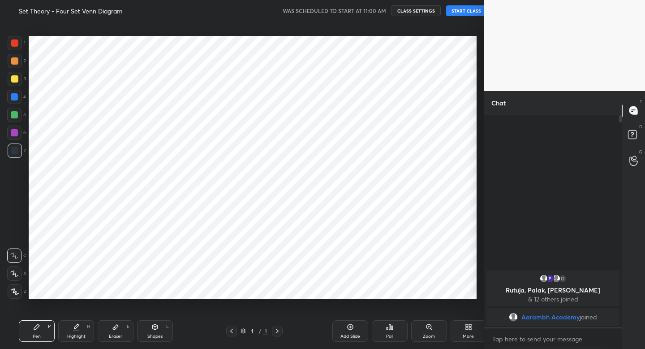
scroll to position [44523, 44366]
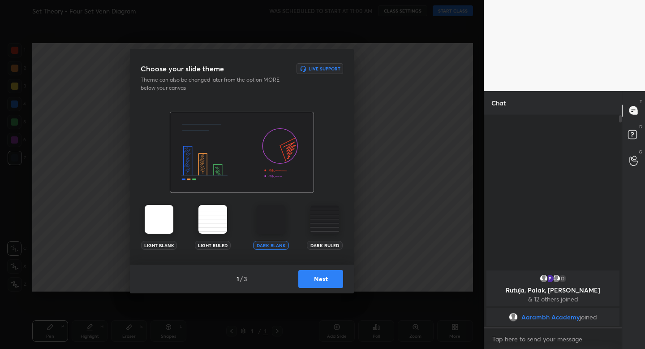
click at [325, 283] on button "Next" at bounding box center [320, 279] width 45 height 18
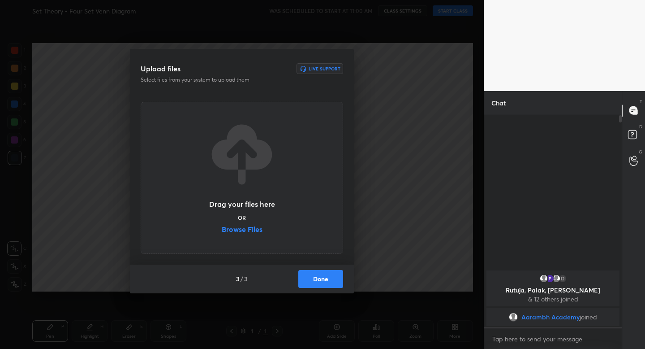
click at [325, 283] on button "Done" at bounding box center [320, 279] width 45 height 18
click at [325, 283] on div "Upload files Live Support Select files from your system to upload them Drag you…" at bounding box center [242, 174] width 484 height 349
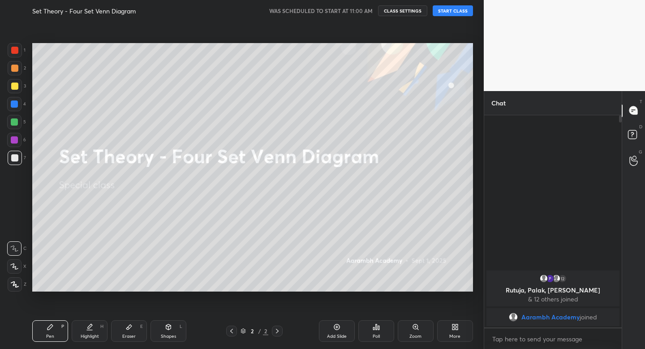
click at [448, 8] on button "START CLASS" at bounding box center [453, 10] width 40 height 11
click at [17, 85] on div at bounding box center [14, 85] width 7 height 7
drag, startPoint x: 17, startPoint y: 84, endPoint x: 14, endPoint y: 92, distance: 8.7
click at [17, 84] on div at bounding box center [14, 85] width 7 height 7
click at [175, 335] on div "Shapes" at bounding box center [168, 336] width 15 height 4
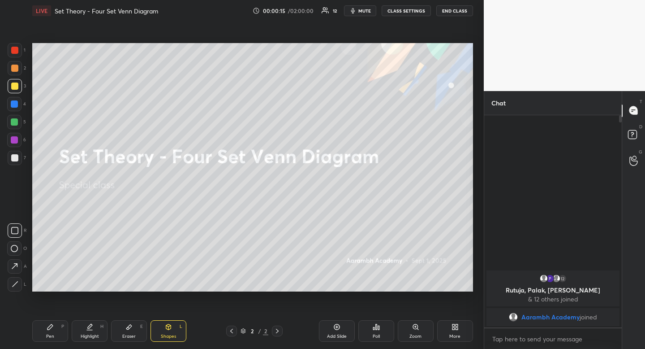
click at [16, 231] on icon at bounding box center [14, 230] width 7 height 7
click at [93, 327] on div "Highlight H" at bounding box center [90, 331] width 36 height 22
drag, startPoint x: 93, startPoint y: 328, endPoint x: 109, endPoint y: 298, distance: 34.5
click at [95, 323] on div "Highlight H" at bounding box center [90, 331] width 36 height 22
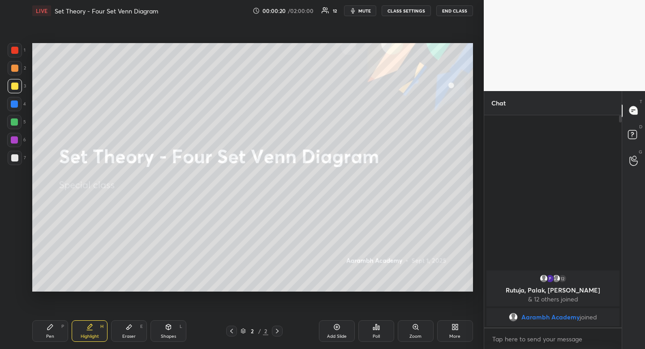
click at [19, 119] on div at bounding box center [14, 122] width 14 height 14
drag, startPoint x: 19, startPoint y: 119, endPoint x: 21, endPoint y: 133, distance: 14.0
click at [19, 119] on div at bounding box center [14, 122] width 14 height 14
drag, startPoint x: 98, startPoint y: 326, endPoint x: 102, endPoint y: 311, distance: 15.3
click at [98, 326] on div "Highlight H" at bounding box center [90, 331] width 36 height 22
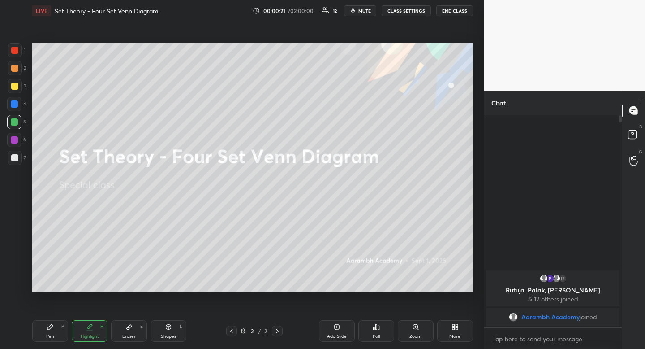
click at [98, 321] on div "Highlight H" at bounding box center [90, 331] width 36 height 22
click at [175, 331] on div "Shapes L" at bounding box center [169, 331] width 36 height 22
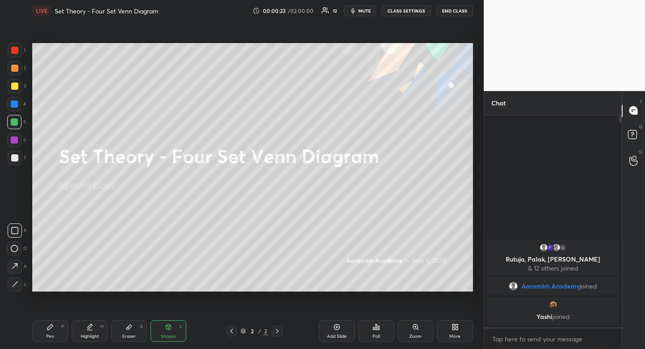
click at [17, 234] on div at bounding box center [15, 230] width 14 height 14
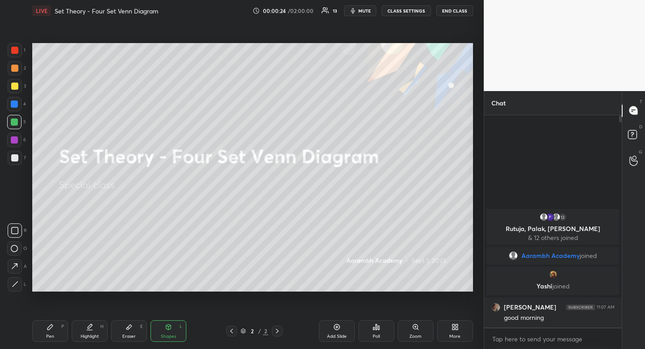
click at [164, 334] on div "Shapes" at bounding box center [168, 336] width 15 height 4
click at [13, 286] on icon at bounding box center [15, 284] width 7 height 7
drag, startPoint x: 13, startPoint y: 286, endPoint x: 30, endPoint y: 266, distance: 25.8
click at [13, 286] on icon at bounding box center [15, 284] width 7 height 7
click at [53, 337] on div "Pen" at bounding box center [50, 336] width 8 height 4
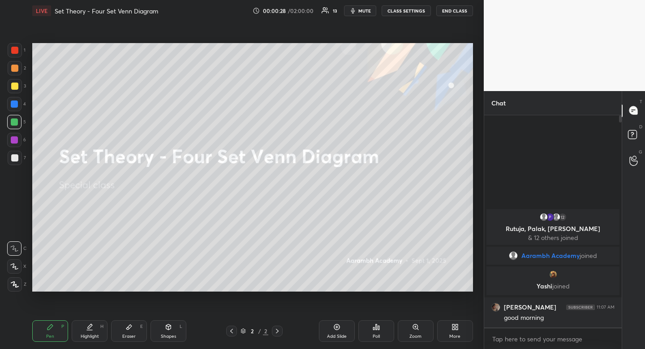
click at [53, 332] on div "Pen P" at bounding box center [50, 331] width 36 height 22
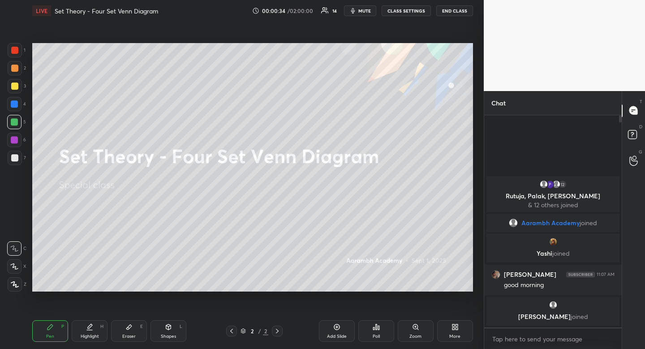
click at [9, 85] on div at bounding box center [15, 86] width 14 height 14
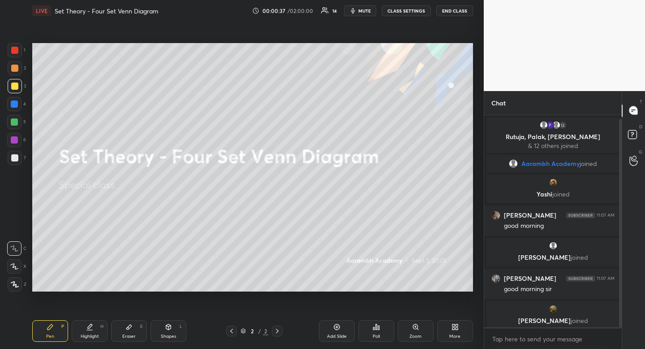
scroll to position [4, 0]
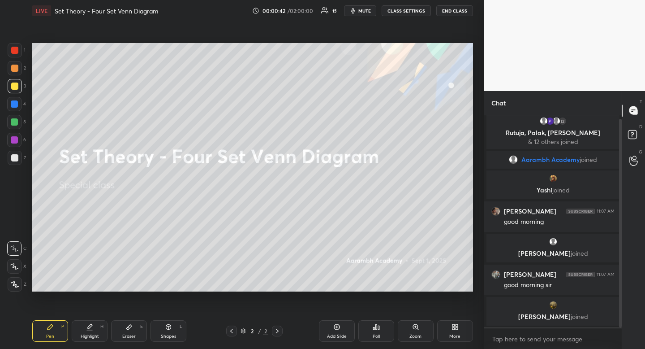
click at [94, 341] on div "Highlight H" at bounding box center [90, 331] width 36 height 22
drag, startPoint x: 93, startPoint y: 337, endPoint x: 104, endPoint y: 291, distance: 46.5
click at [93, 334] on div "Highlight" at bounding box center [90, 336] width 18 height 4
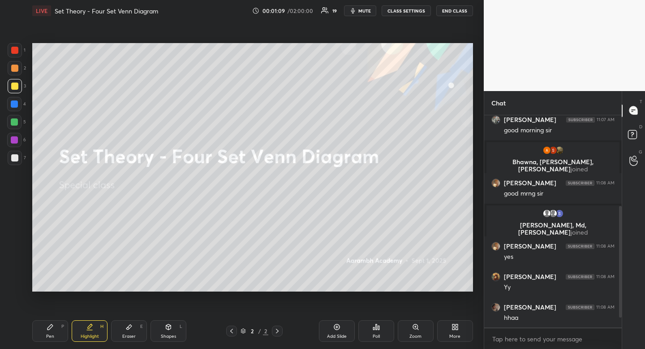
scroll to position [191, 0]
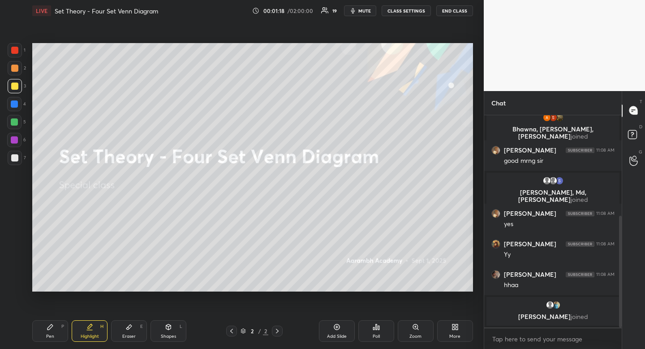
drag, startPoint x: 93, startPoint y: 332, endPoint x: 91, endPoint y: 298, distance: 33.2
click at [92, 331] on div "Highlight H" at bounding box center [90, 331] width 36 height 22
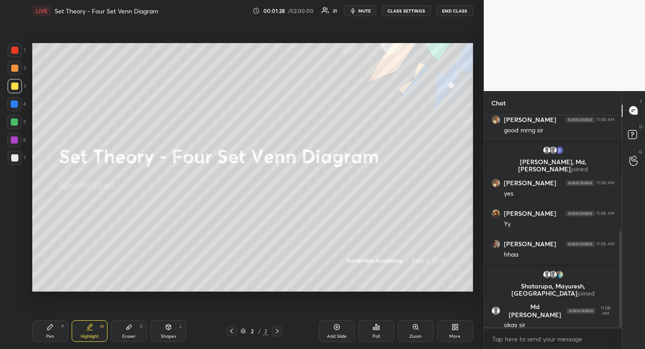
scroll to position [255, 0]
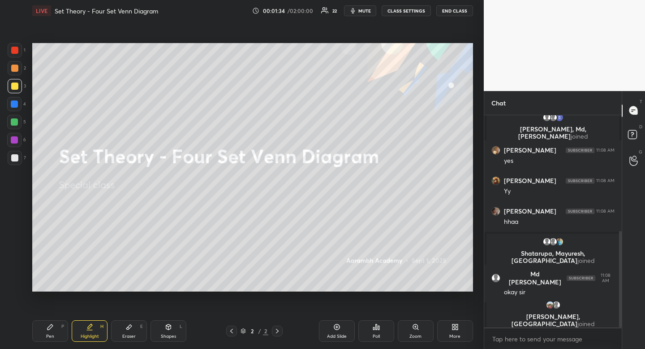
click at [12, 157] on div at bounding box center [14, 157] width 7 height 7
drag, startPoint x: 12, startPoint y: 157, endPoint x: 18, endPoint y: 159, distance: 6.5
click at [12, 157] on div at bounding box center [14, 157] width 7 height 7
drag, startPoint x: 104, startPoint y: 320, endPoint x: 104, endPoint y: 311, distance: 8.1
click at [103, 320] on div "Highlight H" at bounding box center [90, 331] width 36 height 22
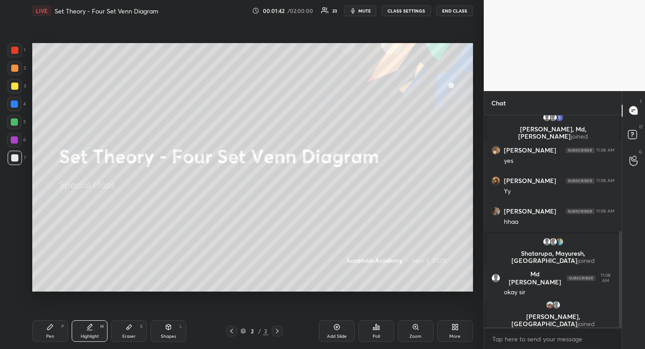
click at [13, 89] on div at bounding box center [14, 85] width 7 height 7
click at [55, 325] on div "Pen P" at bounding box center [50, 331] width 36 height 22
drag, startPoint x: 55, startPoint y: 325, endPoint x: 49, endPoint y: 321, distance: 7.2
click at [55, 325] on div "Pen P" at bounding box center [50, 331] width 36 height 22
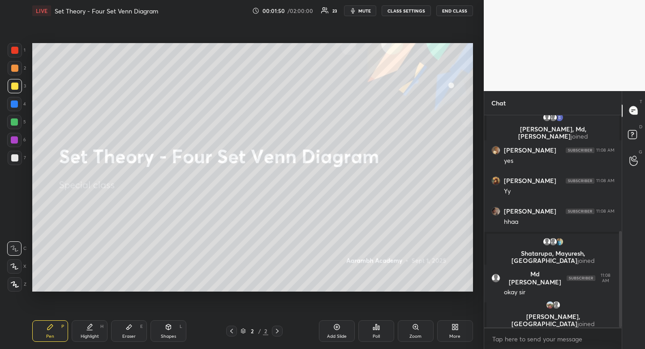
click at [170, 337] on div "Shapes" at bounding box center [168, 336] width 15 height 4
click at [18, 233] on div at bounding box center [15, 230] width 14 height 14
click at [51, 331] on div "Pen P" at bounding box center [50, 331] width 36 height 22
click at [51, 325] on icon at bounding box center [50, 326] width 5 height 5
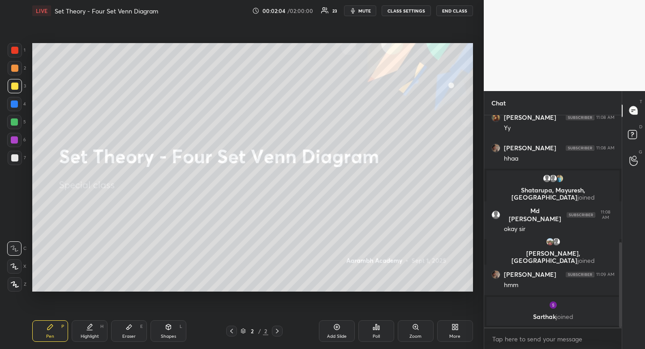
scroll to position [348, 0]
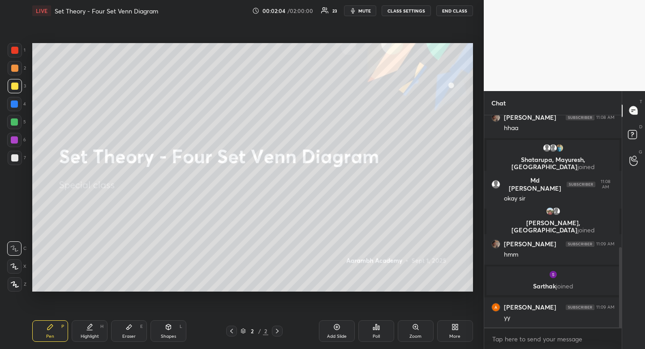
click at [17, 121] on div at bounding box center [14, 121] width 7 height 7
drag, startPoint x: 17, startPoint y: 121, endPoint x: 1, endPoint y: 115, distance: 16.7
click at [17, 121] on div at bounding box center [14, 121] width 7 height 7
drag, startPoint x: 94, startPoint y: 321, endPoint x: 98, endPoint y: 318, distance: 5.2
click at [93, 323] on div "Highlight H" at bounding box center [90, 331] width 36 height 22
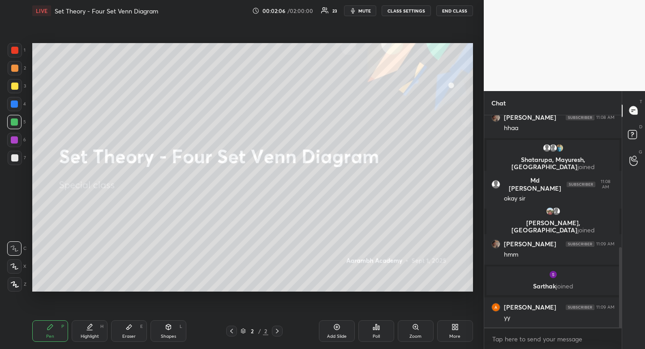
click at [98, 318] on div "Pen P Highlight H Eraser E Shapes L 2 / 2 Add Slide Poll Zoom More" at bounding box center [252, 331] width 441 height 36
click at [337, 334] on div "Add Slide" at bounding box center [337, 336] width 20 height 4
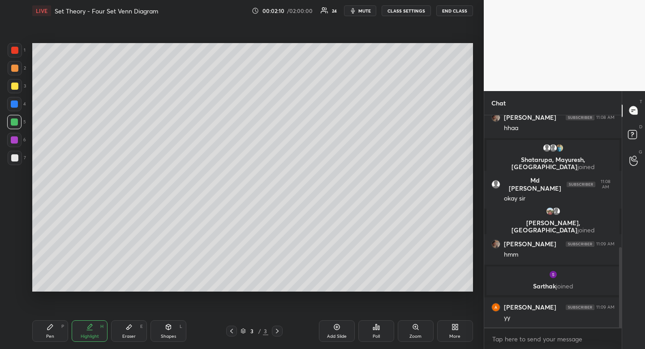
click at [178, 336] on div "Shapes L" at bounding box center [169, 331] width 36 height 22
click at [16, 231] on icon at bounding box center [14, 230] width 7 height 7
drag, startPoint x: 17, startPoint y: 247, endPoint x: 20, endPoint y: 240, distance: 7.4
click at [17, 247] on icon at bounding box center [14, 248] width 7 height 7
click at [21, 237] on div "R O A L" at bounding box center [17, 256] width 20 height 72
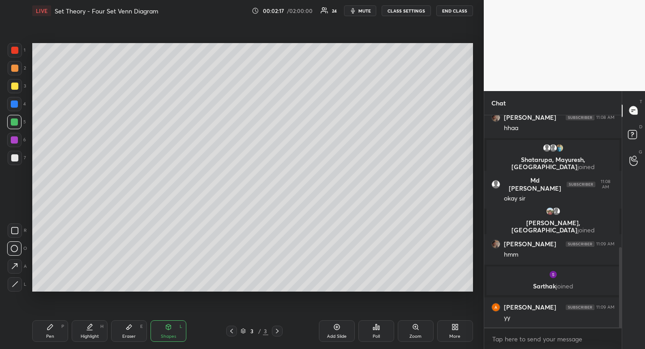
click at [49, 329] on icon at bounding box center [50, 326] width 7 height 7
drag, startPoint x: 49, startPoint y: 329, endPoint x: 44, endPoint y: 297, distance: 33.1
click at [49, 329] on icon at bounding box center [50, 326] width 7 height 7
drag, startPoint x: 169, startPoint y: 328, endPoint x: 165, endPoint y: 324, distance: 5.8
click at [169, 328] on icon at bounding box center [168, 326] width 7 height 7
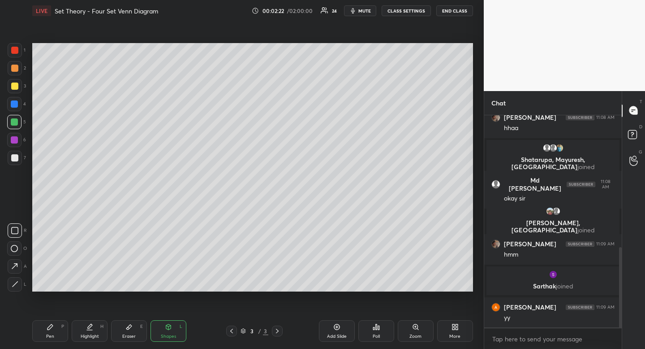
click at [17, 230] on icon at bounding box center [14, 230] width 7 height 7
click at [17, 227] on icon at bounding box center [14, 230] width 7 height 7
click at [52, 327] on icon at bounding box center [50, 326] width 7 height 7
drag, startPoint x: 52, startPoint y: 325, endPoint x: 51, endPoint y: 305, distance: 20.7
click at [52, 325] on icon at bounding box center [50, 326] width 5 height 5
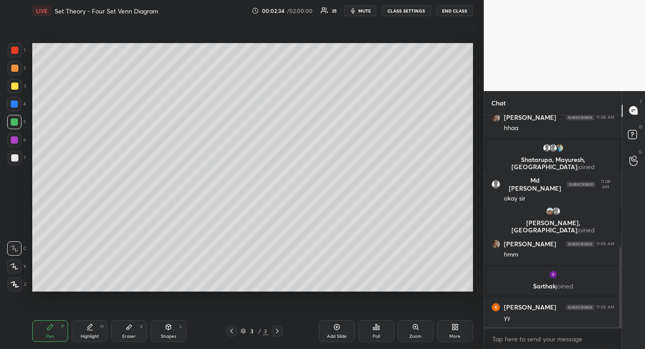
scroll to position [381, 0]
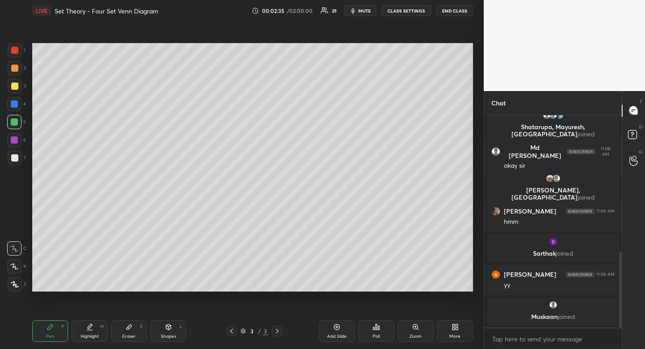
drag, startPoint x: 177, startPoint y: 331, endPoint x: 167, endPoint y: 321, distance: 13.9
click at [177, 332] on div "Shapes L" at bounding box center [169, 331] width 36 height 22
click at [22, 230] on div at bounding box center [15, 230] width 14 height 14
click at [23, 227] on div "R" at bounding box center [17, 230] width 19 height 14
drag, startPoint x: 169, startPoint y: 334, endPoint x: 164, endPoint y: 329, distance: 6.7
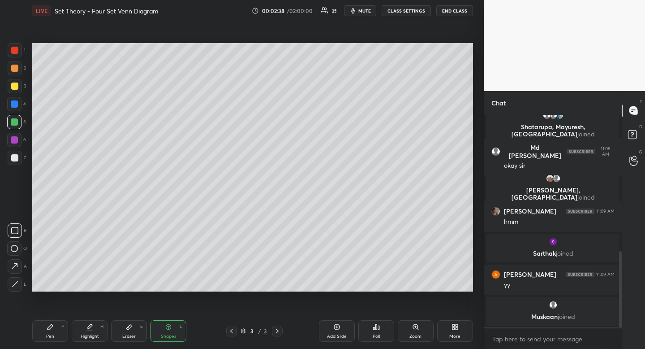
click at [169, 334] on div "Shapes" at bounding box center [168, 336] width 15 height 4
click at [11, 248] on icon at bounding box center [14, 248] width 7 height 7
click at [11, 249] on icon at bounding box center [14, 248] width 7 height 7
click at [57, 333] on div "Pen P" at bounding box center [50, 331] width 36 height 22
drag, startPoint x: 60, startPoint y: 328, endPoint x: 68, endPoint y: 296, distance: 33.3
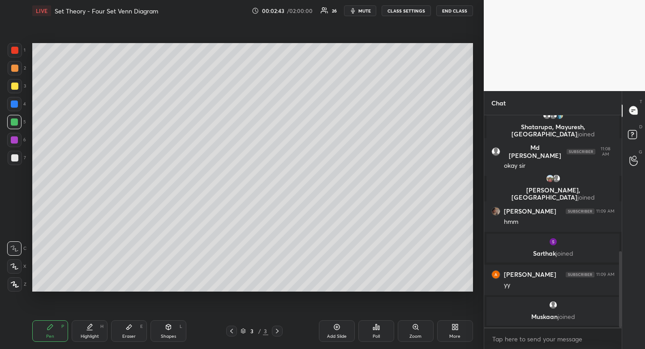
click at [60, 328] on div "Pen P" at bounding box center [50, 331] width 36 height 22
click at [18, 84] on div at bounding box center [15, 86] width 14 height 14
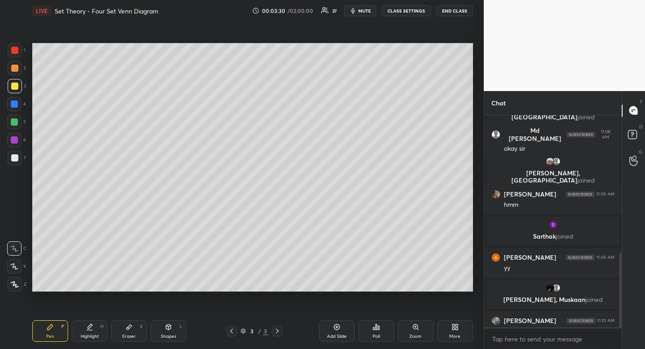
scroll to position [394, 0]
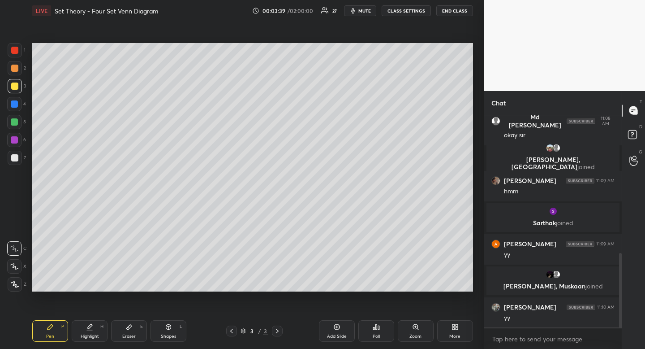
click at [339, 328] on icon at bounding box center [336, 326] width 7 height 7
click at [168, 337] on div "Shapes" at bounding box center [168, 336] width 15 height 4
click at [18, 232] on rect at bounding box center [15, 230] width 7 height 7
click at [49, 333] on div "Pen P" at bounding box center [50, 331] width 36 height 22
drag, startPoint x: 50, startPoint y: 336, endPoint x: 45, endPoint y: 303, distance: 33.1
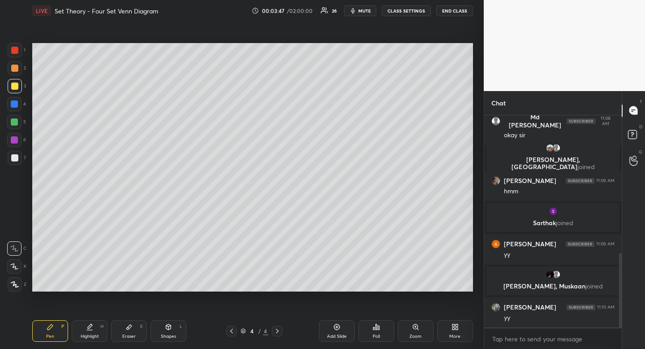
click at [50, 337] on div "Pen P" at bounding box center [50, 331] width 36 height 22
click at [169, 334] on div "Shapes" at bounding box center [168, 336] width 15 height 4
click at [21, 229] on div at bounding box center [15, 230] width 14 height 14
click at [173, 328] on div "Shapes L" at bounding box center [169, 331] width 36 height 22
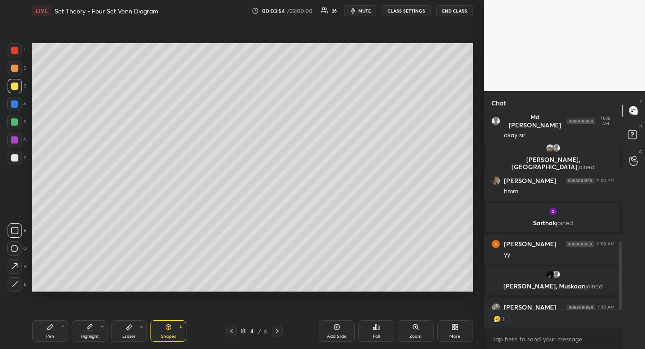
click at [14, 231] on icon at bounding box center [14, 230] width 7 height 7
type textarea "x"
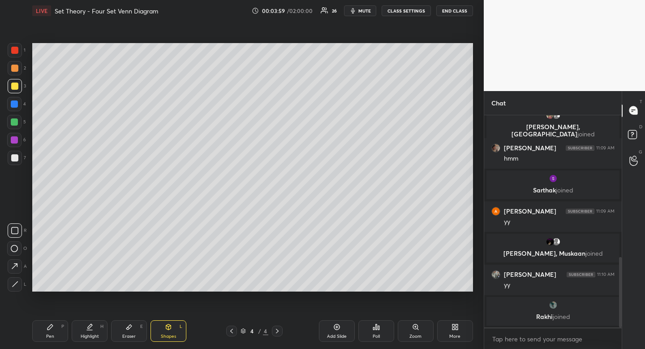
click at [167, 337] on div "Shapes" at bounding box center [168, 336] width 15 height 4
click at [14, 288] on div at bounding box center [15, 284] width 14 height 14
click at [230, 333] on icon at bounding box center [231, 330] width 7 height 7
click at [89, 332] on div "Highlight H" at bounding box center [90, 331] width 36 height 22
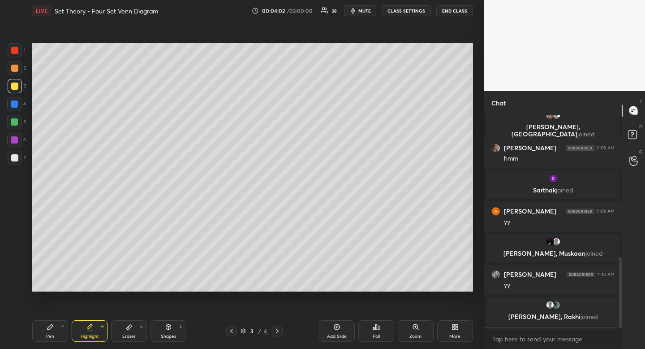
drag, startPoint x: 89, startPoint y: 332, endPoint x: 102, endPoint y: 297, distance: 37.6
click at [90, 328] on div "Highlight H" at bounding box center [90, 331] width 36 height 22
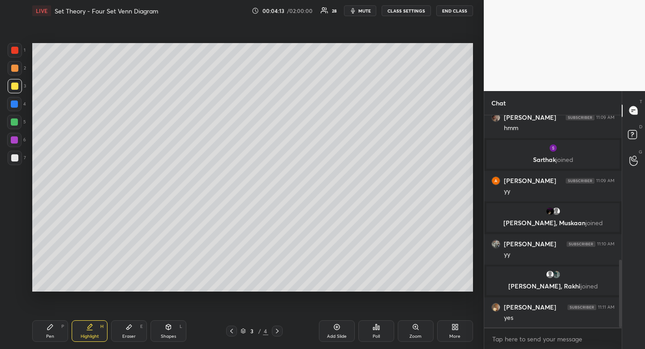
click at [279, 331] on icon at bounding box center [277, 330] width 7 height 7
drag, startPoint x: 171, startPoint y: 325, endPoint x: 157, endPoint y: 316, distance: 17.2
click at [171, 325] on icon at bounding box center [168, 326] width 7 height 7
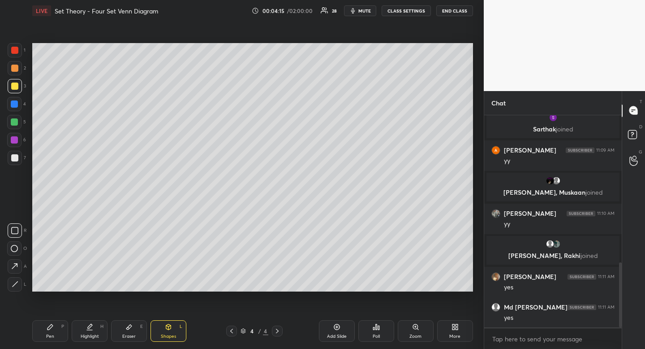
click at [15, 284] on icon at bounding box center [15, 284] width 7 height 7
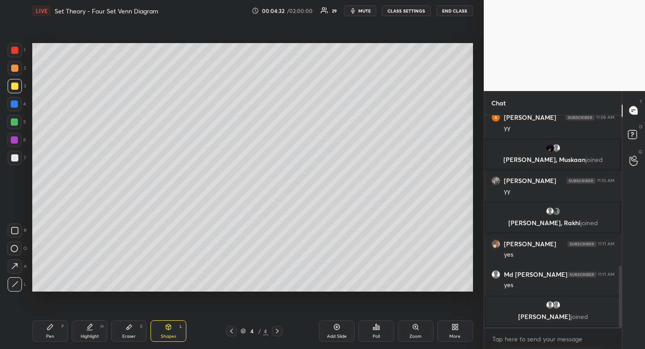
click at [89, 327] on icon at bounding box center [90, 326] width 4 height 4
drag, startPoint x: 175, startPoint y: 324, endPoint x: 106, endPoint y: 305, distance: 71.0
click at [173, 324] on div "Shapes L" at bounding box center [169, 331] width 36 height 22
click at [20, 277] on div at bounding box center [15, 284] width 14 height 14
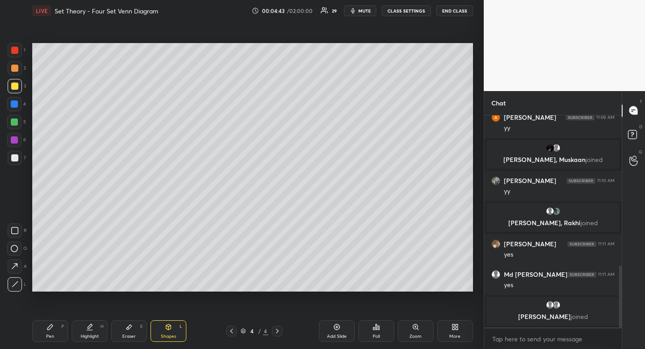
click at [47, 338] on div "Pen" at bounding box center [50, 336] width 8 height 4
drag, startPoint x: 47, startPoint y: 338, endPoint x: 54, endPoint y: 299, distance: 39.6
click at [47, 338] on div "Pen" at bounding box center [50, 336] width 8 height 4
click at [155, 335] on div "Shapes L" at bounding box center [169, 331] width 36 height 22
click at [14, 105] on div at bounding box center [14, 103] width 7 height 7
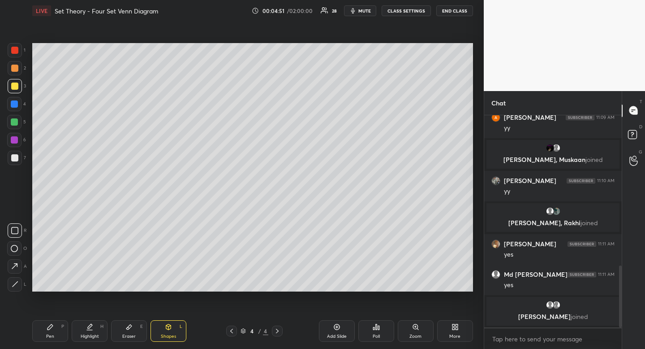
drag, startPoint x: 13, startPoint y: 104, endPoint x: 28, endPoint y: 115, distance: 18.9
click at [13, 105] on div at bounding box center [14, 103] width 7 height 7
click at [171, 327] on icon at bounding box center [168, 326] width 7 height 7
click at [13, 285] on icon at bounding box center [15, 284] width 7 height 7
drag, startPoint x: 13, startPoint y: 285, endPoint x: 19, endPoint y: 277, distance: 9.9
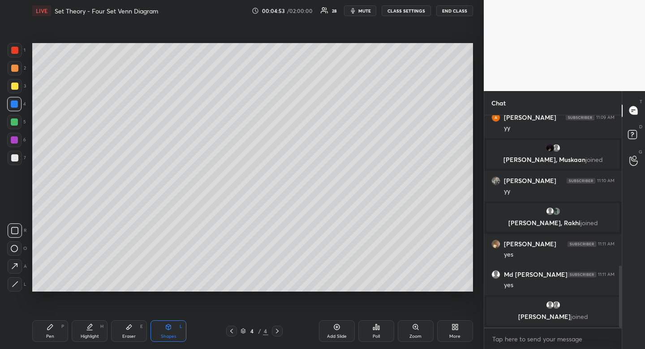
click at [15, 281] on icon at bounding box center [15, 284] width 7 height 7
click at [14, 139] on div at bounding box center [14, 139] width 7 height 7
click at [15, 49] on div at bounding box center [14, 50] width 7 height 7
drag, startPoint x: 15, startPoint y: 49, endPoint x: 19, endPoint y: 53, distance: 6.0
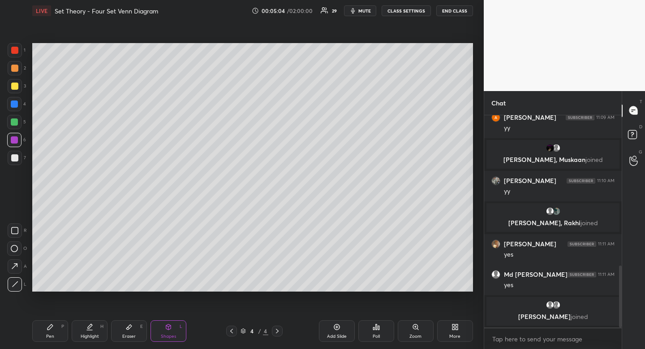
click at [15, 49] on div at bounding box center [14, 50] width 7 height 7
click at [53, 328] on icon at bounding box center [50, 326] width 7 height 7
click at [16, 264] on icon at bounding box center [14, 266] width 8 height 6
click at [169, 328] on icon at bounding box center [168, 326] width 5 height 5
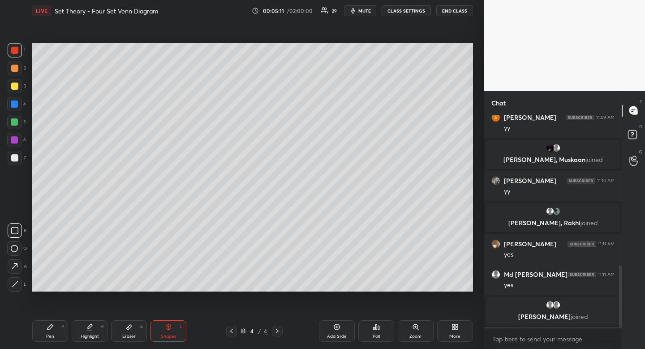
click at [17, 282] on icon at bounding box center [15, 284] width 7 height 7
drag, startPoint x: 17, startPoint y: 282, endPoint x: 28, endPoint y: 271, distance: 15.5
click at [20, 278] on div at bounding box center [15, 284] width 14 height 14
click at [12, 124] on div at bounding box center [14, 121] width 7 height 7
click at [10, 123] on div at bounding box center [14, 122] width 14 height 14
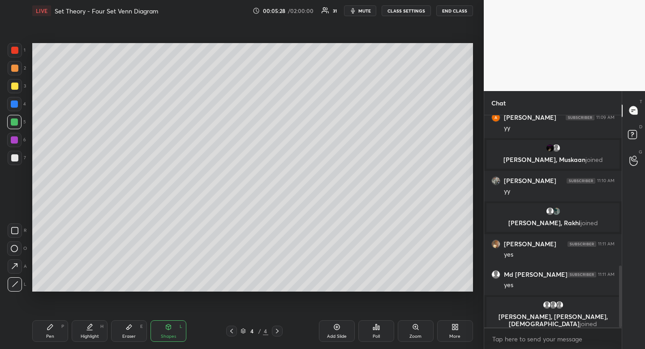
scroll to position [522, 0]
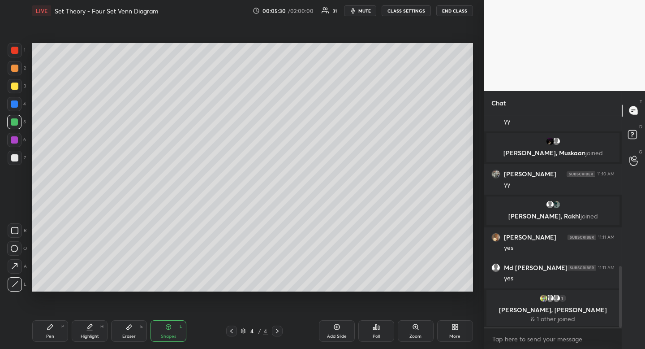
click at [96, 329] on div "Highlight H" at bounding box center [90, 331] width 36 height 22
click at [95, 328] on div "Highlight H" at bounding box center [90, 331] width 36 height 22
click at [10, 52] on div at bounding box center [15, 50] width 14 height 14
drag, startPoint x: 10, startPoint y: 52, endPoint x: 30, endPoint y: 51, distance: 19.7
click at [10, 52] on div at bounding box center [15, 50] width 14 height 14
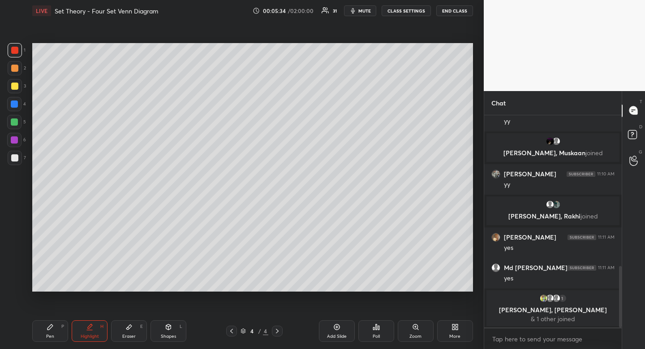
click at [50, 333] on div "Pen P" at bounding box center [50, 331] width 36 height 22
drag, startPoint x: 54, startPoint y: 329, endPoint x: 58, endPoint y: 325, distance: 5.4
click at [54, 329] on div "Pen P" at bounding box center [50, 331] width 36 height 22
click at [14, 119] on div at bounding box center [14, 121] width 7 height 7
drag, startPoint x: 14, startPoint y: 119, endPoint x: 22, endPoint y: 119, distance: 8.1
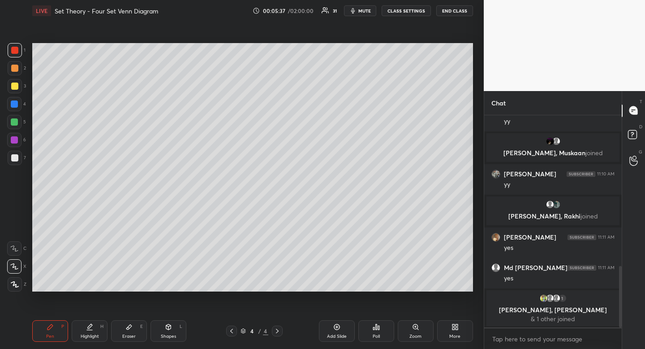
click at [14, 119] on div at bounding box center [14, 121] width 7 height 7
click at [89, 334] on div "Highlight" at bounding box center [90, 336] width 18 height 4
drag, startPoint x: 91, startPoint y: 329, endPoint x: 103, endPoint y: 304, distance: 28.3
click at [92, 328] on icon at bounding box center [89, 326] width 7 height 7
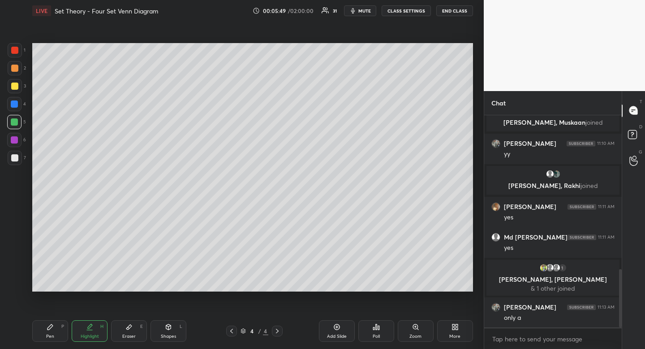
scroll to position [564, 0]
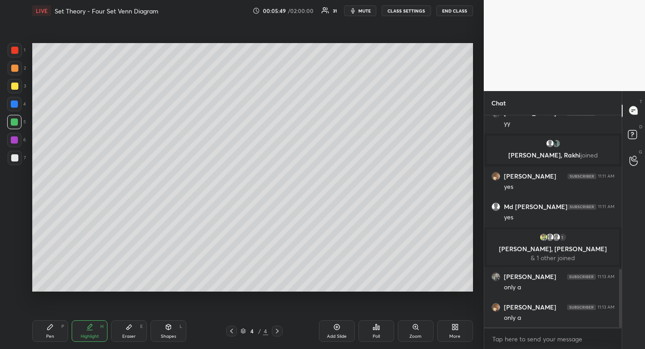
click at [51, 335] on div "Pen" at bounding box center [50, 336] width 8 height 4
click at [51, 334] on div "Pen" at bounding box center [50, 336] width 8 height 4
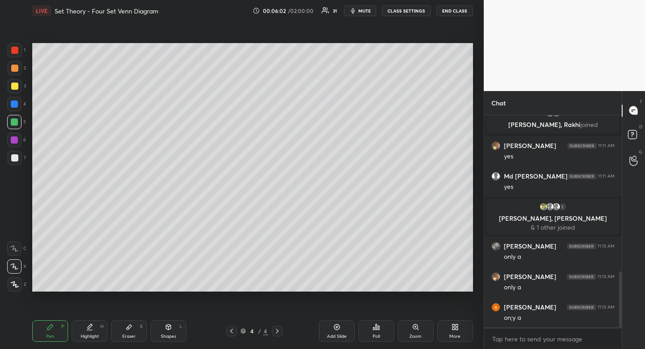
click at [99, 334] on div "Highlight" at bounding box center [90, 336] width 18 height 4
click at [94, 333] on div "Highlight H" at bounding box center [90, 331] width 36 height 22
click at [53, 331] on div "Pen P" at bounding box center [50, 331] width 36 height 22
click at [52, 328] on icon at bounding box center [50, 326] width 7 height 7
click at [50, 330] on div "Pen P" at bounding box center [50, 331] width 36 height 22
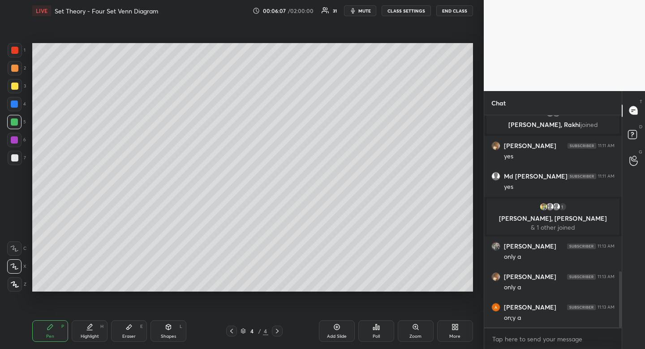
click at [50, 330] on div "Pen P" at bounding box center [50, 331] width 36 height 22
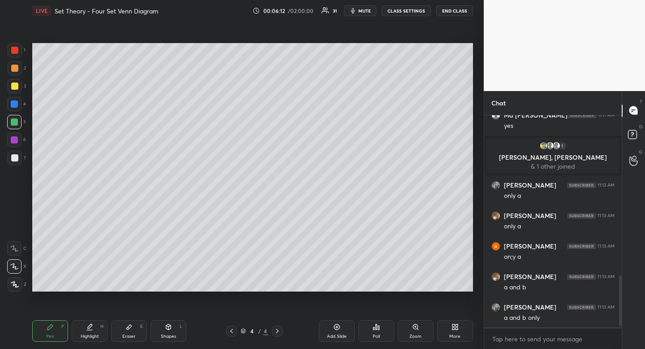
scroll to position [686, 0]
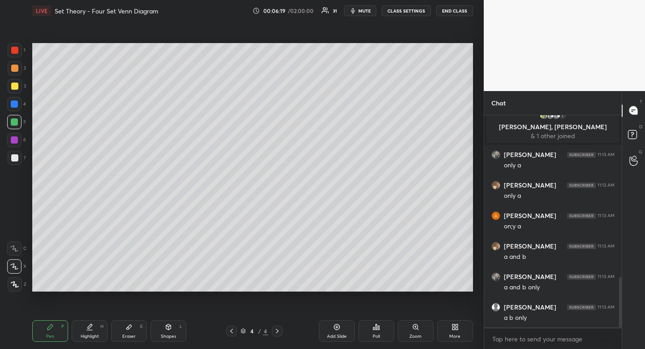
click at [90, 337] on div "Highlight" at bounding box center [90, 336] width 18 height 4
click at [94, 332] on div "Highlight H" at bounding box center [90, 331] width 36 height 22
click at [46, 338] on div "Pen P" at bounding box center [50, 331] width 36 height 22
drag, startPoint x: 46, startPoint y: 338, endPoint x: 67, endPoint y: 314, distance: 32.0
click at [46, 338] on div "Pen P" at bounding box center [50, 331] width 36 height 22
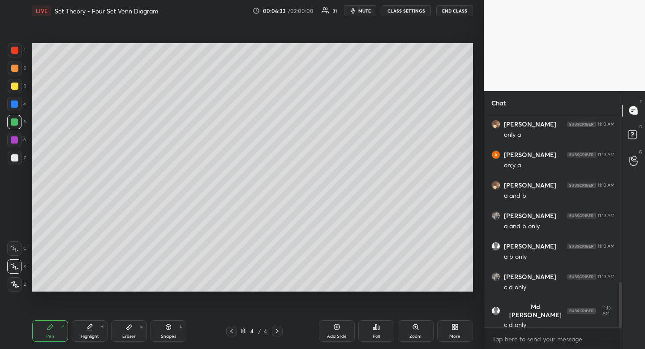
scroll to position [780, 0]
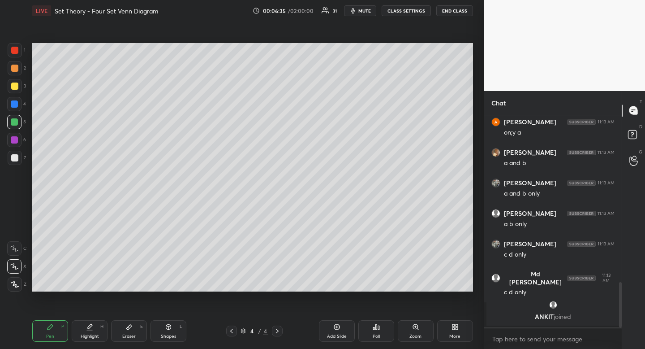
drag, startPoint x: 96, startPoint y: 326, endPoint x: 91, endPoint y: 328, distance: 5.2
click at [94, 327] on div "Highlight H" at bounding box center [90, 331] width 36 height 22
click at [93, 329] on icon at bounding box center [89, 326] width 7 height 7
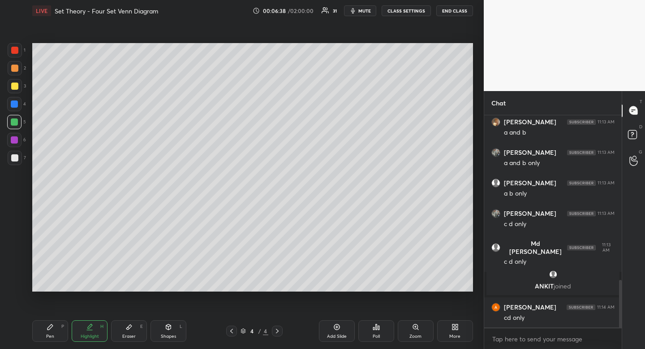
scroll to position [739, 0]
click at [56, 329] on div "Pen P" at bounding box center [50, 331] width 36 height 22
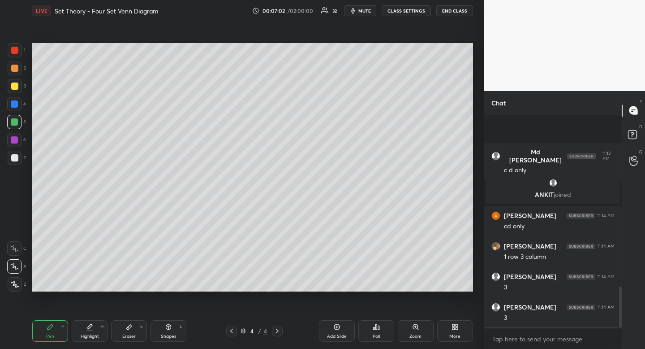
scroll to position [891, 0]
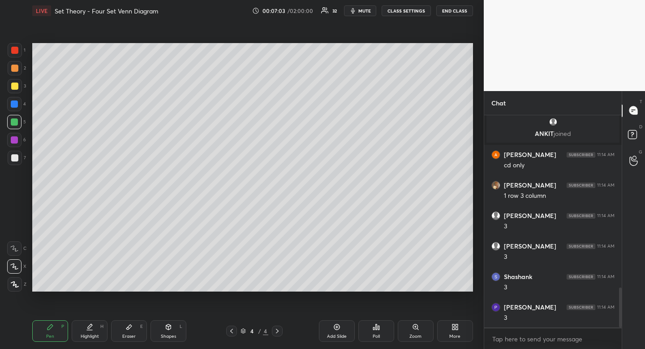
click at [133, 329] on div "Eraser E" at bounding box center [129, 331] width 36 height 22
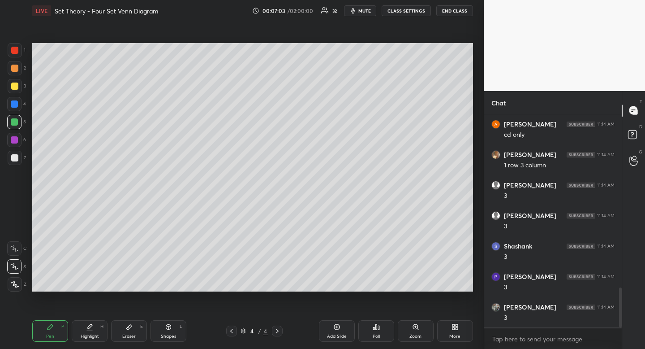
drag, startPoint x: 133, startPoint y: 329, endPoint x: 172, endPoint y: 293, distance: 53.6
click at [136, 328] on div "Eraser E" at bounding box center [129, 331] width 36 height 22
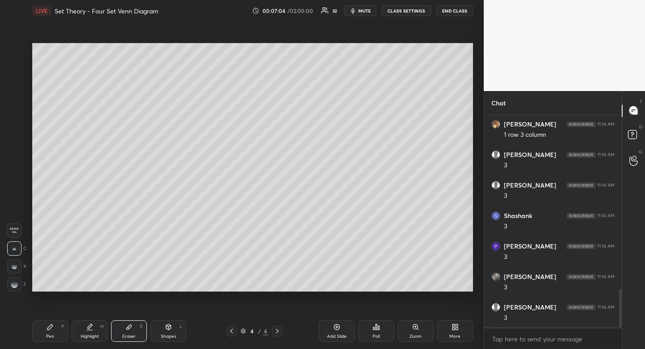
click at [45, 335] on div "Pen P" at bounding box center [50, 331] width 36 height 22
click at [52, 334] on div "Pen" at bounding box center [50, 336] width 8 height 4
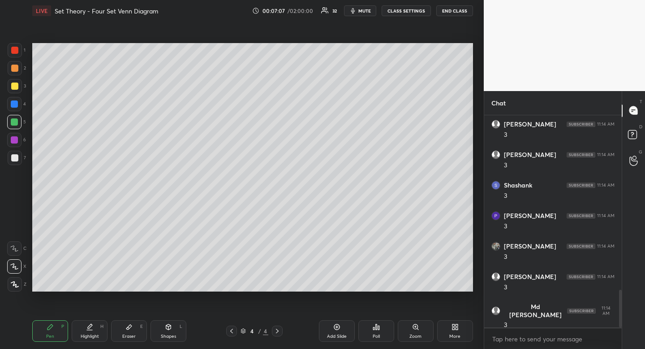
scroll to position [1013, 0]
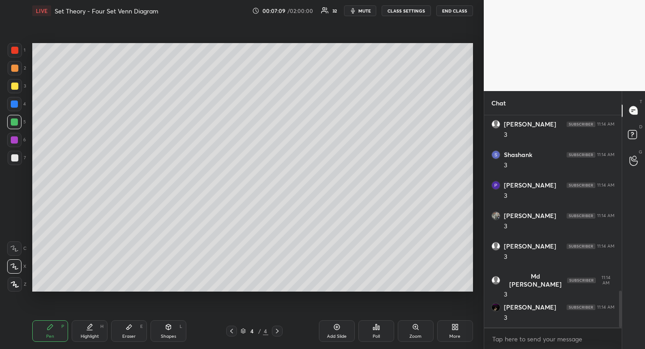
drag, startPoint x: 124, startPoint y: 331, endPoint x: 131, endPoint y: 324, distance: 10.1
click at [124, 331] on div "Eraser E" at bounding box center [129, 331] width 36 height 22
click at [131, 324] on icon at bounding box center [128, 326] width 5 height 5
click at [41, 336] on div "Pen P" at bounding box center [50, 331] width 36 height 22
click at [50, 334] on div "Pen" at bounding box center [50, 336] width 8 height 4
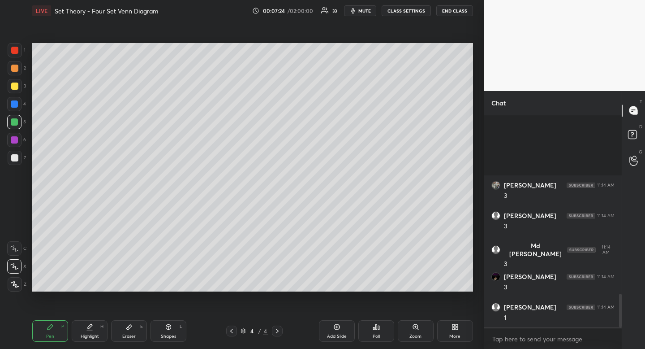
scroll to position [1135, 0]
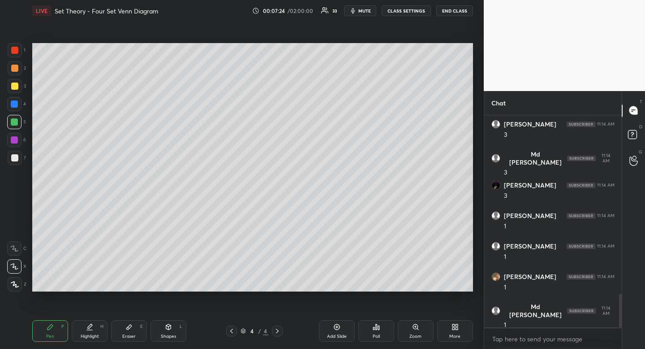
click at [134, 323] on div "Eraser E" at bounding box center [129, 331] width 36 height 22
drag, startPoint x: 134, startPoint y: 323, endPoint x: 130, endPoint y: 329, distance: 7.2
click at [131, 327] on div "Eraser E" at bounding box center [129, 331] width 36 height 22
click at [44, 345] on div "Pen P Highlight H Eraser E Shapes L 4 / 4 Add Slide Poll Zoom More" at bounding box center [252, 331] width 441 height 36
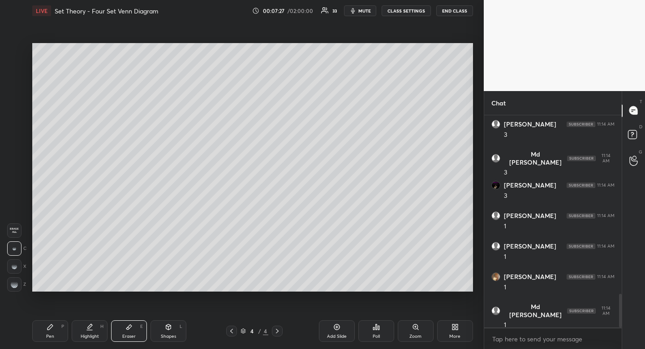
click at [57, 328] on div "Pen P" at bounding box center [50, 331] width 36 height 22
click at [18, 157] on div at bounding box center [15, 158] width 14 height 14
drag, startPoint x: 18, startPoint y: 157, endPoint x: 30, endPoint y: 168, distance: 16.2
click at [18, 157] on div at bounding box center [15, 158] width 14 height 14
click at [132, 331] on div "Eraser E" at bounding box center [129, 331] width 36 height 22
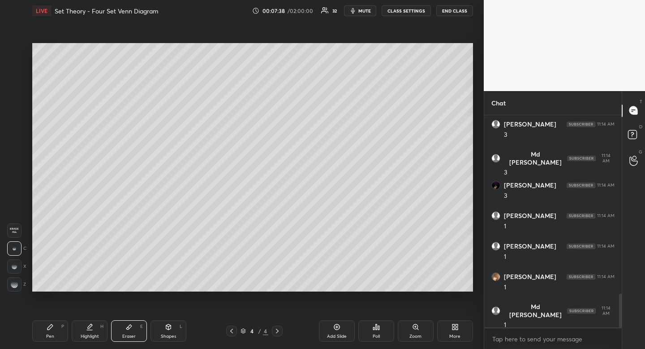
click at [132, 331] on div "Eraser E" at bounding box center [129, 331] width 36 height 22
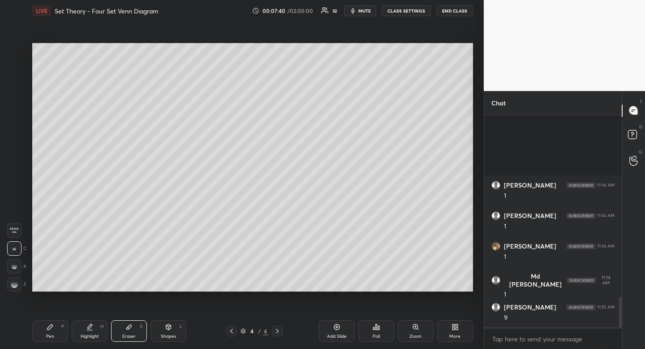
scroll to position [1257, 0]
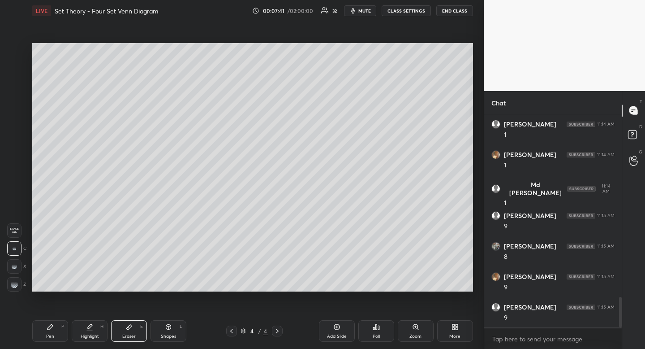
click at [53, 334] on div "Pen" at bounding box center [50, 336] width 8 height 4
drag, startPoint x: 53, startPoint y: 333, endPoint x: 104, endPoint y: 301, distance: 59.7
click at [57, 331] on div "Pen P" at bounding box center [50, 331] width 36 height 22
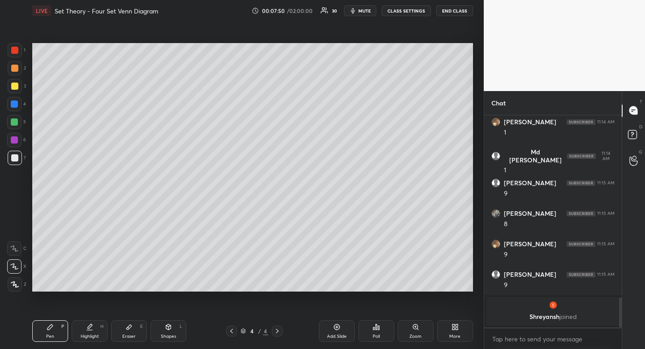
click at [128, 331] on div "Eraser E" at bounding box center [129, 331] width 36 height 22
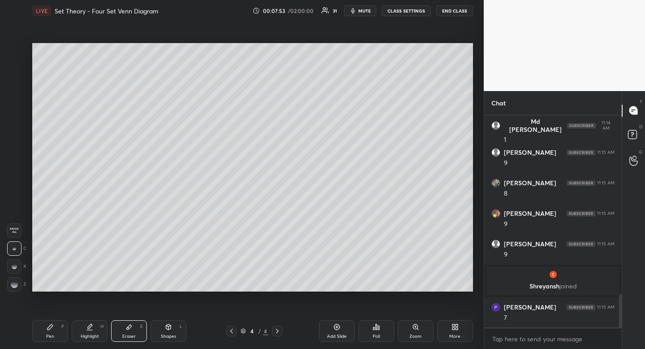
click at [54, 329] on div "Pen P" at bounding box center [50, 331] width 36 height 22
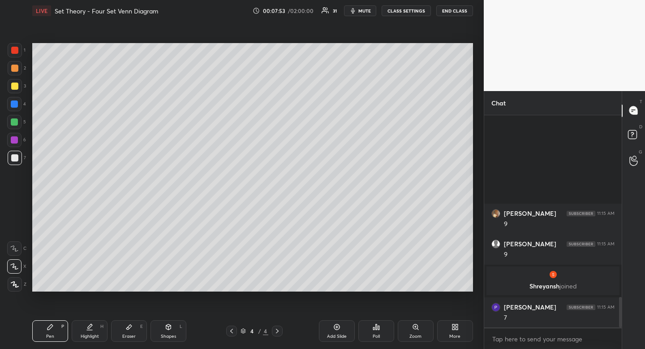
scroll to position [1261, 0]
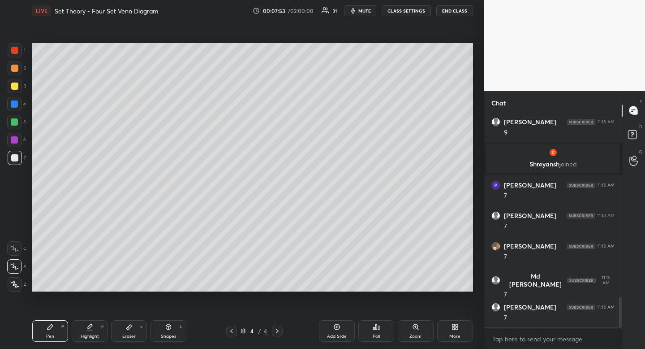
drag, startPoint x: 54, startPoint y: 329, endPoint x: 107, endPoint y: 293, distance: 64.3
click at [54, 329] on div "Pen P" at bounding box center [50, 331] width 36 height 22
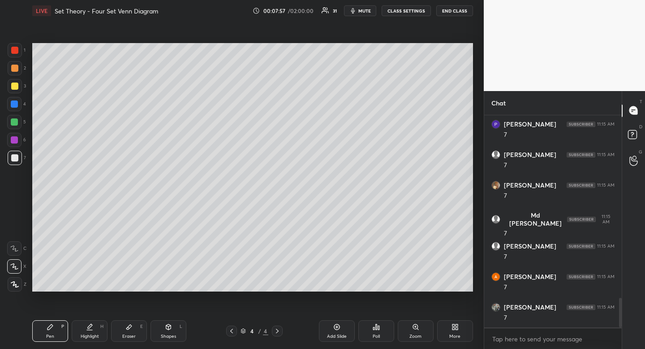
scroll to position [1354, 0]
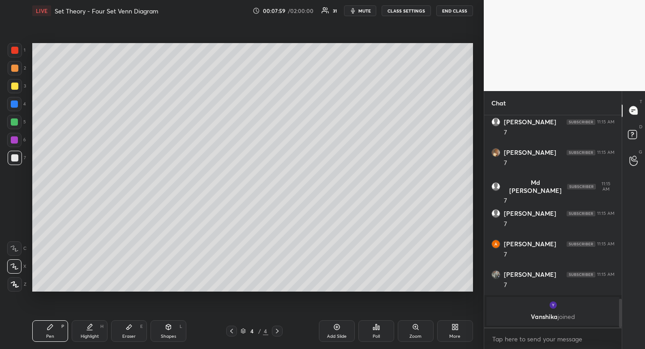
click at [91, 335] on div "Highlight" at bounding box center [90, 336] width 18 height 4
click at [134, 334] on div "Eraser" at bounding box center [128, 336] width 13 height 4
click at [136, 330] on div "Eraser E" at bounding box center [129, 331] width 36 height 22
click at [60, 327] on div "Pen P" at bounding box center [50, 331] width 36 height 22
drag, startPoint x: 60, startPoint y: 327, endPoint x: 86, endPoint y: 292, distance: 43.2
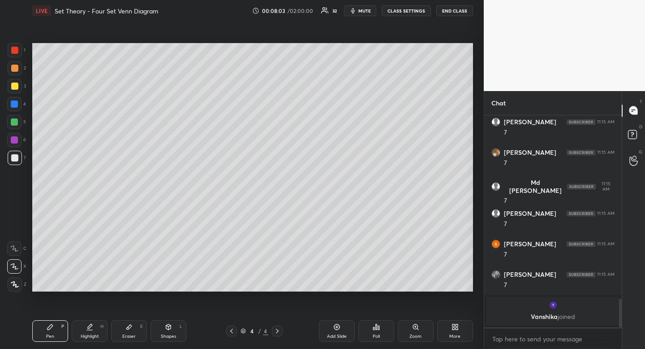
click at [60, 327] on div "Pen P" at bounding box center [50, 331] width 36 height 22
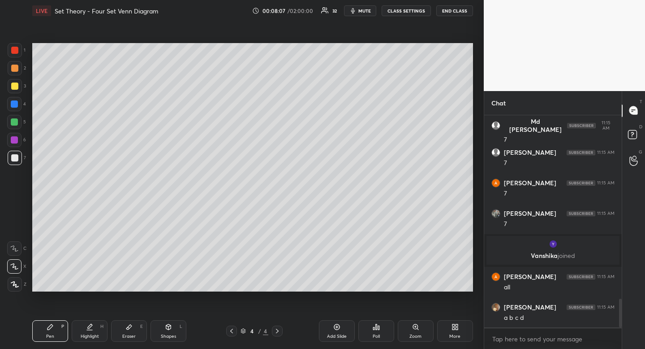
scroll to position [1381, 0]
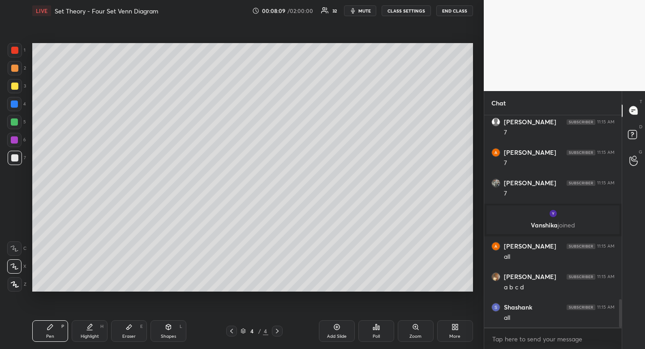
click at [93, 340] on div "Highlight H" at bounding box center [90, 331] width 36 height 22
drag, startPoint x: 96, startPoint y: 335, endPoint x: 119, endPoint y: 305, distance: 38.1
click at [96, 335] on div "Highlight" at bounding box center [90, 336] width 18 height 4
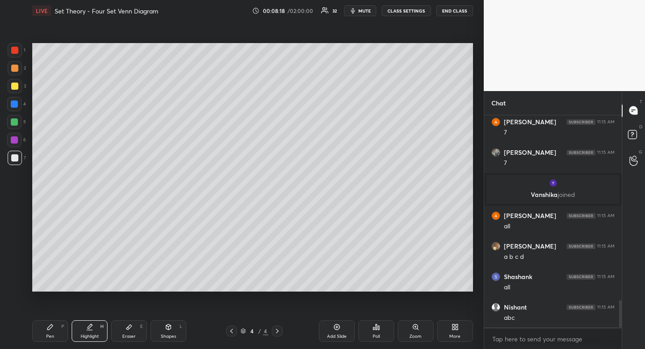
scroll to position [1442, 0]
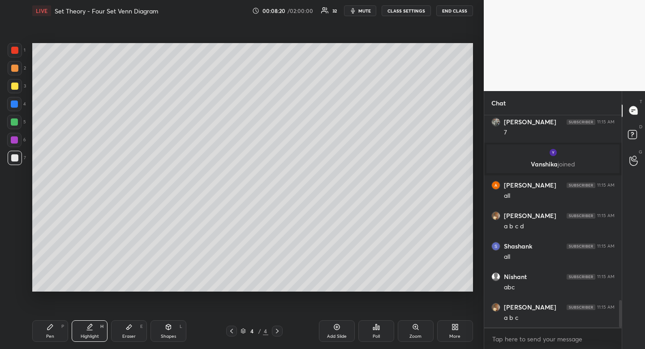
click at [128, 331] on div "Eraser E" at bounding box center [129, 331] width 36 height 22
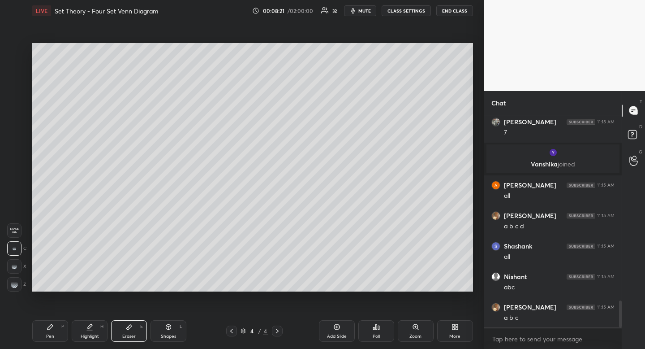
scroll to position [1475, 0]
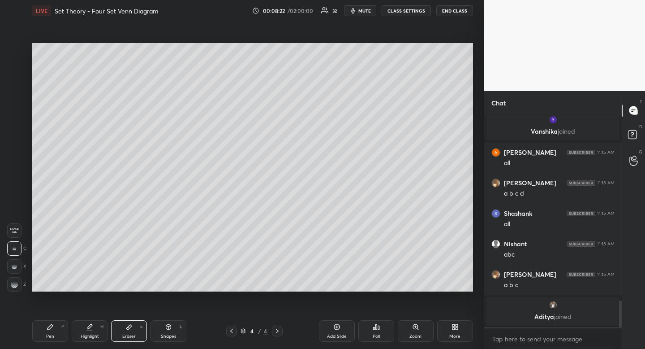
click at [39, 339] on div "Pen P" at bounding box center [50, 331] width 36 height 22
click at [48, 334] on div "Pen" at bounding box center [50, 336] width 8 height 4
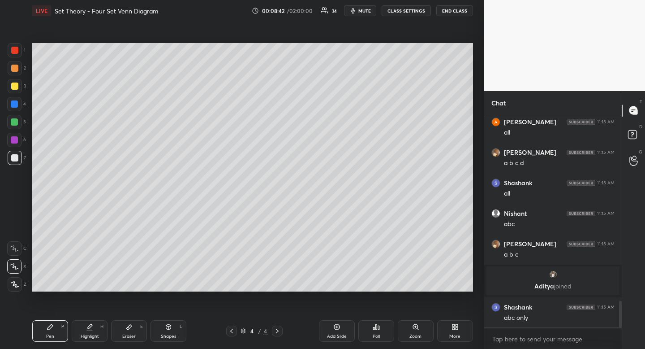
scroll to position [1487, 0]
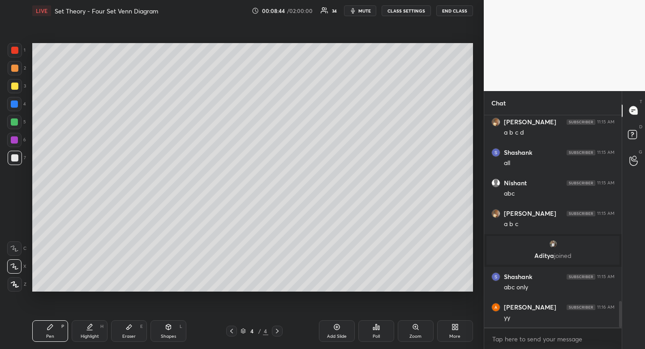
click at [133, 327] on div "Eraser E" at bounding box center [129, 331] width 36 height 22
click at [53, 329] on icon at bounding box center [50, 326] width 7 height 7
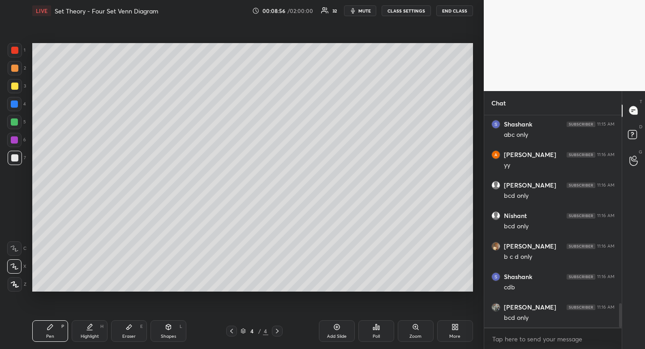
scroll to position [1670, 0]
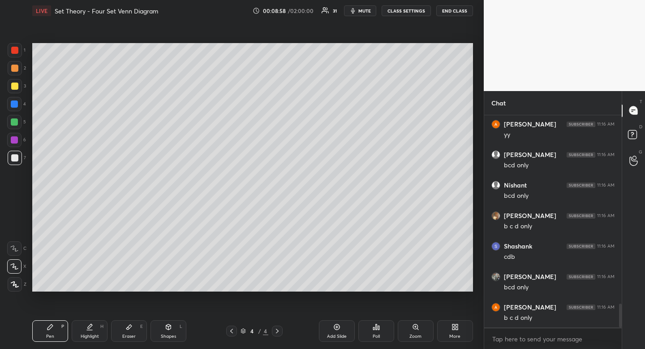
drag, startPoint x: 134, startPoint y: 329, endPoint x: 150, endPoint y: 313, distance: 22.8
click at [134, 329] on div "Eraser E" at bounding box center [129, 331] width 36 height 22
drag, startPoint x: 96, startPoint y: 325, endPoint x: 109, endPoint y: 316, distance: 15.8
click at [96, 325] on div "Highlight H" at bounding box center [90, 331] width 36 height 22
click at [56, 337] on div "Pen P" at bounding box center [50, 331] width 36 height 22
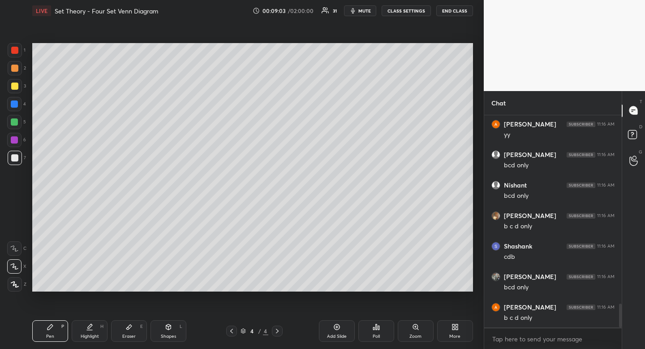
click at [59, 334] on div "Pen P" at bounding box center [50, 331] width 36 height 22
click at [133, 327] on div "Eraser E" at bounding box center [129, 331] width 36 height 22
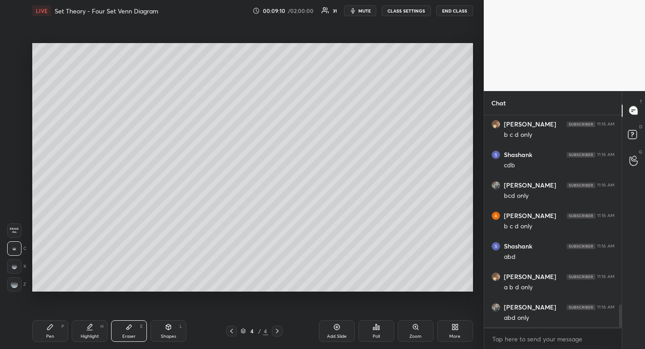
click at [50, 324] on icon at bounding box center [50, 326] width 7 height 7
drag, startPoint x: 50, startPoint y: 324, endPoint x: 77, endPoint y: 291, distance: 43.0
click at [53, 322] on div "Pen P" at bounding box center [50, 331] width 36 height 22
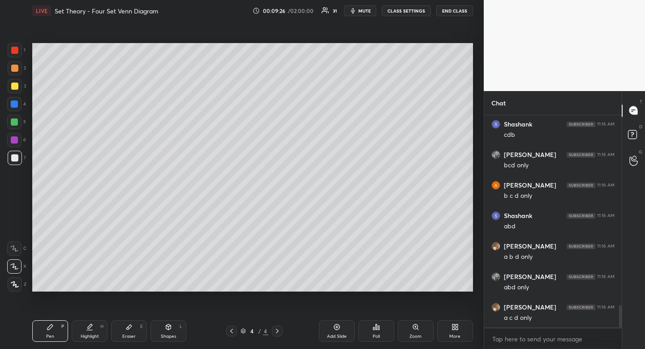
click at [14, 83] on div at bounding box center [14, 85] width 7 height 7
click at [14, 84] on div at bounding box center [14, 85] width 7 height 7
click at [15, 159] on div at bounding box center [14, 157] width 7 height 7
click at [14, 71] on div at bounding box center [14, 68] width 7 height 7
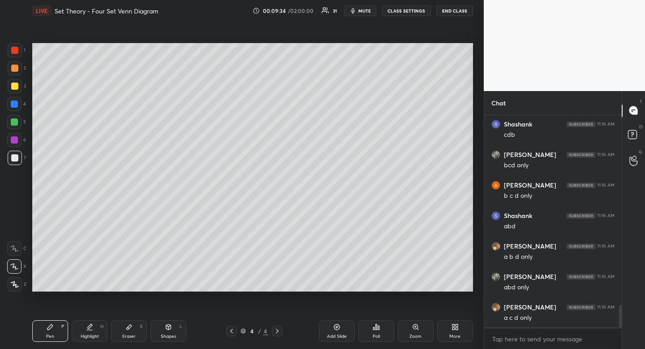
click at [14, 71] on div at bounding box center [14, 68] width 7 height 7
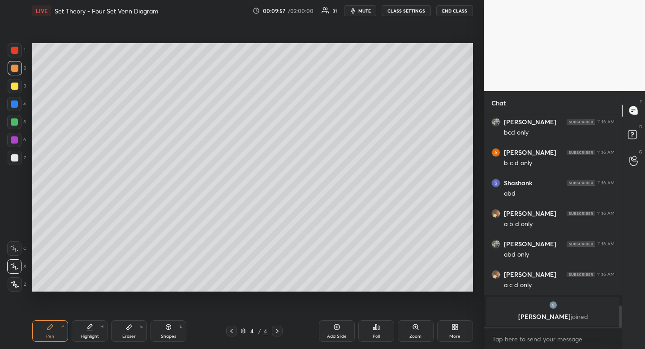
click at [129, 329] on icon at bounding box center [128, 326] width 7 height 7
drag, startPoint x: 129, startPoint y: 329, endPoint x: 121, endPoint y: 323, distance: 10.8
click at [125, 328] on icon at bounding box center [128, 326] width 7 height 7
click at [53, 328] on div "Pen P" at bounding box center [50, 331] width 36 height 22
drag, startPoint x: 54, startPoint y: 329, endPoint x: 52, endPoint y: 324, distance: 5.1
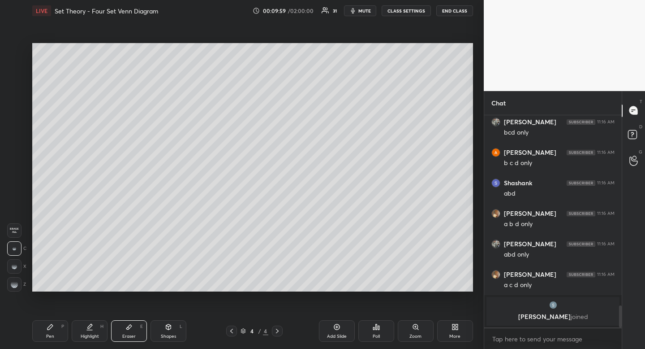
click at [54, 329] on div "Pen P" at bounding box center [50, 331] width 36 height 22
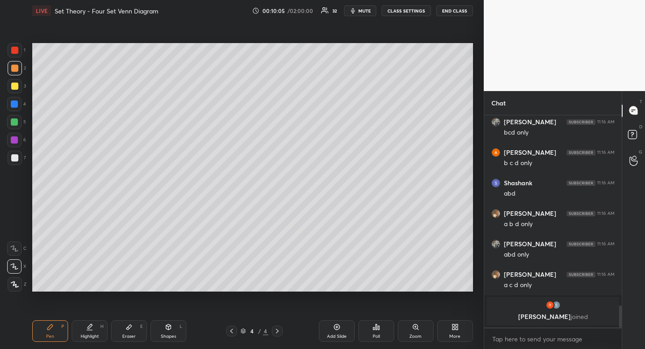
drag, startPoint x: 129, startPoint y: 322, endPoint x: 126, endPoint y: 317, distance: 5.4
click at [129, 322] on div "Eraser E" at bounding box center [129, 331] width 36 height 22
click at [126, 317] on div "Pen P Highlight H Eraser E Shapes L 4 / 4 Add Slide Poll Zoom More" at bounding box center [252, 331] width 441 height 36
click at [45, 321] on div "Pen P" at bounding box center [50, 331] width 36 height 22
drag, startPoint x: 46, startPoint y: 319, endPoint x: 42, endPoint y: 294, distance: 25.9
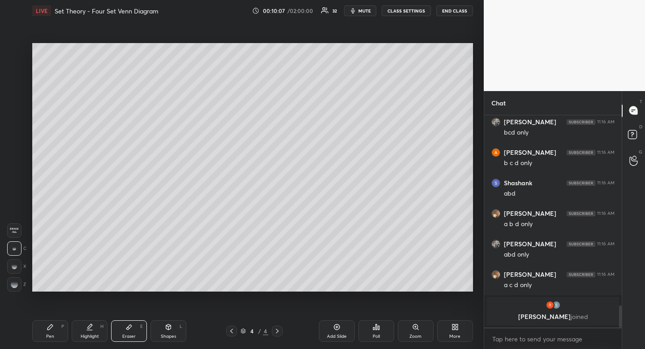
click at [46, 317] on div "Pen P Highlight H Eraser E Shapes L 4 / 4 Add Slide Poll Zoom More" at bounding box center [252, 331] width 441 height 36
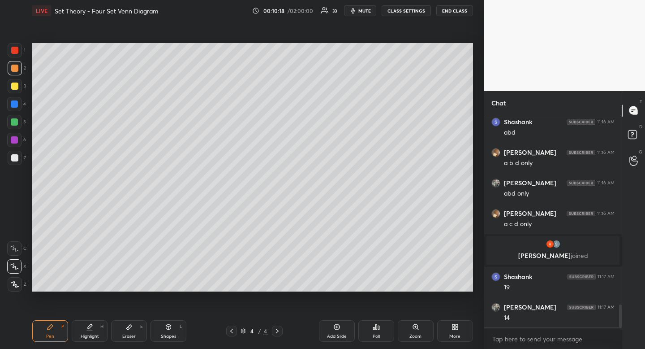
scroll to position [1809, 0]
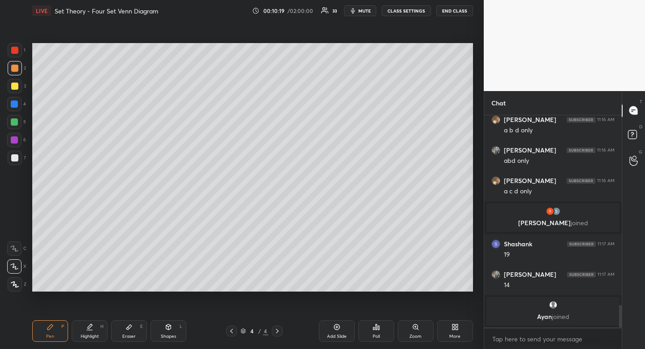
click at [91, 327] on icon at bounding box center [89, 326] width 7 height 7
click at [91, 326] on icon at bounding box center [90, 326] width 4 height 4
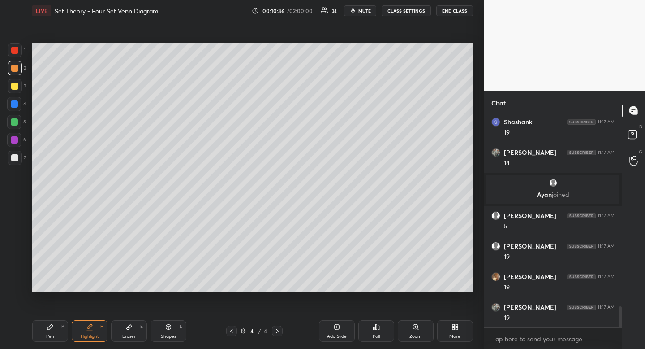
scroll to position [1937, 0]
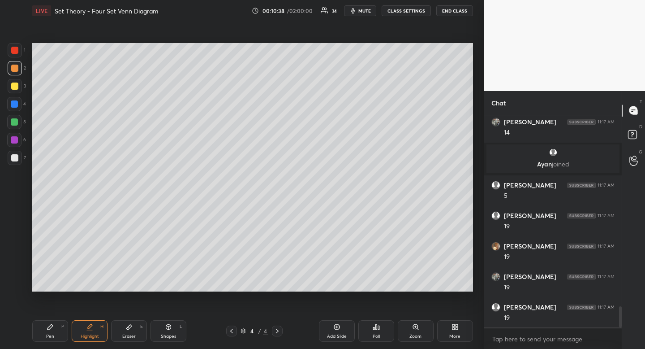
drag, startPoint x: 41, startPoint y: 341, endPoint x: 47, endPoint y: 335, distance: 7.6
click at [44, 336] on div "Pen P" at bounding box center [50, 331] width 36 height 22
drag, startPoint x: 47, startPoint y: 335, endPoint x: 52, endPoint y: 314, distance: 22.1
click at [47, 335] on div "Pen" at bounding box center [50, 336] width 8 height 4
click at [126, 334] on div "Eraser" at bounding box center [128, 336] width 13 height 4
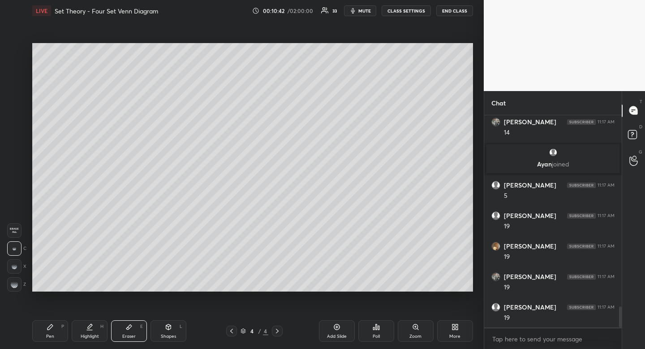
drag, startPoint x: 126, startPoint y: 333, endPoint x: 116, endPoint y: 309, distance: 26.7
click at [126, 334] on div "Eraser" at bounding box center [128, 336] width 13 height 4
click at [51, 325] on icon at bounding box center [50, 326] width 5 height 5
click at [51, 326] on icon at bounding box center [50, 326] width 5 height 5
click at [88, 332] on div "Highlight H" at bounding box center [90, 331] width 36 height 22
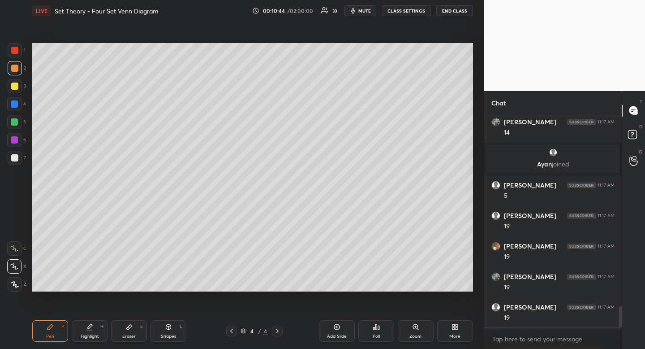
drag, startPoint x: 88, startPoint y: 332, endPoint x: 89, endPoint y: 326, distance: 5.9
click at [88, 332] on div "Highlight H" at bounding box center [90, 331] width 36 height 22
click at [51, 324] on icon at bounding box center [50, 326] width 5 height 5
drag, startPoint x: 54, startPoint y: 325, endPoint x: 60, endPoint y: 296, distance: 29.8
click at [54, 325] on div "Pen P" at bounding box center [50, 331] width 36 height 22
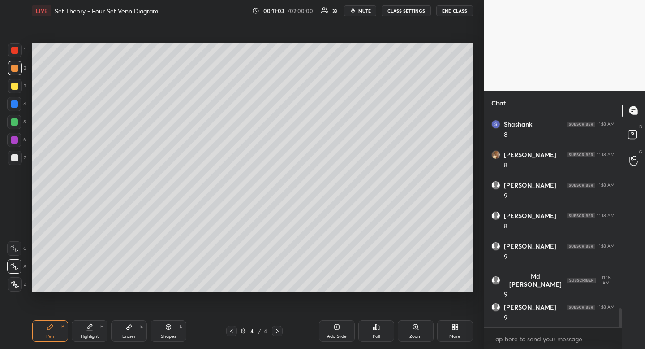
scroll to position [2181, 0]
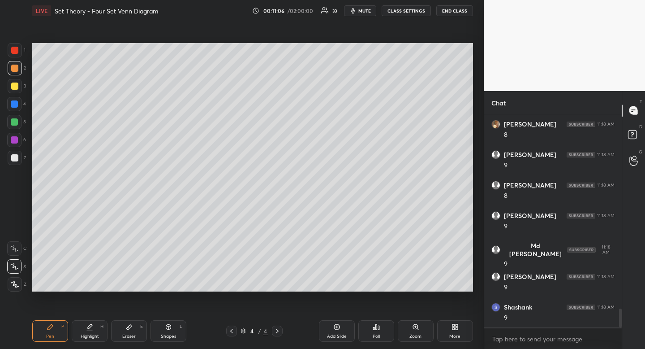
click at [91, 335] on div "Highlight" at bounding box center [90, 336] width 18 height 4
click at [89, 332] on div "Highlight H" at bounding box center [90, 331] width 36 height 22
click at [48, 336] on div "Pen" at bounding box center [50, 336] width 8 height 4
drag, startPoint x: 48, startPoint y: 337, endPoint x: 60, endPoint y: 293, distance: 45.0
click at [48, 337] on div "Pen" at bounding box center [50, 336] width 8 height 4
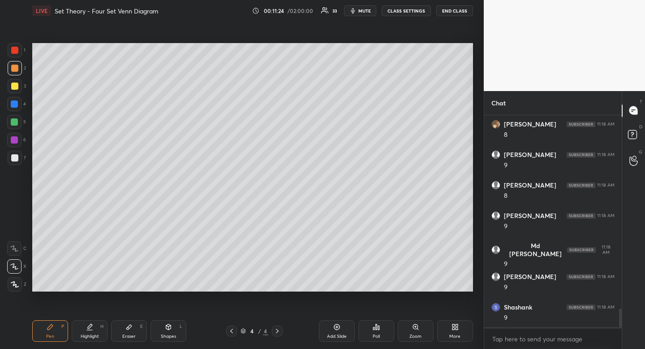
click at [95, 336] on div "Highlight" at bounding box center [90, 336] width 18 height 4
drag, startPoint x: 95, startPoint y: 336, endPoint x: 117, endPoint y: 293, distance: 48.1
click at [93, 333] on div "Highlight H" at bounding box center [90, 331] width 36 height 22
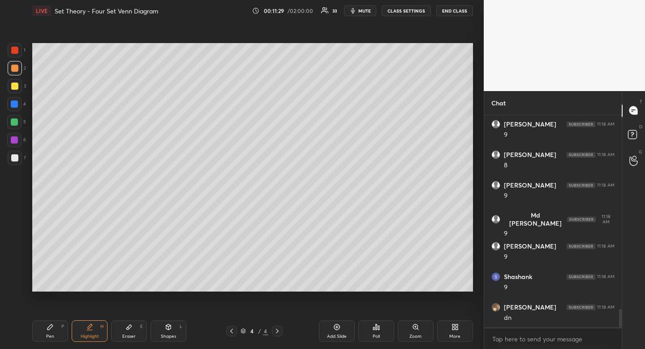
scroll to position [2244, 0]
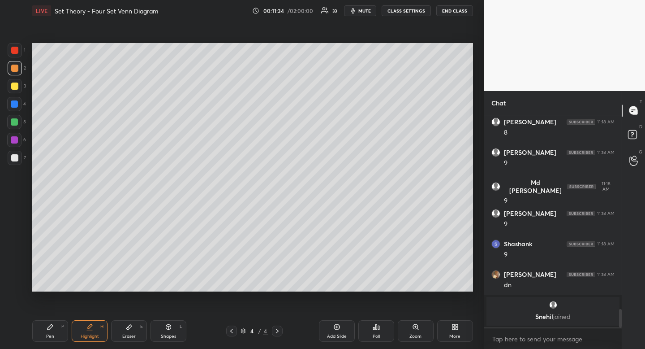
click at [45, 336] on div "Pen P" at bounding box center [50, 331] width 36 height 22
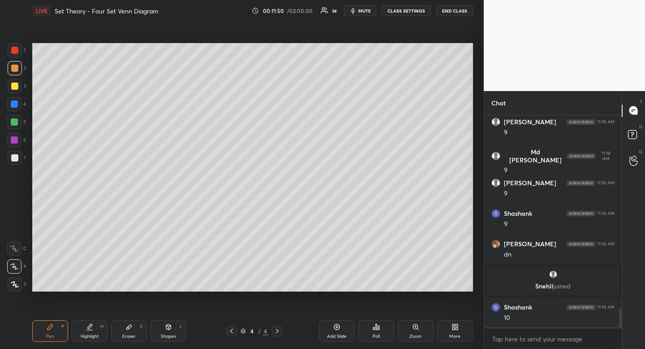
scroll to position [2182, 0]
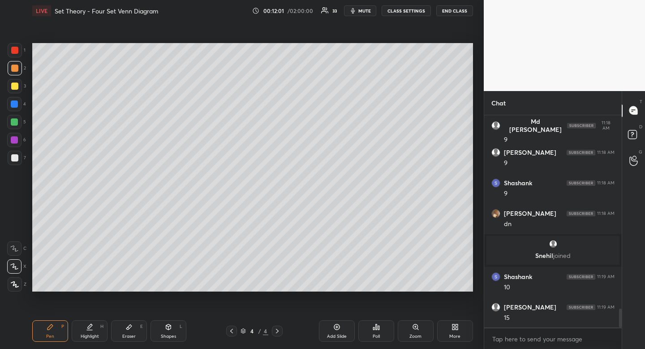
click at [375, 334] on div "Poll" at bounding box center [376, 336] width 7 height 4
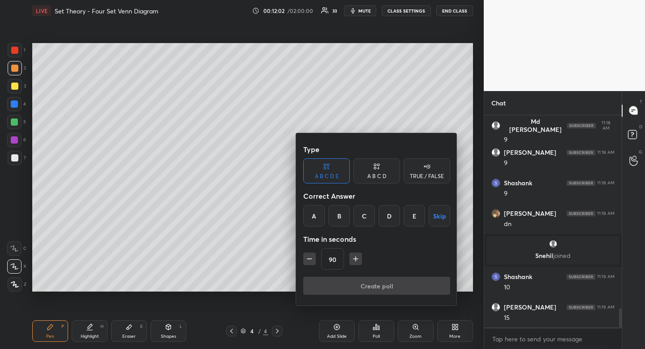
click at [377, 173] on div "A B C D" at bounding box center [376, 175] width 19 height 5
click at [367, 216] on div "C" at bounding box center [376, 216] width 26 height 22
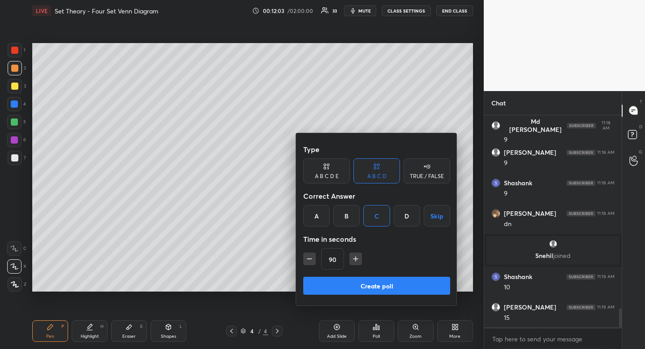
click at [306, 258] on icon "button" at bounding box center [309, 258] width 9 height 9
type input "75"
click at [329, 284] on button "Create poll" at bounding box center [376, 286] width 147 height 18
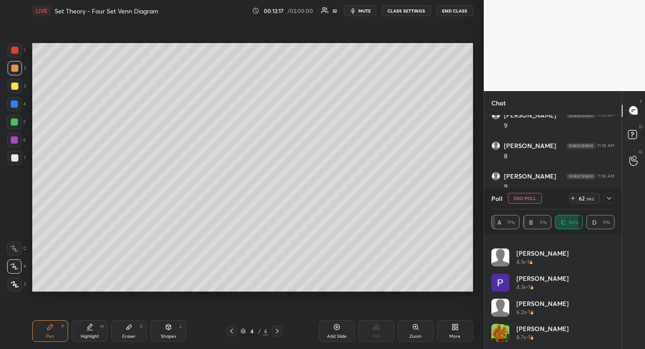
scroll to position [59, 0]
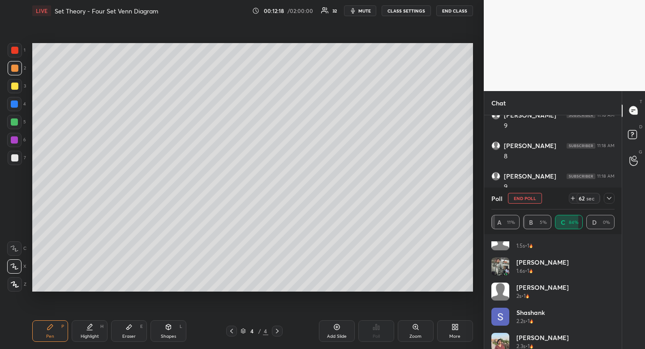
click at [609, 197] on icon at bounding box center [609, 197] width 7 height 7
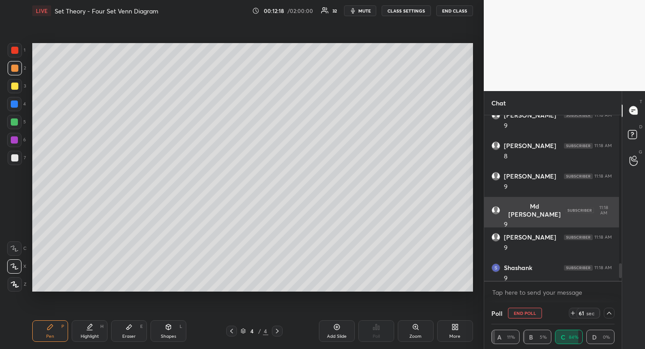
scroll to position [0, 0]
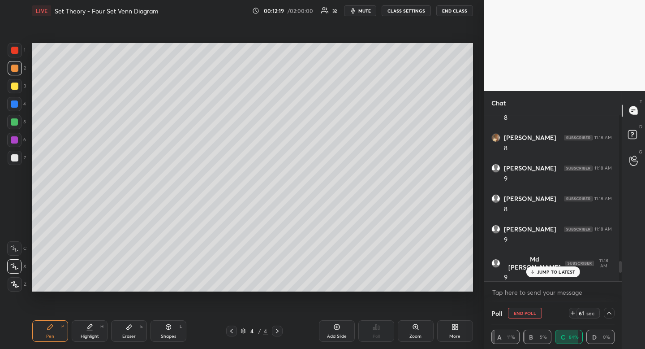
click at [82, 335] on div "Highlight" at bounding box center [90, 336] width 18 height 4
click at [540, 272] on p "JUMP TO LATEST" at bounding box center [556, 271] width 39 height 5
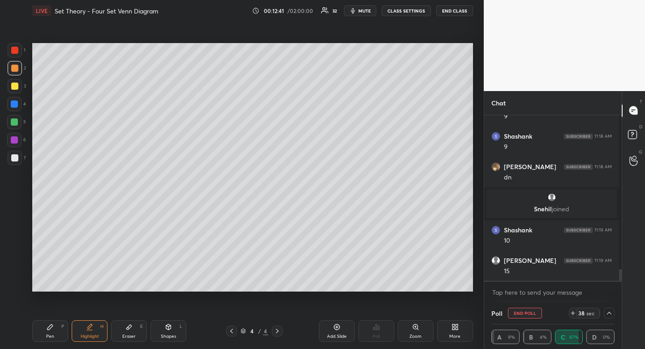
click at [51, 326] on icon at bounding box center [50, 326] width 5 height 5
drag, startPoint x: 51, startPoint y: 326, endPoint x: 59, endPoint y: 298, distance: 28.9
click at [51, 326] on icon at bounding box center [50, 326] width 5 height 5
click at [515, 313] on button "END POLL" at bounding box center [525, 312] width 34 height 11
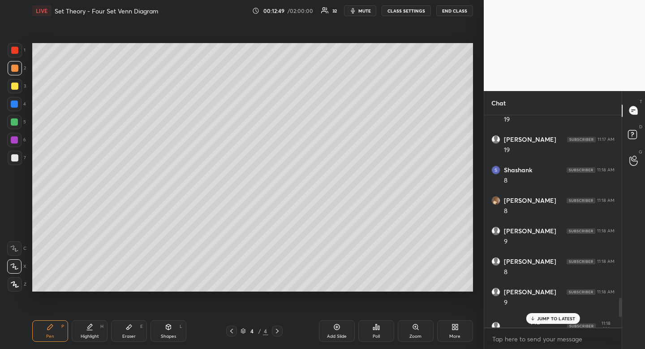
click at [547, 319] on p "JUMP TO LATEST" at bounding box center [556, 317] width 39 height 5
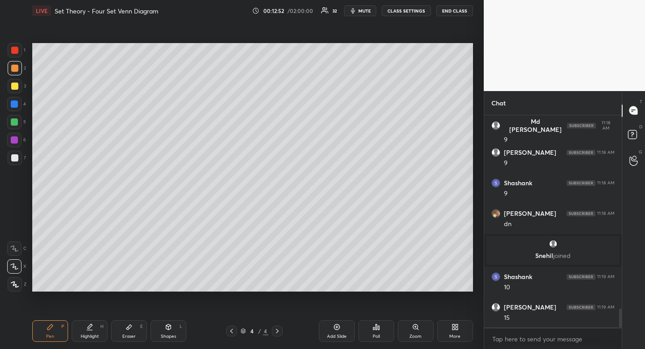
click at [54, 333] on div "Pen P" at bounding box center [50, 331] width 36 height 22
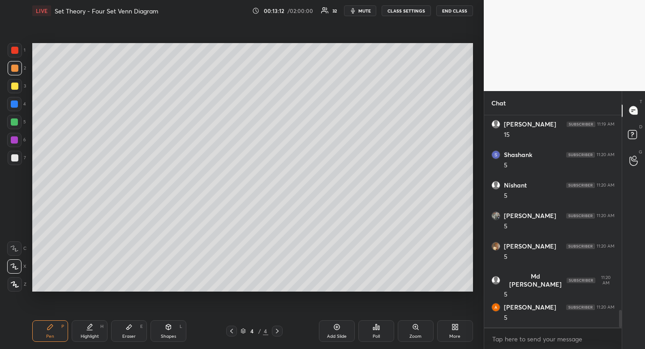
click at [95, 334] on div "Highlight" at bounding box center [90, 336] width 18 height 4
drag, startPoint x: 95, startPoint y: 333, endPoint x: 97, endPoint y: 326, distance: 8.1
click at [95, 334] on div "Highlight" at bounding box center [90, 336] width 18 height 4
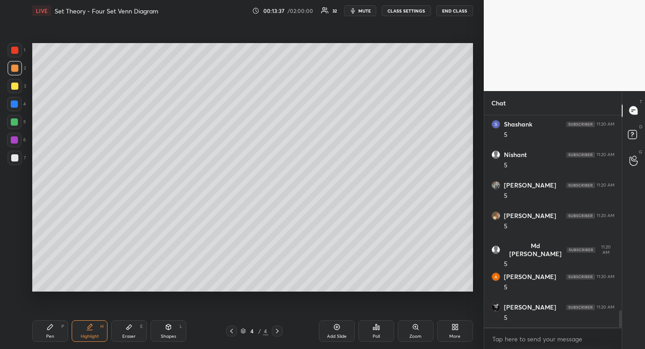
scroll to position [2450, 0]
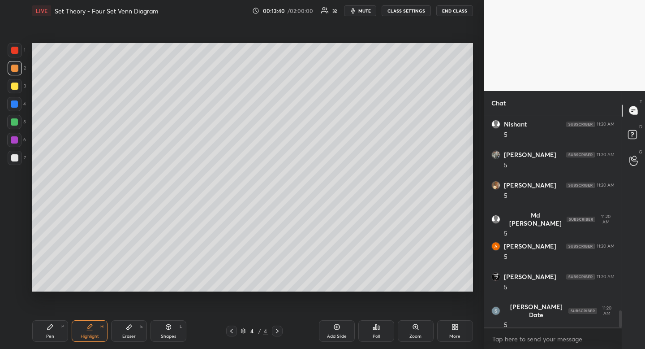
click at [49, 334] on div "Pen" at bounding box center [50, 336] width 8 height 4
click at [53, 330] on div "Pen P" at bounding box center [50, 331] width 36 height 22
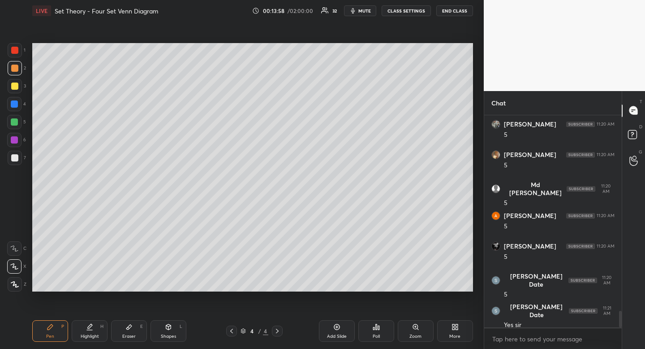
click at [99, 327] on div "Highlight H" at bounding box center [90, 331] width 36 height 22
type textarea "x"
click at [457, 332] on div "More" at bounding box center [455, 331] width 36 height 22
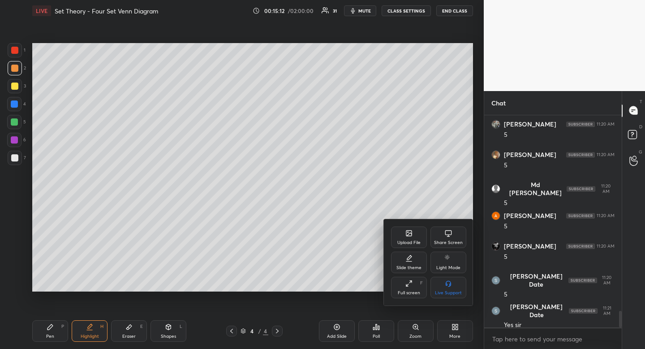
click at [401, 230] on div "Upload File" at bounding box center [409, 237] width 36 height 22
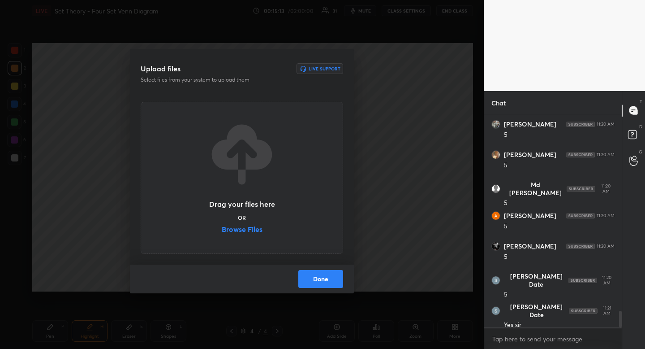
click at [255, 226] on label "Browse Files" at bounding box center [242, 229] width 41 height 9
click at [222, 226] on input "Browse Files" at bounding box center [222, 229] width 0 height 9
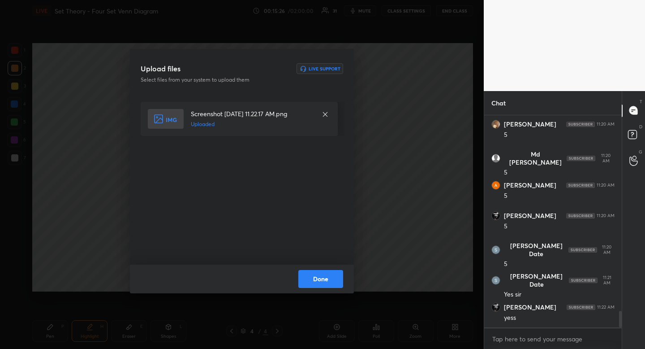
click at [328, 283] on button "Done" at bounding box center [320, 279] width 45 height 18
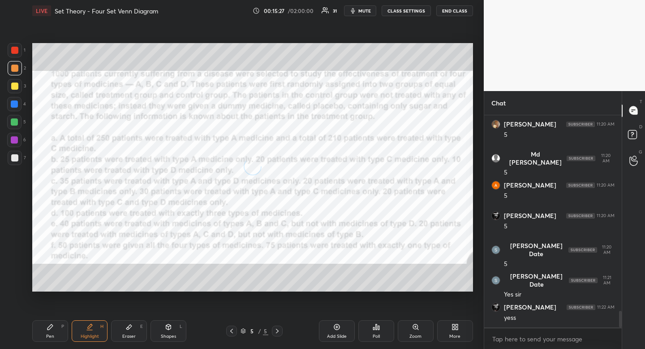
click at [15, 101] on div at bounding box center [14, 103] width 7 height 7
drag, startPoint x: 15, startPoint y: 101, endPoint x: 11, endPoint y: 105, distance: 5.7
click at [15, 101] on div at bounding box center [14, 103] width 7 height 7
click at [52, 336] on div "Pen" at bounding box center [50, 336] width 8 height 4
drag, startPoint x: 50, startPoint y: 340, endPoint x: 42, endPoint y: 295, distance: 45.1
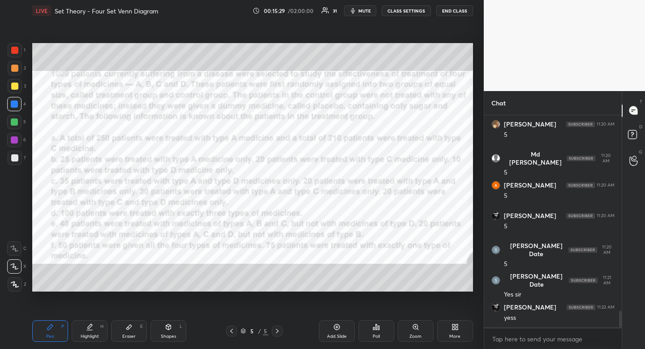
click at [50, 340] on div "Pen P" at bounding box center [50, 331] width 36 height 22
click at [14, 48] on div at bounding box center [14, 50] width 7 height 7
click at [15, 72] on div at bounding box center [15, 68] width 14 height 14
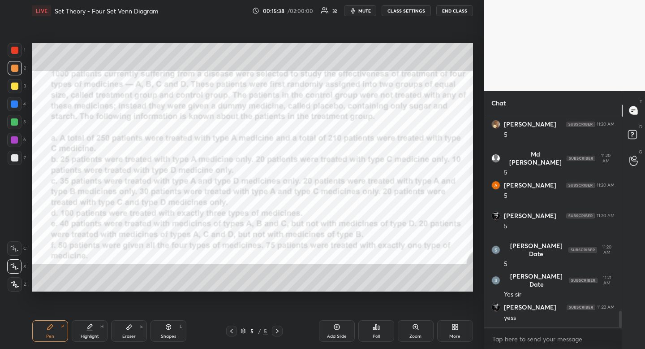
click at [132, 328] on icon at bounding box center [128, 326] width 7 height 7
click at [92, 334] on div "Highlight" at bounding box center [90, 336] width 18 height 4
click at [48, 331] on div "Pen P" at bounding box center [50, 331] width 36 height 22
drag, startPoint x: 48, startPoint y: 331, endPoint x: 43, endPoint y: 328, distance: 5.8
click at [48, 331] on div "Pen P" at bounding box center [50, 331] width 36 height 22
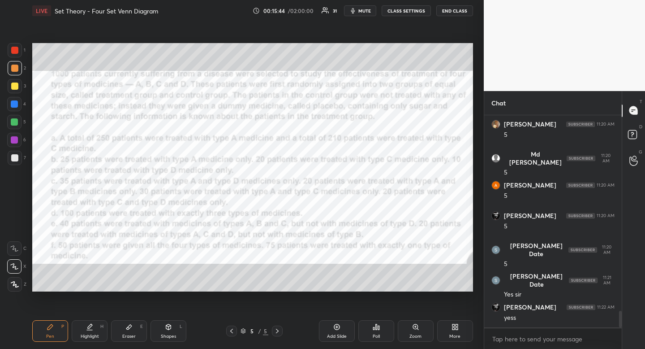
click at [17, 111] on div "1 2 3 4 5 6 7" at bounding box center [16, 105] width 19 height 125
drag, startPoint x: 363, startPoint y: 11, endPoint x: 361, endPoint y: 7, distance: 5.0
click at [363, 11] on span "mute" at bounding box center [365, 11] width 13 height 6
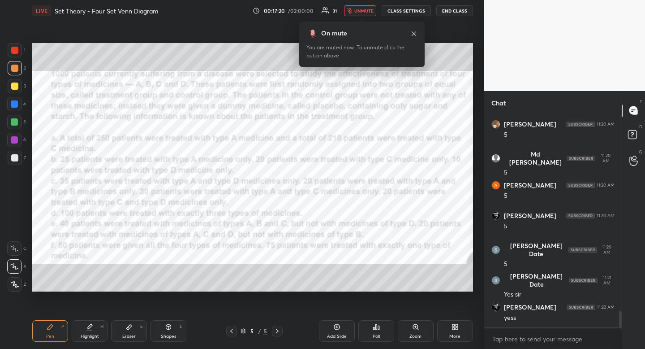
click at [459, 332] on div "More" at bounding box center [455, 331] width 36 height 22
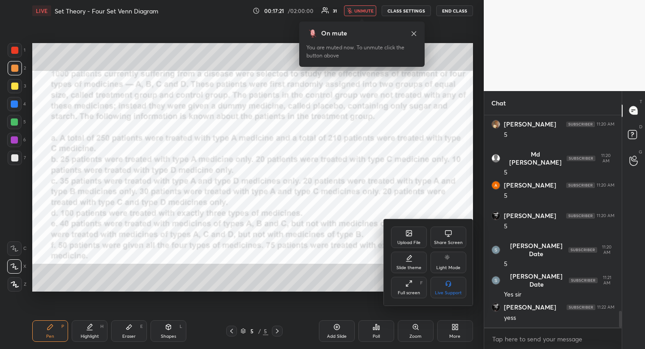
click at [417, 241] on div "Upload File" at bounding box center [409, 242] width 23 height 4
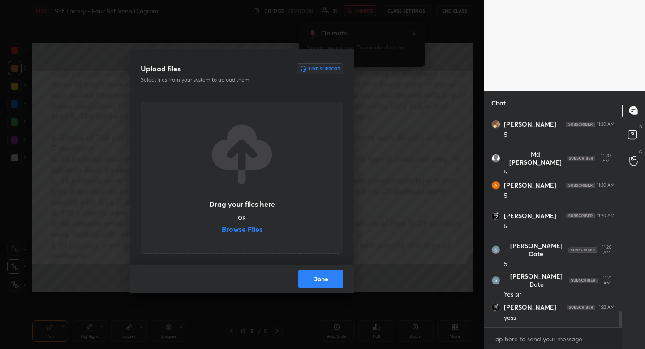
click at [250, 233] on label "Browse Files" at bounding box center [242, 229] width 41 height 9
click at [222, 233] on input "Browse Files" at bounding box center [222, 229] width 0 height 9
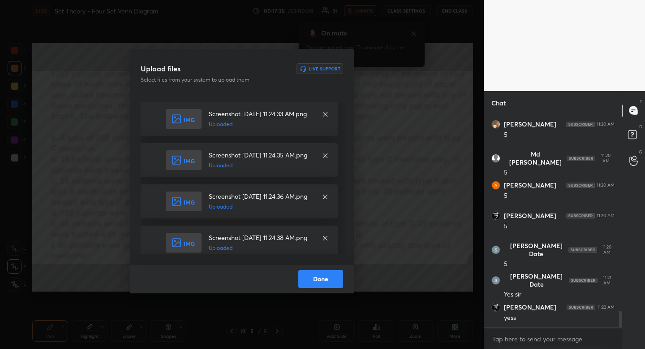
click at [332, 280] on button "Done" at bounding box center [320, 279] width 45 height 18
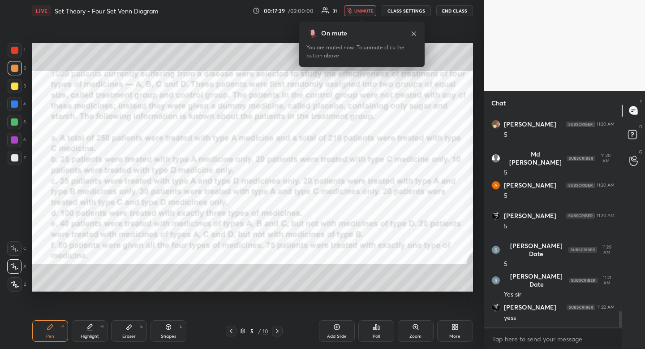
click at [415, 36] on icon at bounding box center [413, 33] width 7 height 7
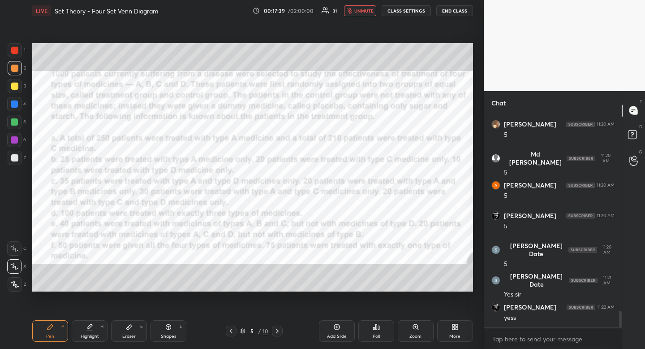
click at [364, 7] on button "unmute" at bounding box center [360, 10] width 32 height 11
click at [456, 334] on div "More" at bounding box center [454, 336] width 11 height 4
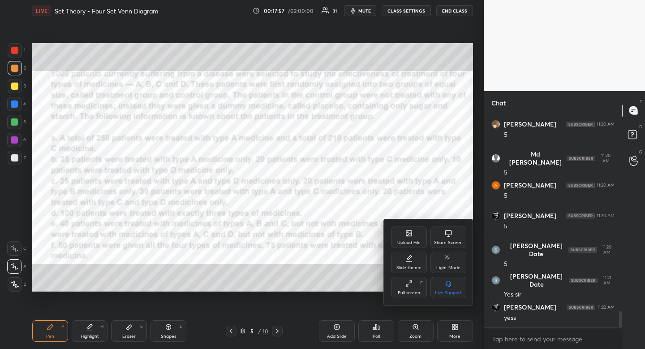
click at [413, 240] on div "Upload File" at bounding box center [409, 242] width 23 height 4
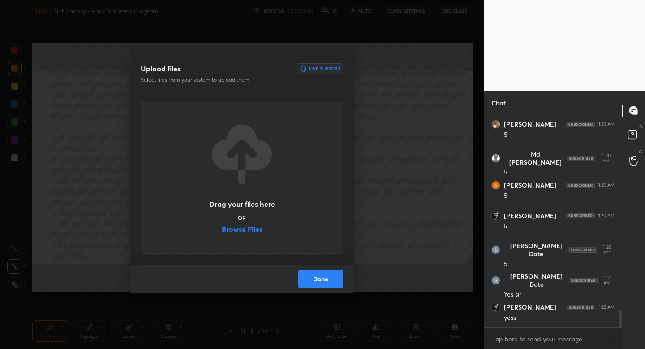
click at [246, 229] on label "Browse Files" at bounding box center [242, 229] width 41 height 9
click at [222, 229] on input "Browse Files" at bounding box center [222, 229] width 0 height 9
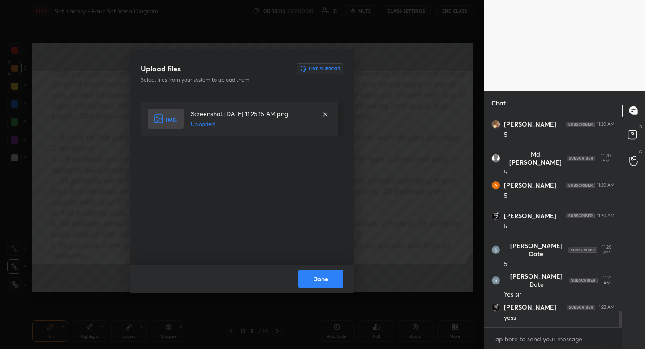
click at [327, 278] on button "Done" at bounding box center [320, 279] width 45 height 18
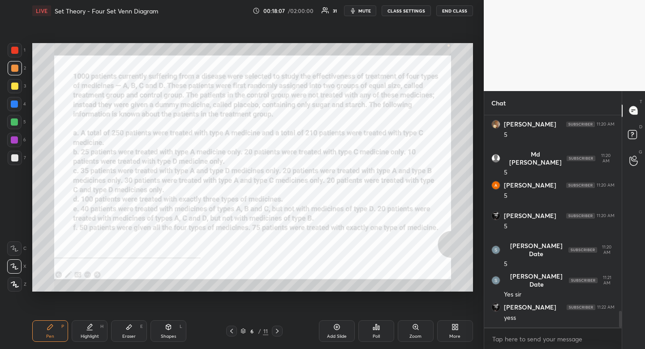
click at [19, 51] on div at bounding box center [15, 50] width 14 height 14
click at [17, 51] on div at bounding box center [14, 50] width 7 height 7
click at [60, 337] on div "Pen P" at bounding box center [50, 331] width 36 height 22
click at [14, 112] on div "1 2 3 4 5 6 7" at bounding box center [16, 105] width 19 height 125
drag, startPoint x: 14, startPoint y: 112, endPoint x: 28, endPoint y: 112, distance: 13.9
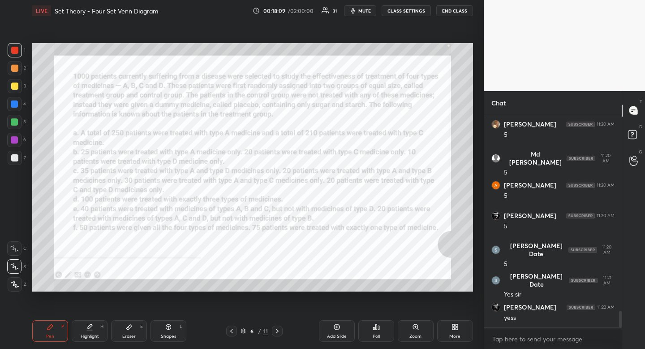
click at [14, 112] on div "1 2 3 4 5 6 7" at bounding box center [16, 105] width 19 height 125
click at [375, 328] on icon at bounding box center [376, 326] width 7 height 7
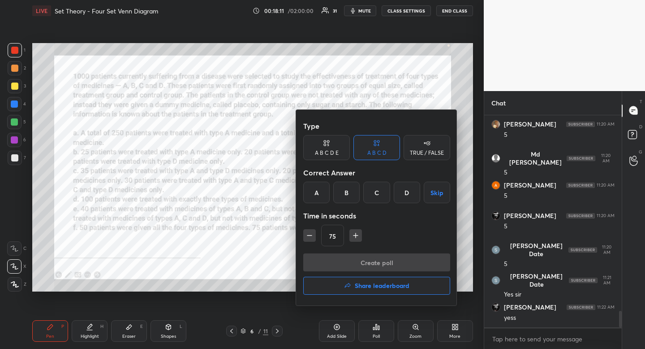
click at [354, 237] on icon "button" at bounding box center [355, 235] width 9 height 9
click at [355, 236] on icon "button" at bounding box center [355, 235] width 9 height 9
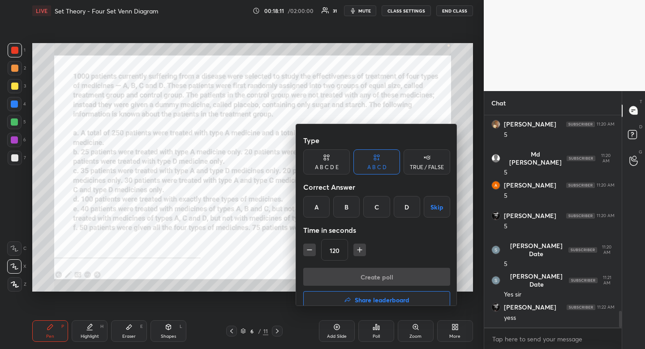
click at [355, 245] on icon "button" at bounding box center [359, 249] width 9 height 9
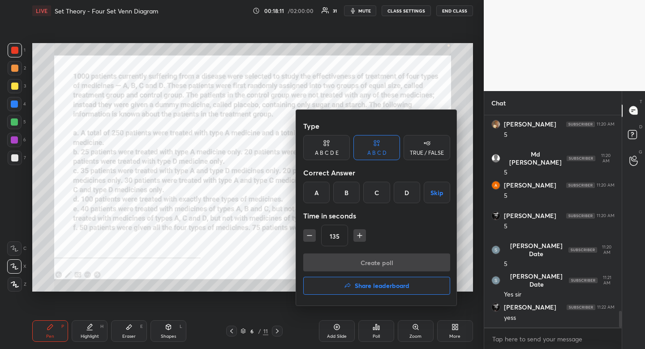
click at [356, 235] on icon "button" at bounding box center [359, 235] width 9 height 9
click at [355, 238] on icon "button" at bounding box center [359, 235] width 9 height 9
click at [358, 238] on icon "button" at bounding box center [359, 235] width 9 height 9
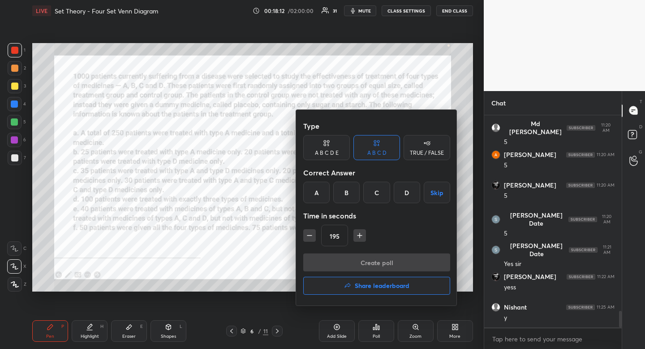
click at [358, 238] on icon "button" at bounding box center [359, 235] width 9 height 9
click at [360, 237] on icon "button" at bounding box center [360, 235] width 0 height 4
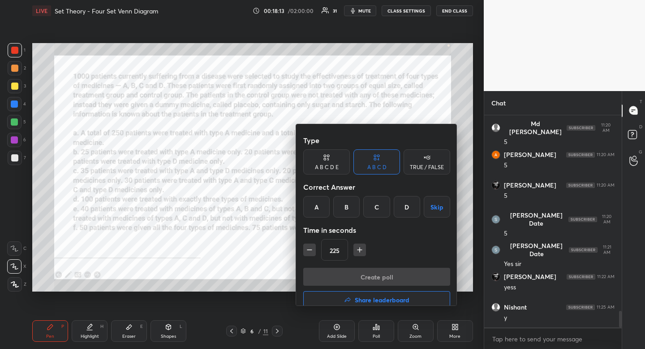
drag, startPoint x: 359, startPoint y: 237, endPoint x: 354, endPoint y: 236, distance: 5.5
click at [360, 247] on icon "button" at bounding box center [360, 249] width 0 height 4
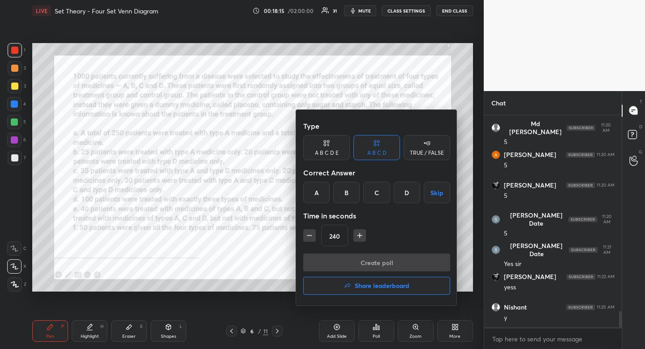
click at [361, 236] on icon "button" at bounding box center [359, 235] width 9 height 9
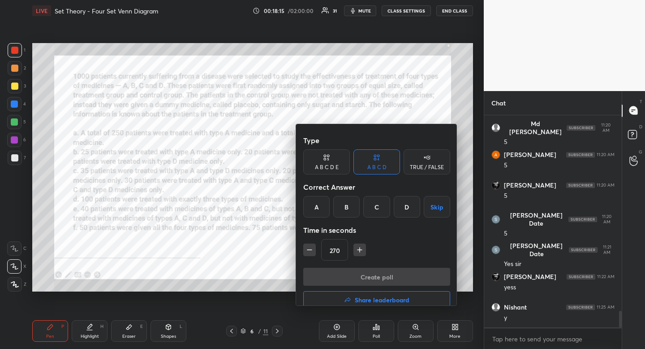
click at [361, 250] on icon "button" at bounding box center [360, 250] width 4 height 0
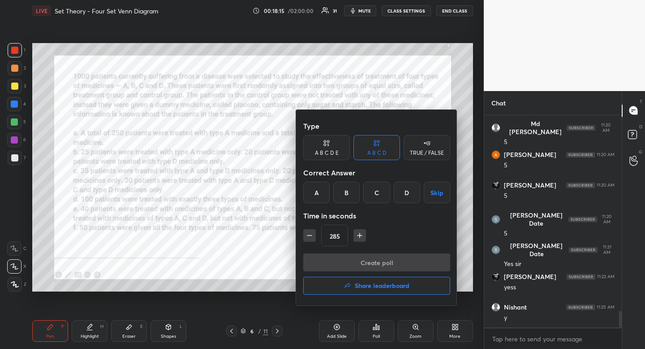
click at [361, 237] on icon "button" at bounding box center [359, 235] width 9 height 9
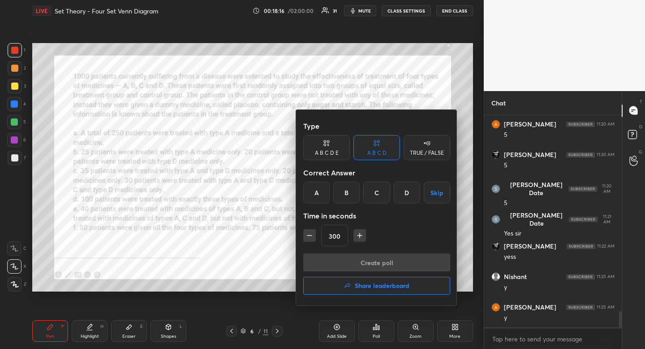
click at [361, 237] on icon "button" at bounding box center [359, 235] width 9 height 9
click at [359, 237] on icon "button" at bounding box center [359, 235] width 9 height 9
click at [358, 238] on icon "button" at bounding box center [359, 235] width 9 height 9
click at [359, 237] on icon "button" at bounding box center [359, 235] width 9 height 9
click at [360, 235] on icon "button" at bounding box center [359, 235] width 9 height 9
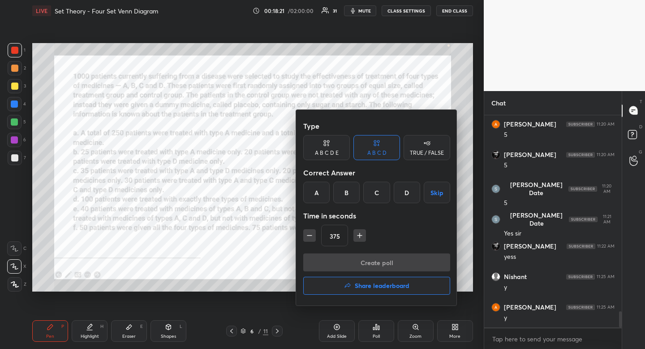
click at [360, 238] on icon "button" at bounding box center [360, 235] width 0 height 4
click at [359, 238] on icon "button" at bounding box center [359, 235] width 9 height 9
type input "420"
click at [427, 195] on button "Skip" at bounding box center [437, 192] width 26 height 22
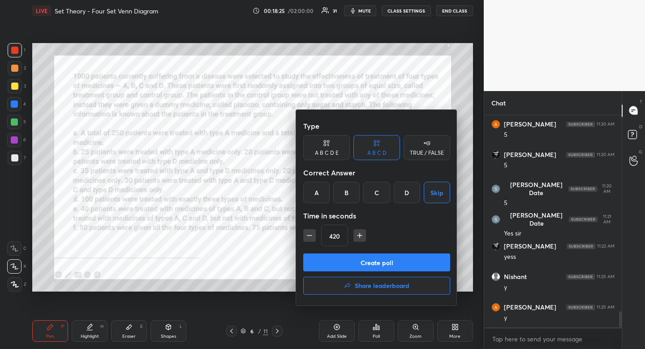
click at [403, 262] on button "Create poll" at bounding box center [376, 262] width 147 height 18
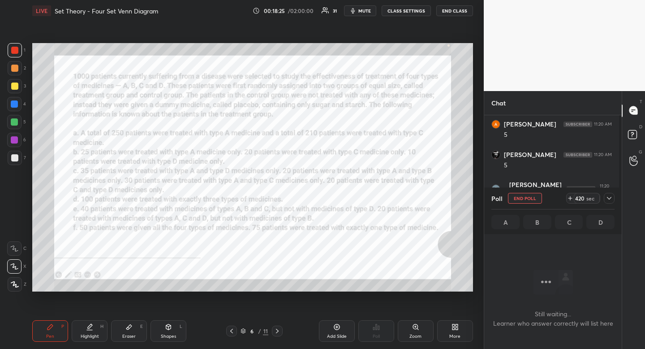
scroll to position [185, 135]
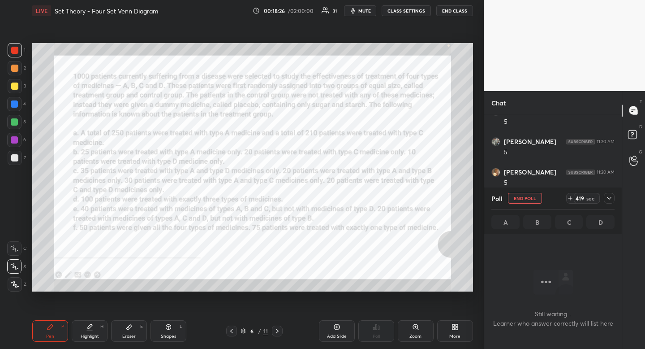
click at [357, 14] on button "mute" at bounding box center [360, 10] width 32 height 11
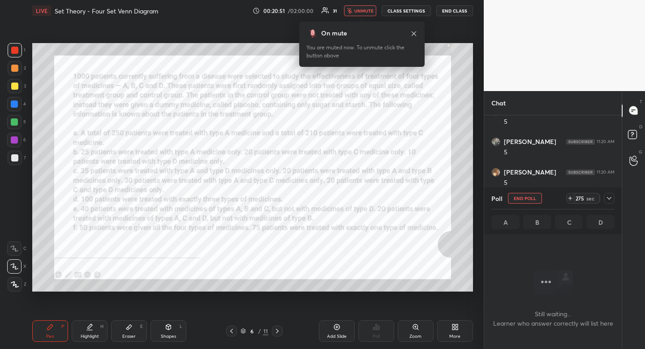
scroll to position [2526, 0]
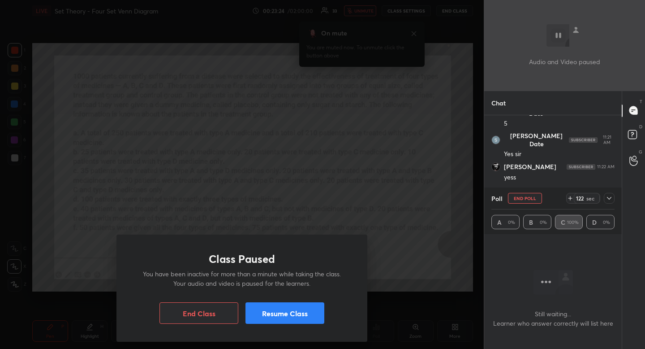
click at [300, 315] on button "Resume Class" at bounding box center [285, 313] width 79 height 22
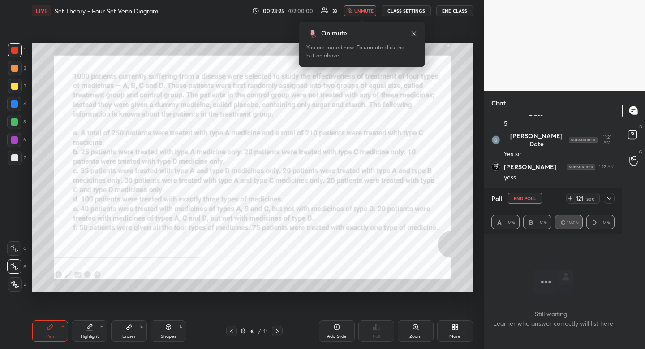
drag, startPoint x: 417, startPoint y: 33, endPoint x: 406, endPoint y: 42, distance: 14.3
click at [417, 33] on icon at bounding box center [413, 33] width 7 height 7
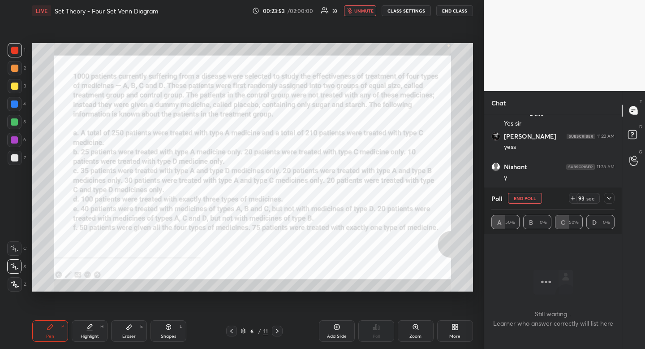
scroll to position [2587, 0]
drag, startPoint x: 362, startPoint y: 12, endPoint x: 359, endPoint y: 17, distance: 5.0
click at [363, 13] on span "unmute" at bounding box center [363, 11] width 19 height 6
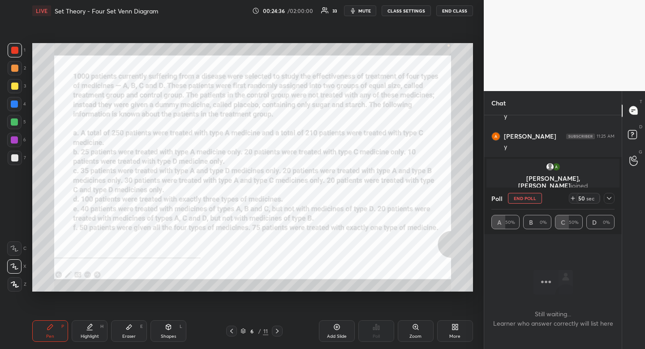
click at [17, 100] on div at bounding box center [14, 104] width 14 height 14
click at [611, 196] on icon at bounding box center [609, 197] width 7 height 7
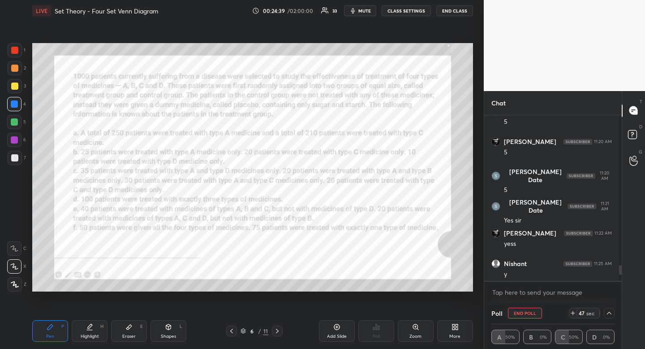
scroll to position [2585, 0]
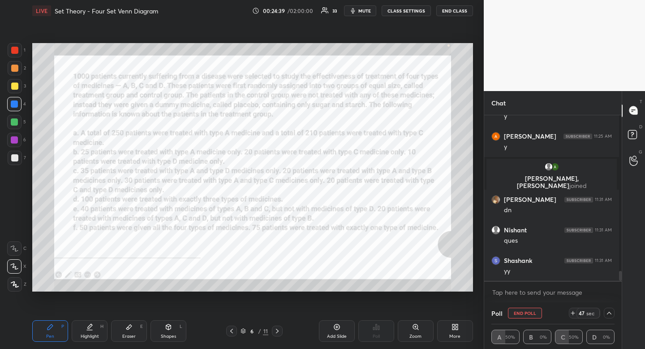
drag, startPoint x: 618, startPoint y: 268, endPoint x: 623, endPoint y: 298, distance: 30.0
click at [623, 297] on div "Chat [PERSON_NAME] 11:22 AM [PERSON_NAME] 11:25 AM y [PERSON_NAME] 11:25 AM y […" at bounding box center [564, 220] width 161 height 258
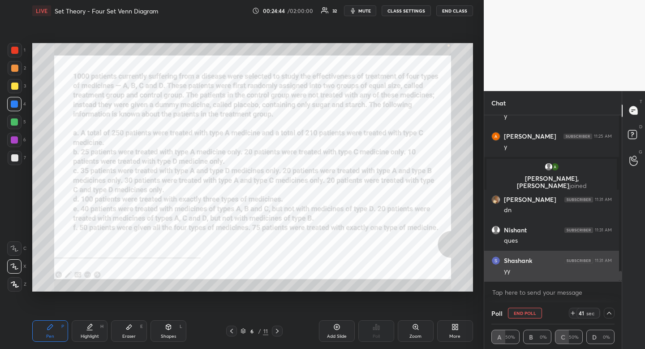
scroll to position [2615, 0]
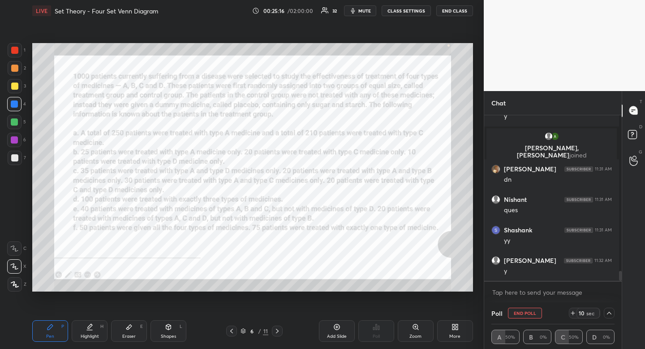
click at [534, 313] on button "END POLL" at bounding box center [525, 312] width 34 height 11
type textarea "x"
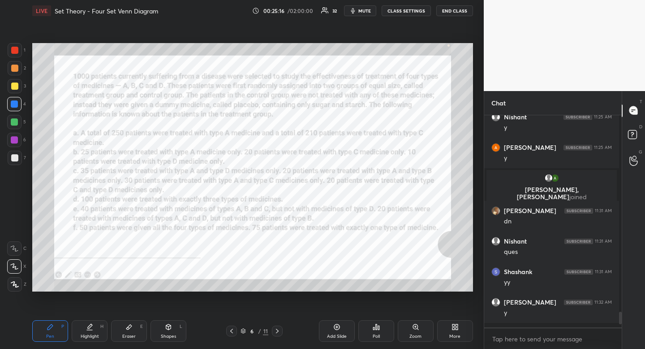
scroll to position [3, 3]
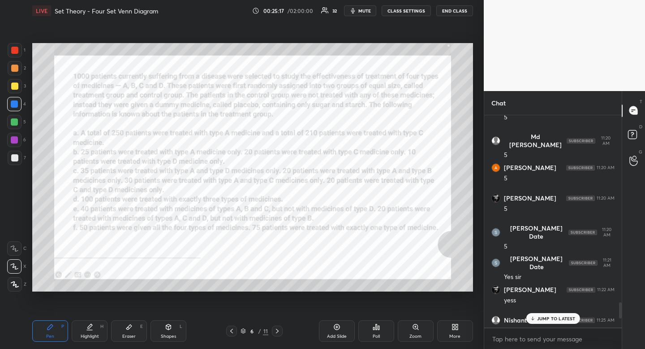
click at [279, 334] on div at bounding box center [277, 330] width 11 height 11
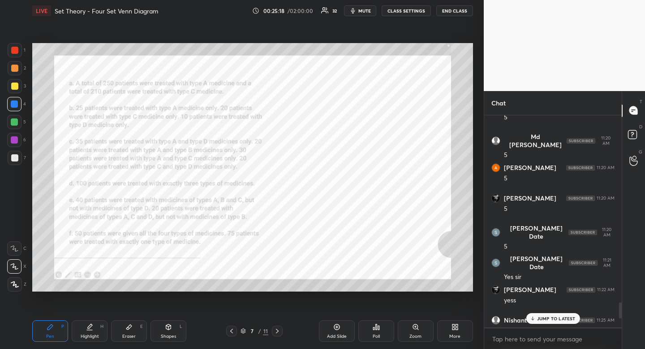
click at [278, 331] on icon at bounding box center [277, 330] width 3 height 4
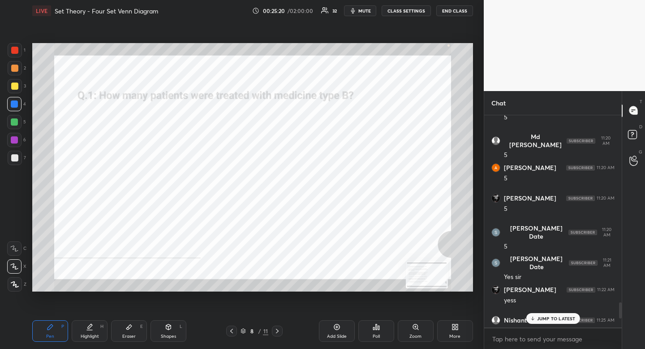
click at [51, 334] on div "Pen" at bounding box center [50, 336] width 8 height 4
click at [49, 328] on icon at bounding box center [50, 326] width 5 height 5
click at [380, 323] on div "Poll" at bounding box center [377, 331] width 36 height 22
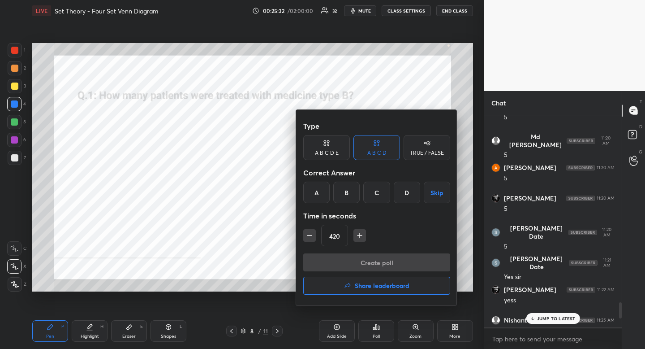
click at [403, 193] on div "D" at bounding box center [407, 192] width 26 height 22
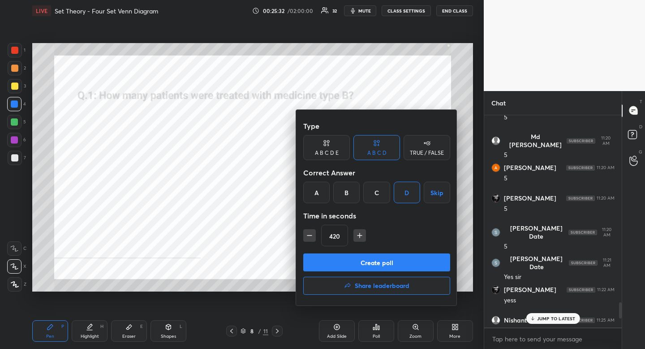
click at [308, 231] on icon "button" at bounding box center [309, 235] width 9 height 9
click at [308, 234] on icon "button" at bounding box center [309, 235] width 9 height 9
click at [308, 233] on icon "button" at bounding box center [309, 235] width 9 height 9
click at [308, 236] on icon "button" at bounding box center [309, 235] width 9 height 9
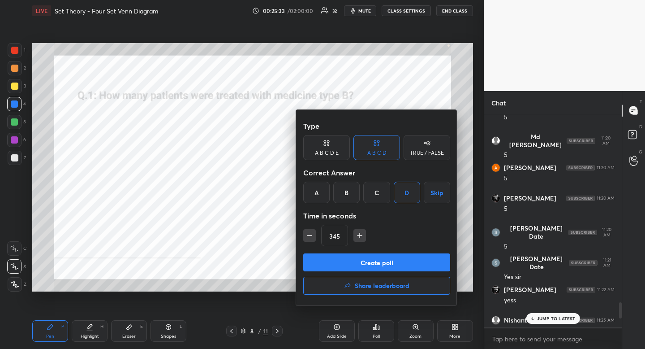
click at [308, 236] on icon "button" at bounding box center [309, 235] width 9 height 9
click at [308, 237] on icon "button" at bounding box center [309, 235] width 9 height 9
click at [308, 238] on icon "button" at bounding box center [309, 235] width 9 height 9
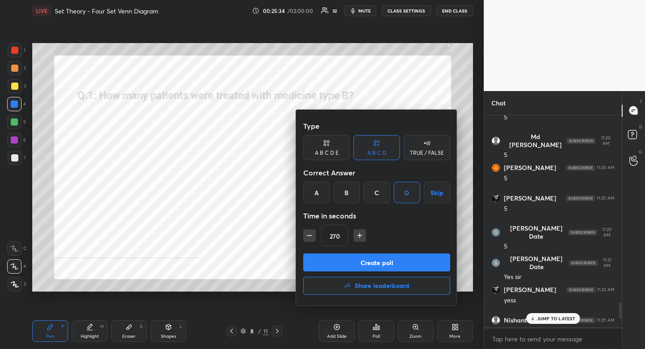
click at [308, 238] on icon "button" at bounding box center [309, 235] width 9 height 9
click at [310, 239] on icon "button" at bounding box center [309, 235] width 9 height 9
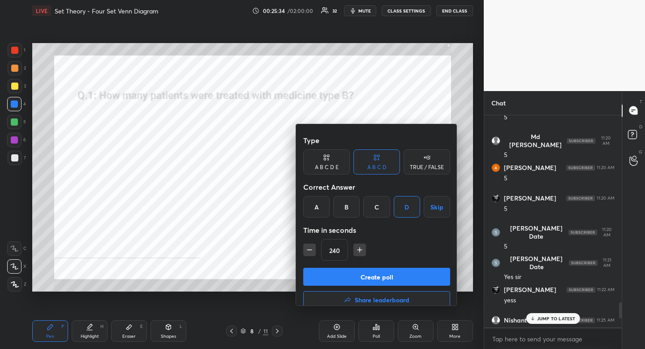
click at [310, 245] on icon "button" at bounding box center [309, 249] width 9 height 9
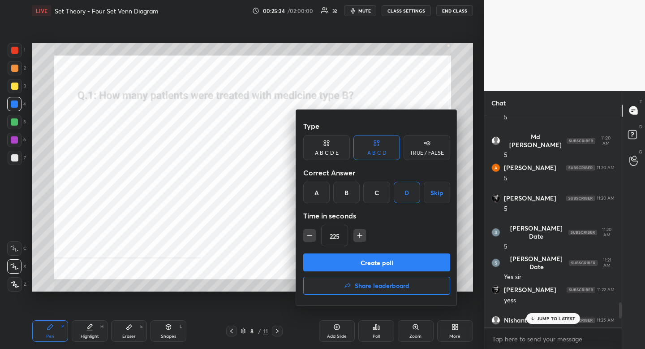
click at [309, 238] on icon "button" at bounding box center [309, 235] width 9 height 9
click at [310, 238] on icon "button" at bounding box center [309, 235] width 9 height 9
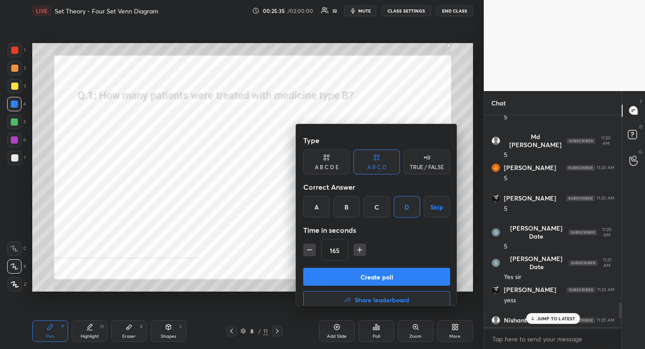
click at [310, 245] on icon "button" at bounding box center [309, 249] width 9 height 9
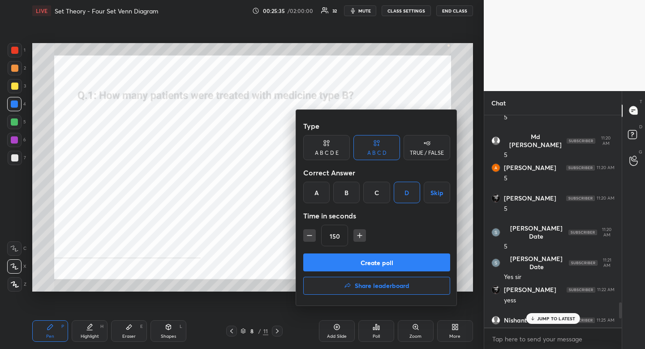
click at [310, 237] on icon "button" at bounding box center [309, 235] width 9 height 9
click at [309, 238] on icon "button" at bounding box center [309, 235] width 9 height 9
click at [310, 237] on icon "button" at bounding box center [309, 235] width 9 height 9
type input "90"
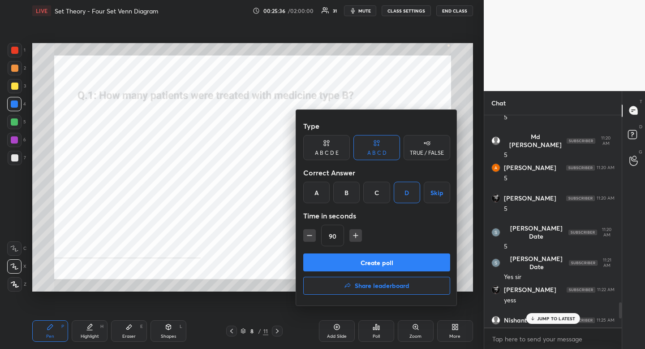
click at [376, 263] on button "Create poll" at bounding box center [376, 262] width 147 height 18
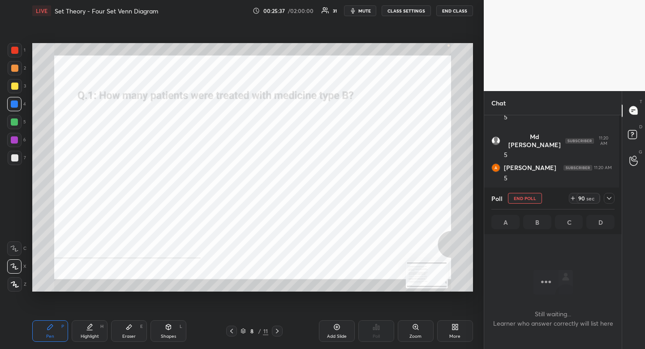
scroll to position [185, 135]
click at [612, 196] on icon at bounding box center [609, 197] width 7 height 7
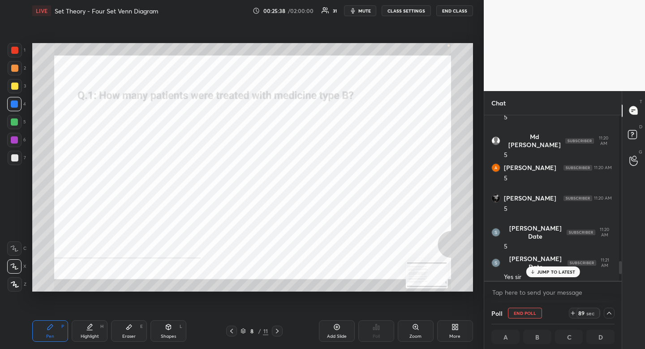
scroll to position [185, 132]
click at [576, 273] on div "JUMP TO LATEST" at bounding box center [553, 271] width 54 height 11
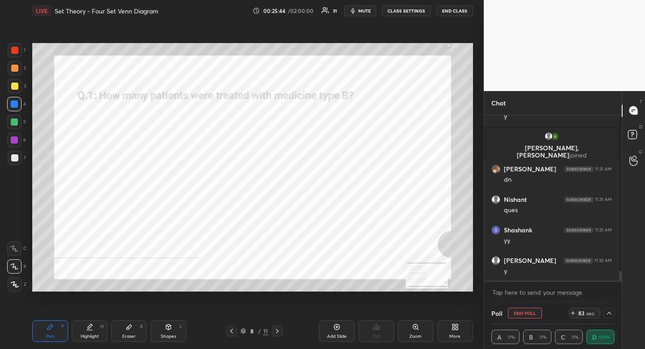
click at [9, 54] on div at bounding box center [15, 50] width 14 height 14
click at [13, 54] on div at bounding box center [15, 50] width 14 height 14
click at [610, 313] on div at bounding box center [609, 312] width 11 height 11
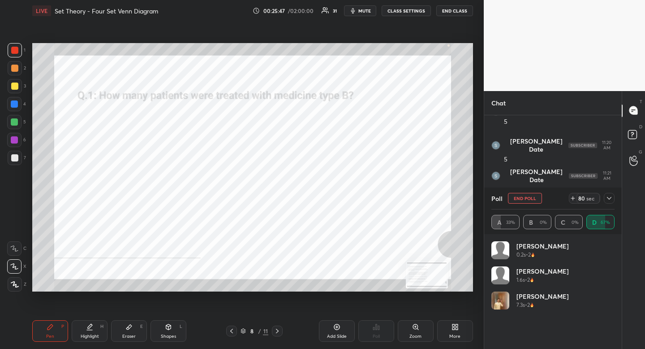
drag, startPoint x: 612, startPoint y: 197, endPoint x: 609, endPoint y: 203, distance: 6.6
click at [612, 197] on icon at bounding box center [609, 197] width 7 height 7
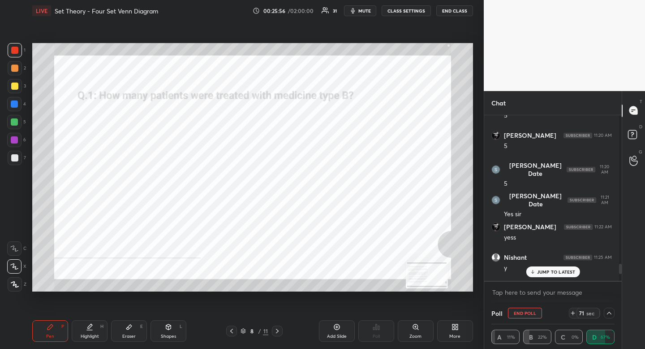
click at [608, 311] on icon at bounding box center [609, 312] width 7 height 7
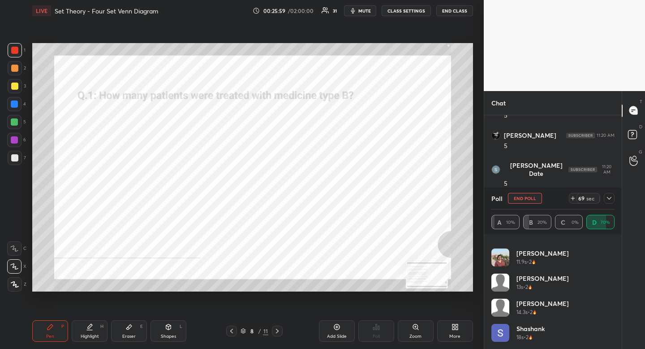
click at [610, 201] on icon at bounding box center [609, 197] width 7 height 7
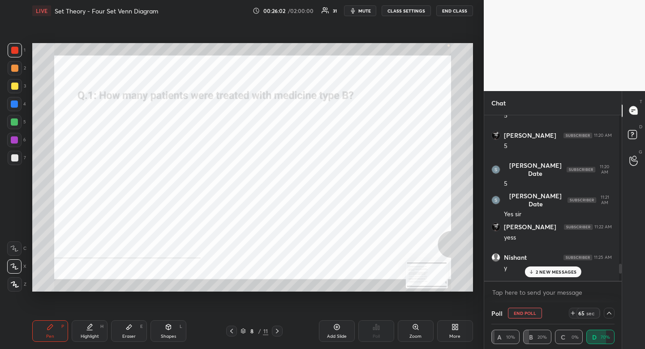
click at [531, 270] on icon at bounding box center [531, 271] width 6 height 5
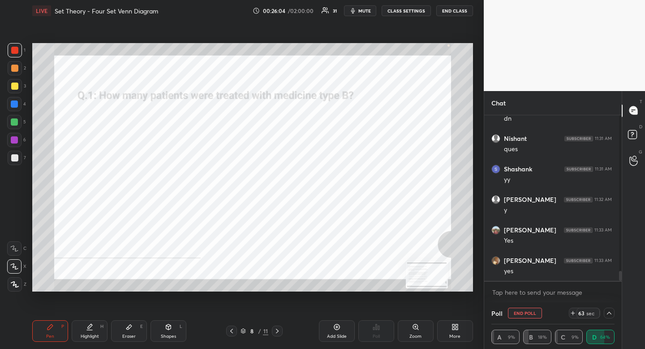
drag, startPoint x: 617, startPoint y: 275, endPoint x: 618, endPoint y: 286, distance: 11.8
click at [618, 285] on div "[PERSON_NAME], [PERSON_NAME] joined [PERSON_NAME] 11:31 AM dn [PERSON_NAME] 11:…" at bounding box center [553, 209] width 138 height 188
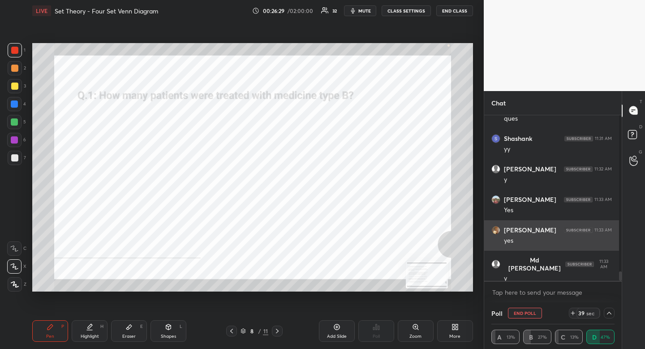
click at [611, 236] on div "yes" at bounding box center [558, 240] width 108 height 9
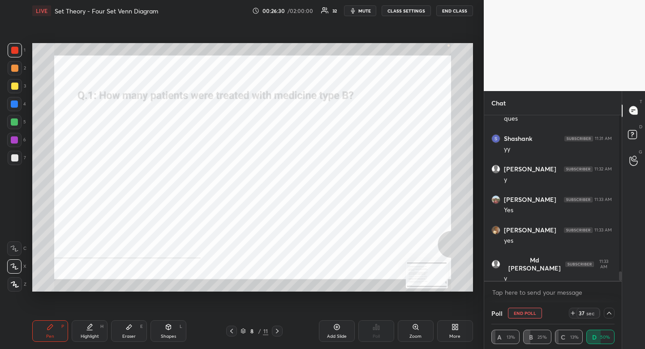
click at [609, 310] on icon at bounding box center [609, 312] width 7 height 7
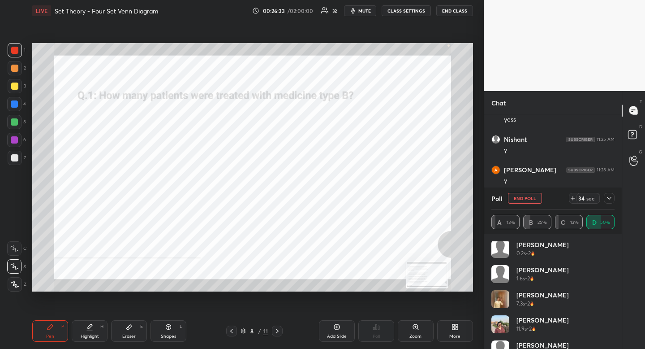
click at [612, 198] on icon at bounding box center [609, 197] width 7 height 7
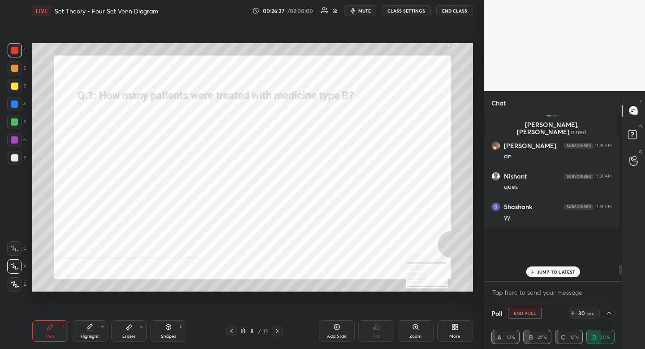
drag, startPoint x: 617, startPoint y: 283, endPoint x: 617, endPoint y: 298, distance: 14.8
click at [617, 293] on div "[PERSON_NAME] 11:19 AM 15 [PERSON_NAME] 11:20 AM 5 [PERSON_NAME] 11:20 AM 5 [PE…" at bounding box center [553, 209] width 138 height 188
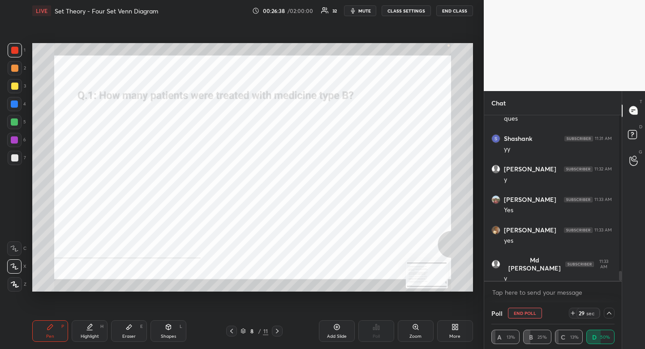
click at [608, 310] on icon at bounding box center [609, 312] width 7 height 7
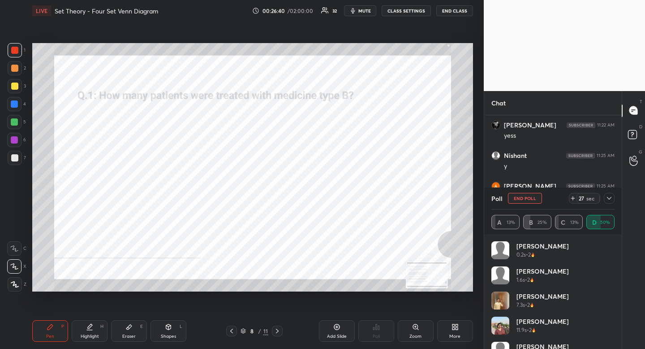
drag, startPoint x: 615, startPoint y: 249, endPoint x: 612, endPoint y: 305, distance: 56.1
click at [612, 313] on div "[PERSON_NAME] 0.2s • 2 [PERSON_NAME] 1.6s • 2 [PERSON_NAME] 7.3s • 2 Aishwarya …" at bounding box center [553, 291] width 138 height 115
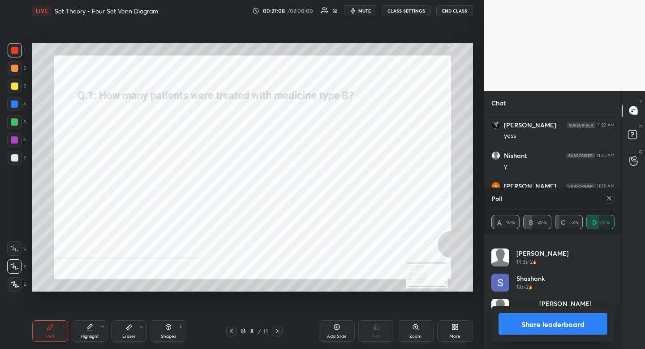
click at [609, 202] on div at bounding box center [609, 198] width 11 height 11
type textarea "x"
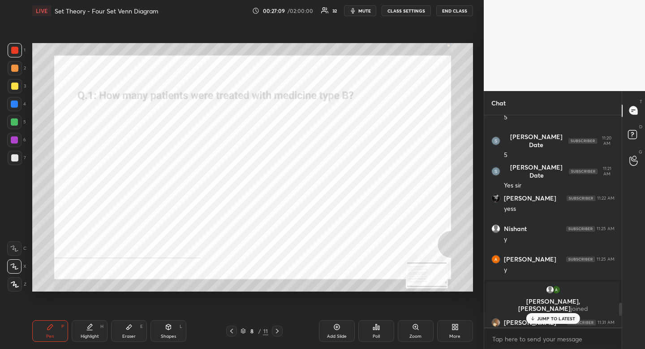
click at [277, 331] on icon at bounding box center [277, 330] width 7 height 7
click at [556, 317] on p "JUMP TO LATEST" at bounding box center [556, 317] width 39 height 5
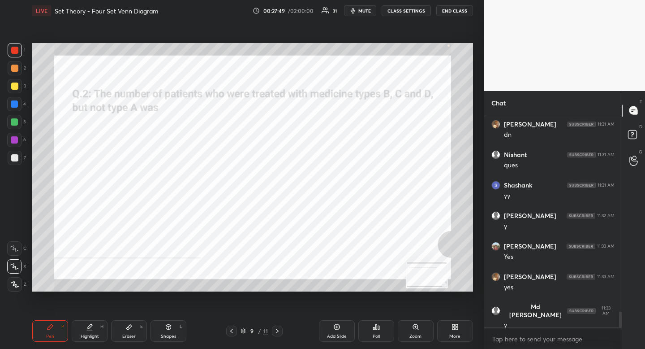
click at [382, 328] on div "Poll" at bounding box center [377, 331] width 36 height 22
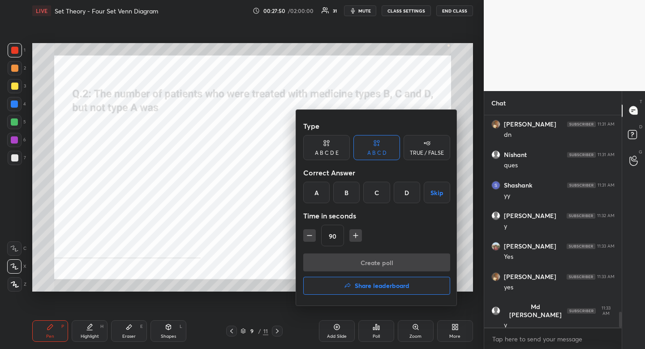
click at [350, 190] on div "B" at bounding box center [346, 192] width 26 height 22
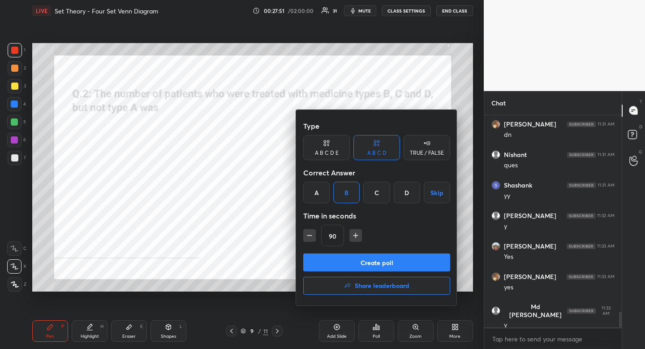
click at [313, 233] on icon "button" at bounding box center [309, 235] width 9 height 9
click at [312, 233] on icon "button" at bounding box center [309, 235] width 9 height 9
type input "45"
click at [338, 257] on button "Create poll" at bounding box center [376, 262] width 147 height 18
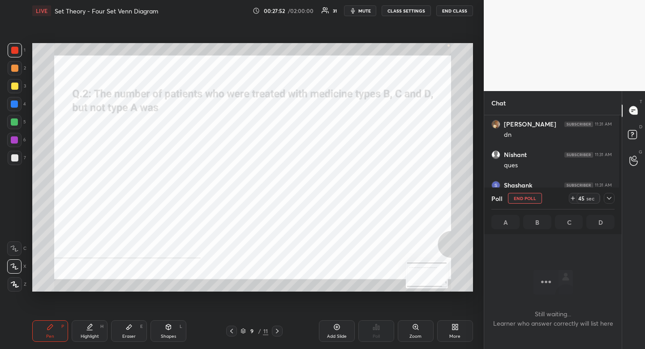
scroll to position [163, 135]
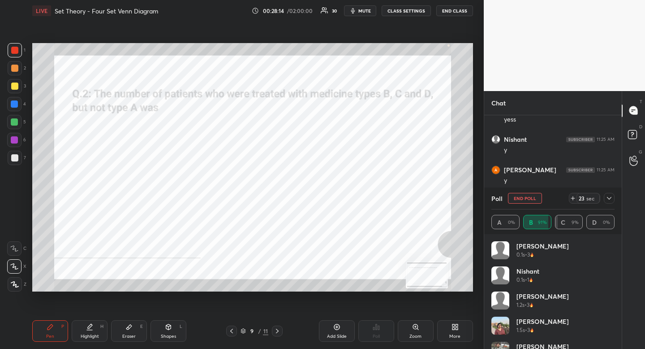
click at [280, 332] on icon at bounding box center [277, 330] width 7 height 7
click at [230, 329] on icon at bounding box center [231, 330] width 7 height 7
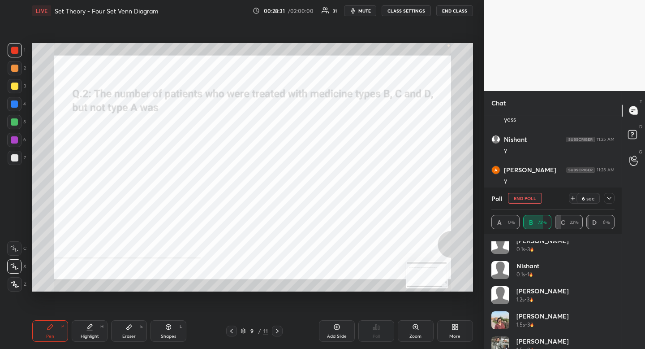
scroll to position [0, 0]
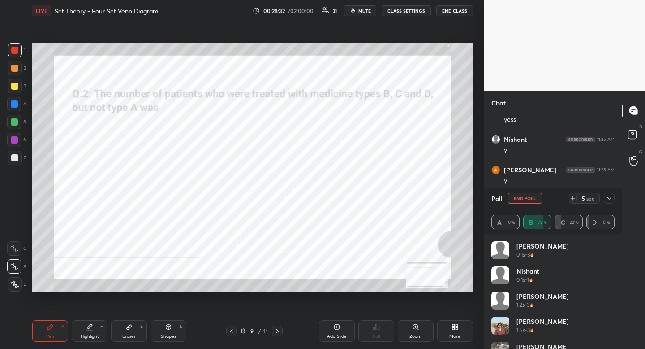
drag, startPoint x: 524, startPoint y: 201, endPoint x: 510, endPoint y: 202, distance: 13.5
click at [523, 201] on button "END POLL" at bounding box center [525, 198] width 34 height 11
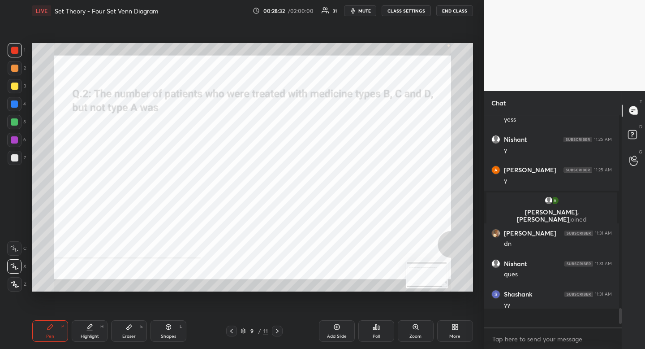
scroll to position [202, 132]
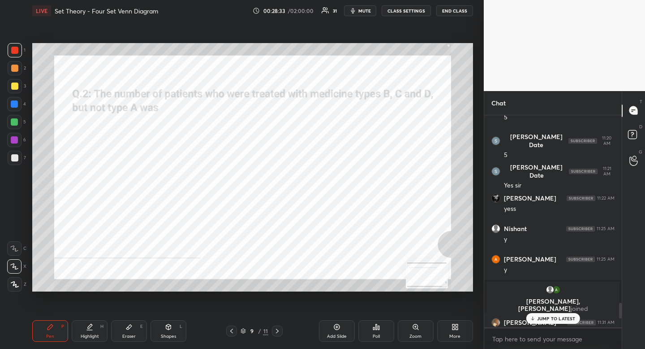
click at [279, 328] on icon at bounding box center [277, 330] width 7 height 7
click at [377, 325] on icon at bounding box center [376, 326] width 7 height 7
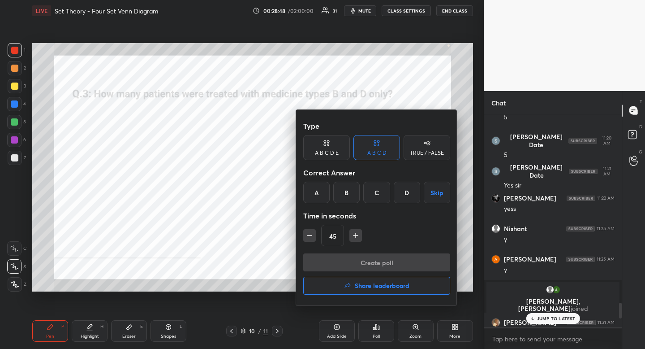
click at [406, 190] on div "D" at bounding box center [407, 192] width 26 height 22
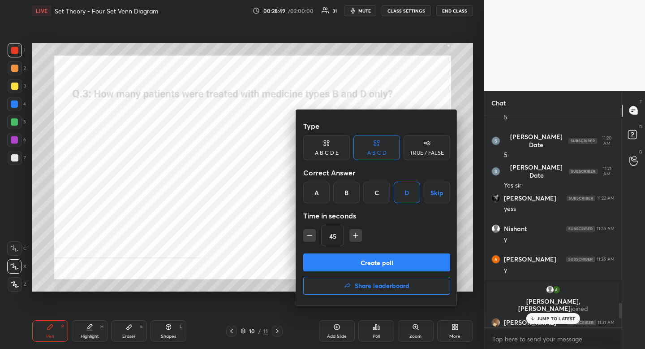
drag, startPoint x: 377, startPoint y: 261, endPoint x: 376, endPoint y: 266, distance: 5.5
click at [377, 261] on button "Create poll" at bounding box center [376, 262] width 147 height 18
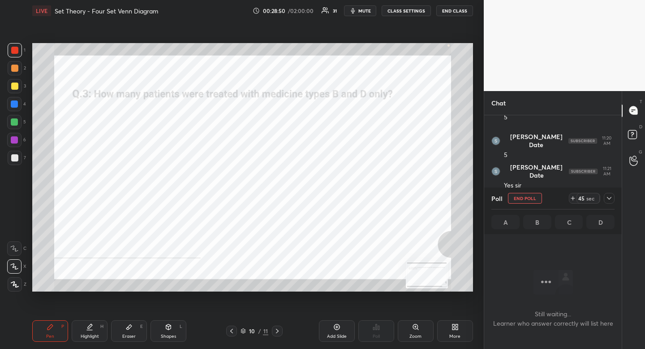
click at [612, 200] on icon at bounding box center [609, 197] width 7 height 7
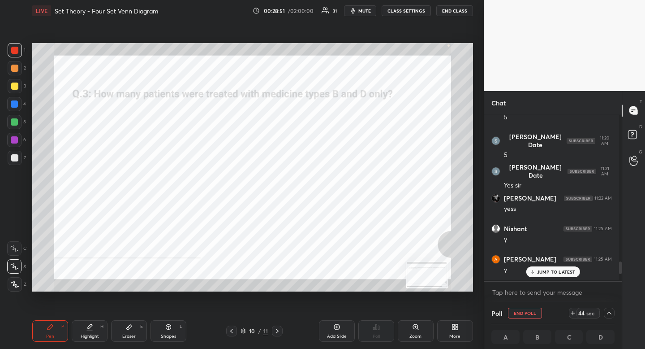
click at [568, 272] on p "JUMP TO LATEST" at bounding box center [556, 271] width 39 height 5
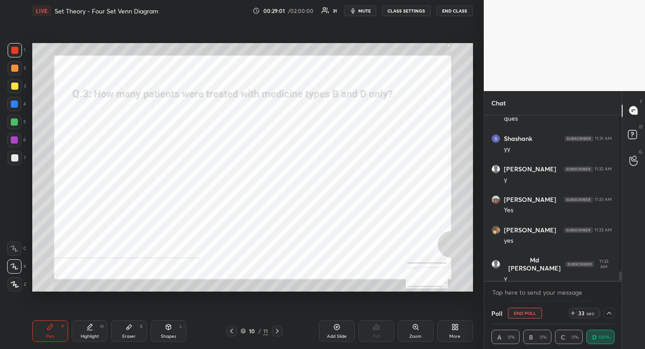
click at [606, 312] on icon at bounding box center [609, 312] width 7 height 7
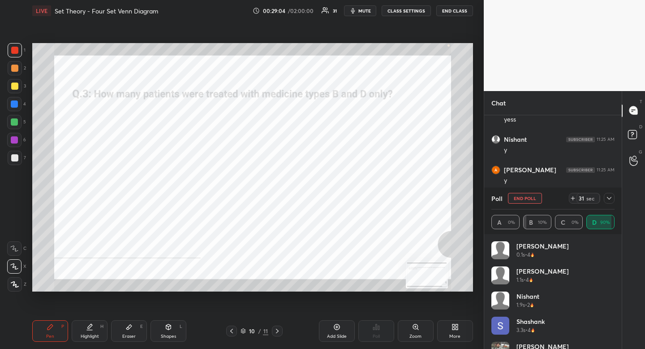
click at [609, 201] on icon at bounding box center [609, 197] width 7 height 7
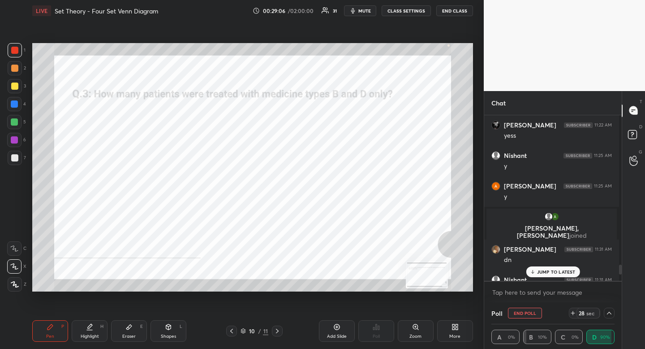
click at [552, 271] on p "JUMP TO LATEST" at bounding box center [556, 271] width 39 height 5
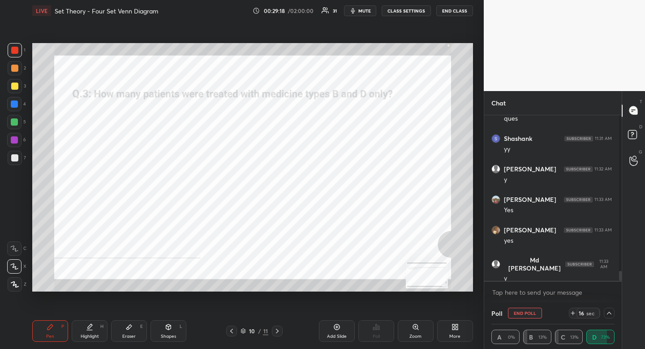
click at [607, 314] on icon at bounding box center [609, 312] width 7 height 7
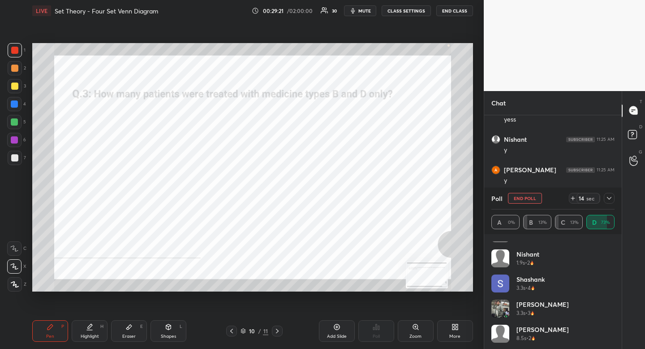
drag, startPoint x: 611, startPoint y: 200, endPoint x: 609, endPoint y: 207, distance: 7.7
click at [611, 200] on icon at bounding box center [609, 197] width 7 height 7
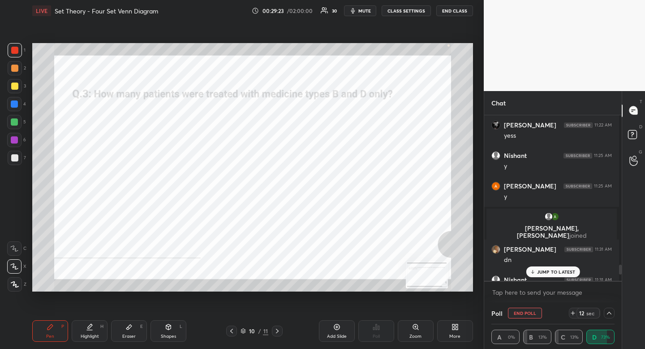
click at [540, 271] on p "JUMP TO LATEST" at bounding box center [556, 271] width 39 height 5
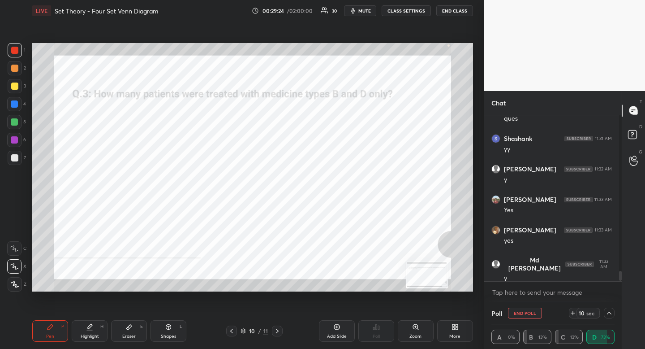
click at [13, 103] on div at bounding box center [14, 103] width 7 height 7
click at [13, 102] on div at bounding box center [14, 103] width 7 height 7
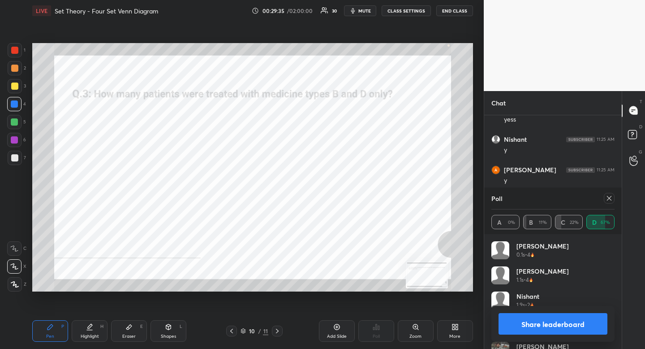
click at [612, 200] on icon at bounding box center [609, 197] width 7 height 7
type textarea "x"
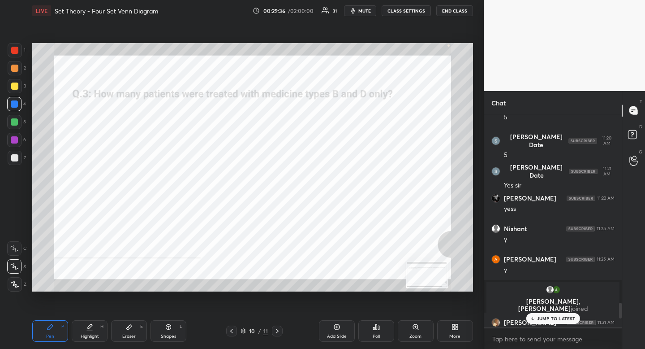
click at [279, 328] on icon at bounding box center [277, 330] width 7 height 7
click at [539, 316] on p "JUMP TO LATEST" at bounding box center [556, 317] width 39 height 5
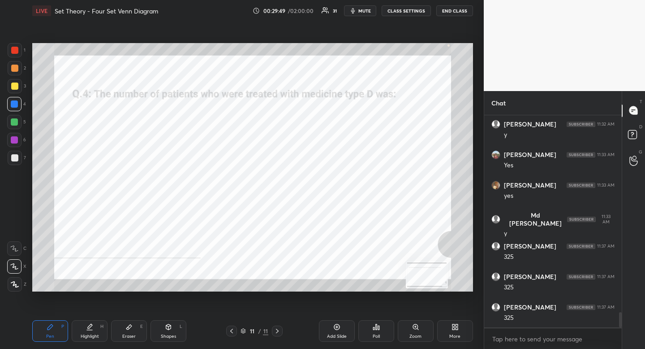
click at [231, 330] on icon at bounding box center [231, 330] width 7 height 7
click at [232, 330] on icon at bounding box center [231, 330] width 7 height 7
click at [230, 329] on icon at bounding box center [231, 330] width 7 height 7
click at [230, 331] on icon at bounding box center [231, 330] width 7 height 7
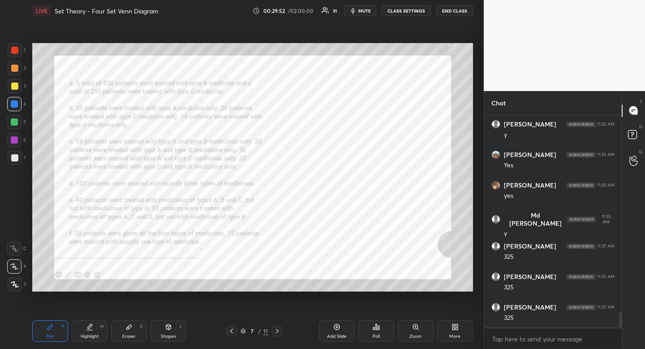
drag, startPoint x: 230, startPoint y: 328, endPoint x: 225, endPoint y: 325, distance: 5.2
click at [230, 328] on icon at bounding box center [231, 330] width 7 height 7
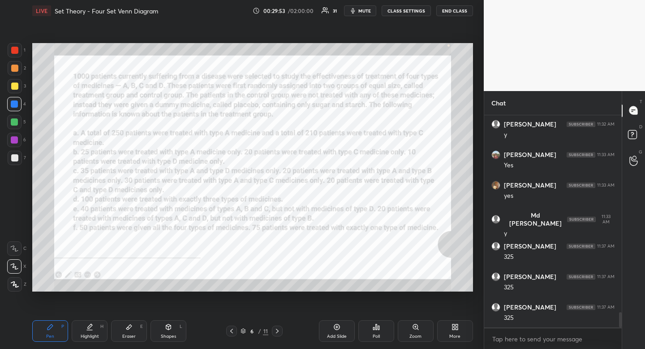
click at [83, 323] on div "Highlight H" at bounding box center [90, 331] width 36 height 22
click at [46, 329] on div "Pen P" at bounding box center [50, 331] width 36 height 22
drag, startPoint x: 46, startPoint y: 329, endPoint x: 28, endPoint y: 240, distance: 91.1
click at [46, 329] on div "Pen P" at bounding box center [50, 331] width 36 height 22
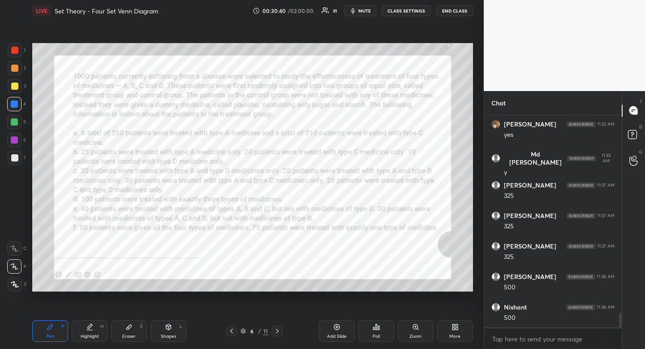
scroll to position [2835, 0]
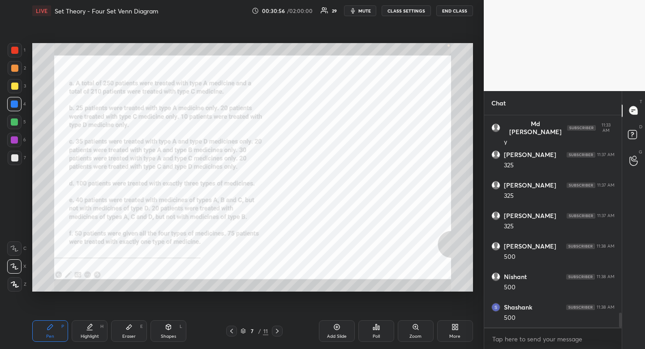
click at [171, 327] on icon at bounding box center [168, 326] width 7 height 7
drag, startPoint x: 18, startPoint y: 224, endPoint x: 23, endPoint y: 221, distance: 5.2
click at [18, 224] on div at bounding box center [15, 230] width 14 height 14
click at [166, 328] on icon at bounding box center [168, 326] width 5 height 5
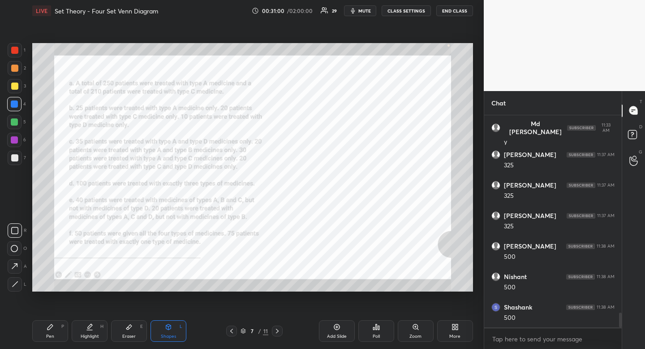
click at [18, 284] on div at bounding box center [15, 284] width 14 height 14
click at [22, 283] on div "L" at bounding box center [17, 284] width 19 height 14
click at [169, 326] on icon at bounding box center [168, 326] width 5 height 5
click at [16, 227] on icon at bounding box center [14, 230] width 7 height 7
drag, startPoint x: 17, startPoint y: 227, endPoint x: 28, endPoint y: 229, distance: 11.9
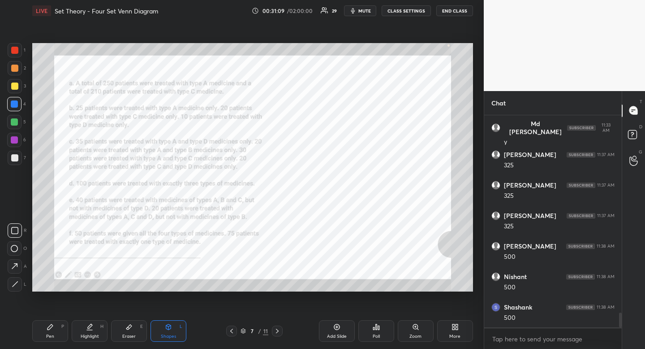
click at [17, 227] on rect at bounding box center [15, 230] width 7 height 7
drag, startPoint x: 170, startPoint y: 337, endPoint x: 146, endPoint y: 305, distance: 40.6
click at [170, 337] on div "Shapes" at bounding box center [168, 336] width 15 height 4
click at [361, 10] on span "mute" at bounding box center [365, 11] width 13 height 6
click at [19, 290] on div at bounding box center [15, 284] width 14 height 14
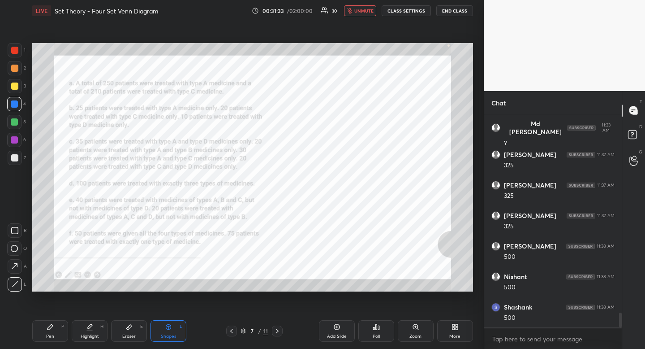
click at [53, 331] on div "Pen P" at bounding box center [50, 331] width 36 height 22
click at [372, 11] on span "unmute" at bounding box center [363, 11] width 19 height 6
click at [14, 50] on div at bounding box center [14, 50] width 7 height 7
drag, startPoint x: 16, startPoint y: 49, endPoint x: 26, endPoint y: 53, distance: 11.5
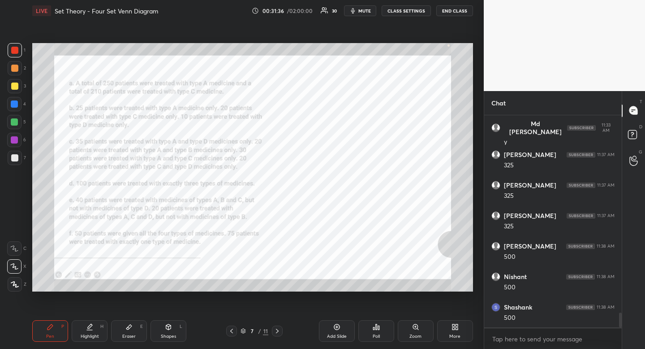
click at [16, 49] on div at bounding box center [14, 50] width 7 height 7
click at [365, 11] on span "mute" at bounding box center [365, 11] width 13 height 6
drag, startPoint x: 364, startPoint y: 13, endPoint x: 345, endPoint y: 41, distance: 34.8
click at [364, 13] on span "unmute" at bounding box center [363, 11] width 19 height 6
click at [96, 340] on div "Highlight H" at bounding box center [90, 331] width 36 height 22
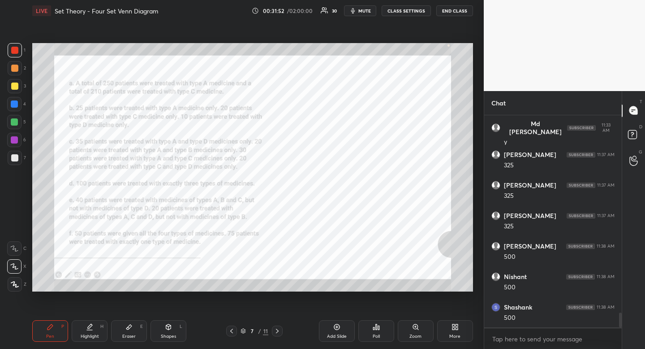
click at [91, 334] on div "Highlight" at bounding box center [90, 336] width 18 height 4
click at [51, 325] on icon at bounding box center [50, 326] width 5 height 5
drag, startPoint x: 52, startPoint y: 321, endPoint x: 50, endPoint y: 315, distance: 6.7
click at [52, 321] on div "Pen P" at bounding box center [50, 331] width 36 height 22
click at [13, 100] on div at bounding box center [14, 103] width 7 height 7
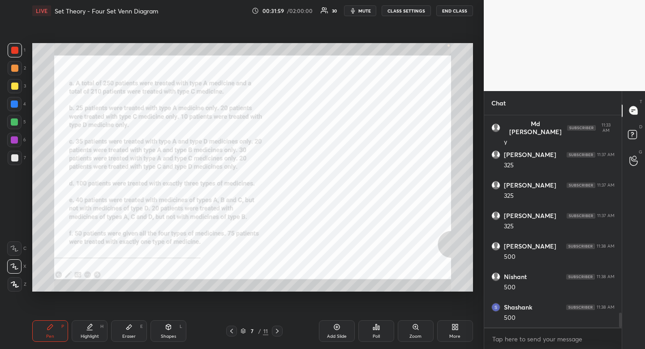
click at [12, 100] on div at bounding box center [14, 104] width 14 height 14
click at [125, 324] on div "Eraser E" at bounding box center [129, 331] width 36 height 22
drag, startPoint x: 124, startPoint y: 319, endPoint x: 126, endPoint y: 304, distance: 15.3
click at [124, 315] on div "Pen P Highlight H Eraser E Shapes L 7 / 11 Add Slide Poll Zoom More" at bounding box center [252, 331] width 441 height 36
click at [54, 328] on div "Pen P" at bounding box center [50, 331] width 36 height 22
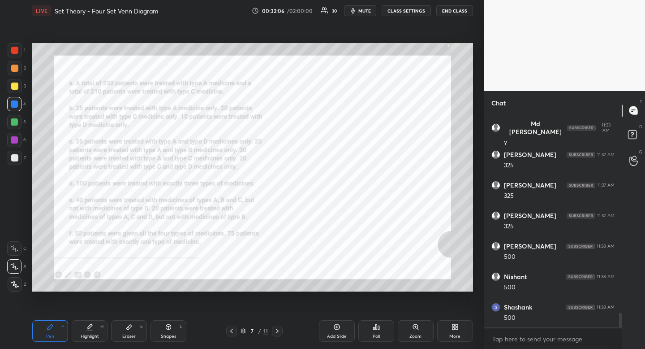
click at [53, 330] on icon at bounding box center [50, 326] width 7 height 7
click at [13, 49] on div at bounding box center [14, 50] width 7 height 7
drag, startPoint x: 13, startPoint y: 49, endPoint x: 26, endPoint y: 50, distance: 12.6
click at [13, 49] on div at bounding box center [14, 50] width 7 height 7
drag, startPoint x: 90, startPoint y: 327, endPoint x: 89, endPoint y: 319, distance: 8.1
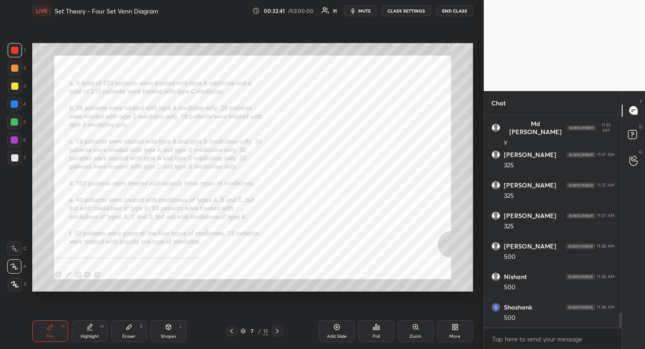
click at [89, 326] on icon at bounding box center [90, 326] width 4 height 4
click at [90, 323] on div "Highlight H" at bounding box center [90, 331] width 36 height 22
click at [52, 329] on icon at bounding box center [50, 326] width 7 height 7
drag, startPoint x: 52, startPoint y: 329, endPoint x: 60, endPoint y: 307, distance: 23.4
click at [52, 329] on icon at bounding box center [50, 326] width 7 height 7
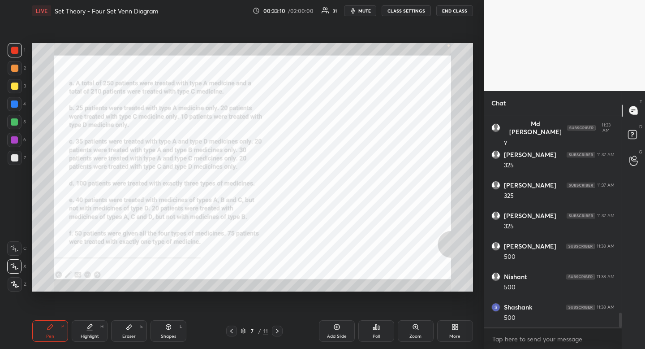
scroll to position [2865, 0]
drag, startPoint x: 82, startPoint y: 328, endPoint x: 87, endPoint y: 326, distance: 5.2
click at [82, 328] on div "Highlight H" at bounding box center [90, 331] width 36 height 22
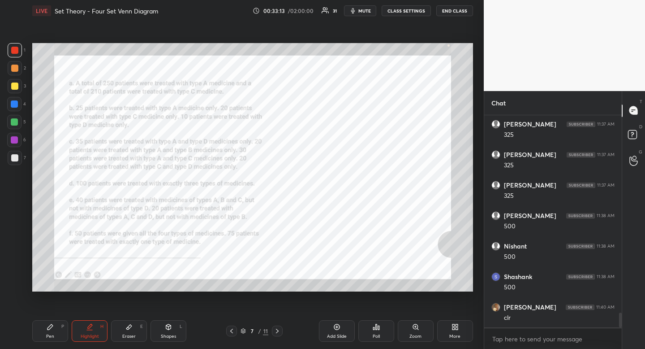
drag, startPoint x: 87, startPoint y: 326, endPoint x: 86, endPoint y: 313, distance: 12.6
click at [86, 327] on icon at bounding box center [89, 326] width 7 height 7
click at [52, 327] on icon at bounding box center [50, 326] width 7 height 7
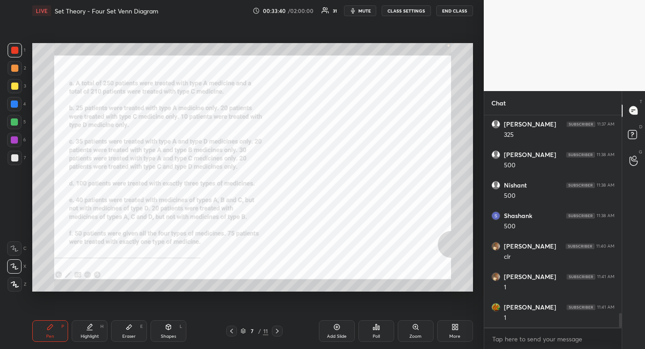
scroll to position [2957, 0]
click at [95, 326] on div "Highlight H" at bounding box center [90, 331] width 36 height 22
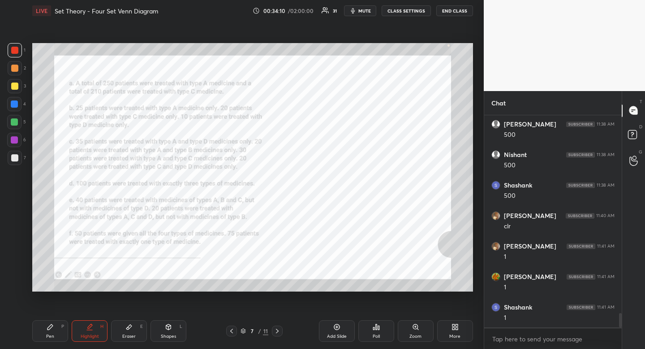
click at [13, 106] on div at bounding box center [14, 103] width 7 height 7
drag, startPoint x: 15, startPoint y: 105, endPoint x: 10, endPoint y: 126, distance: 21.2
click at [15, 105] on div at bounding box center [14, 103] width 7 height 7
click at [47, 337] on div "Pen" at bounding box center [50, 336] width 8 height 4
drag, startPoint x: 50, startPoint y: 334, endPoint x: 48, endPoint y: 315, distance: 18.5
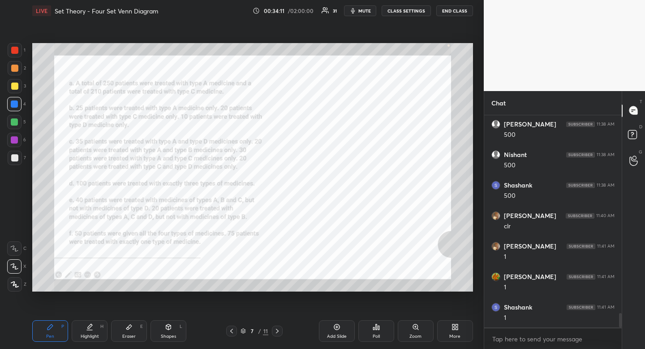
click at [50, 334] on div "Pen" at bounding box center [50, 336] width 8 height 4
click at [97, 329] on div "Highlight H" at bounding box center [90, 331] width 36 height 22
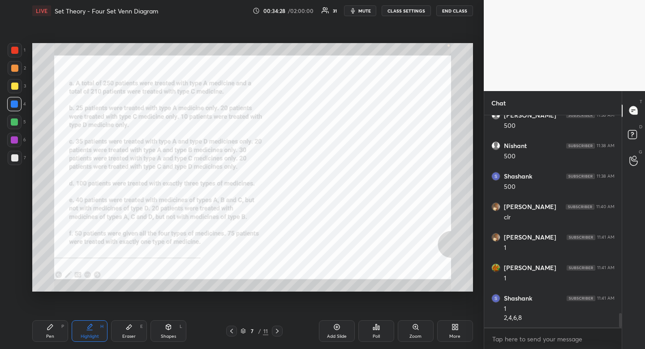
click at [56, 324] on div "Pen P" at bounding box center [50, 331] width 36 height 22
drag, startPoint x: 56, startPoint y: 324, endPoint x: 60, endPoint y: 317, distance: 7.8
click at [56, 324] on div "Pen P" at bounding box center [50, 331] width 36 height 22
click at [93, 326] on div "Highlight H" at bounding box center [90, 331] width 36 height 22
drag, startPoint x: 94, startPoint y: 324, endPoint x: 103, endPoint y: 303, distance: 23.3
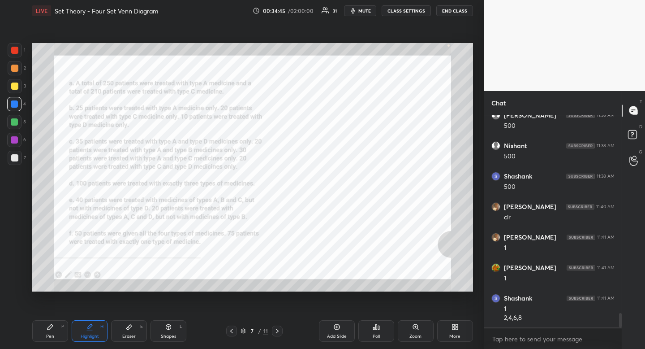
click at [96, 318] on div "Pen P Highlight H Eraser E Shapes L 7 / 11 Add Slide Poll Zoom More" at bounding box center [252, 331] width 441 height 36
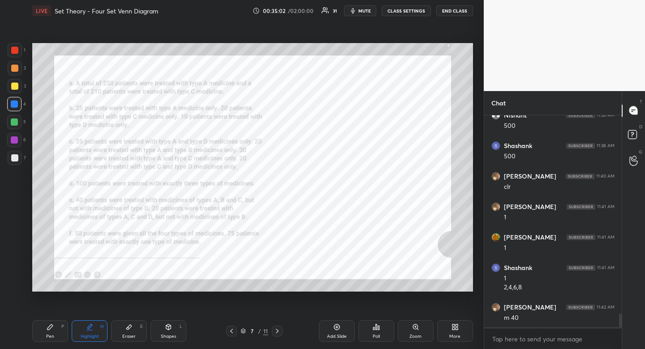
scroll to position [3027, 0]
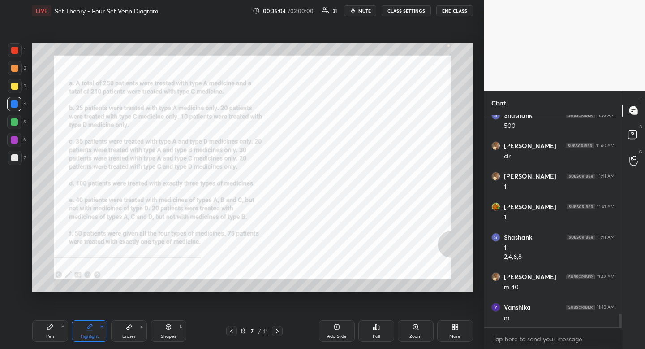
click at [54, 329] on div "Pen P" at bounding box center [50, 331] width 36 height 22
drag, startPoint x: 54, startPoint y: 329, endPoint x: 85, endPoint y: 296, distance: 45.3
click at [54, 329] on div "Pen P" at bounding box center [50, 331] width 36 height 22
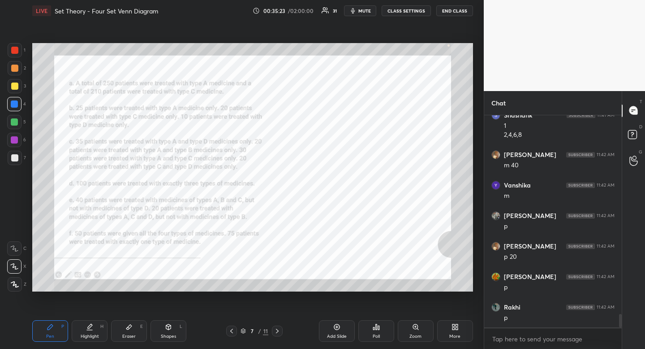
scroll to position [3179, 0]
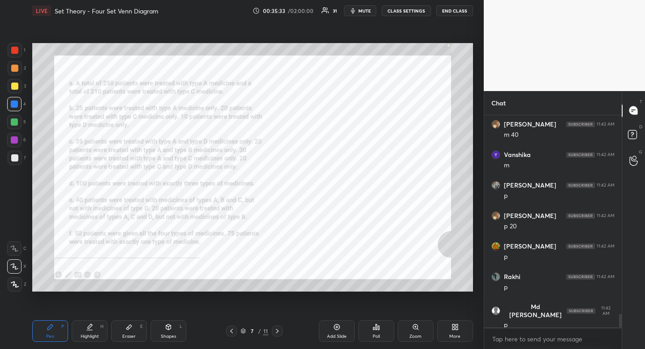
click at [87, 330] on icon at bounding box center [89, 330] width 5 height 0
drag, startPoint x: 87, startPoint y: 330, endPoint x: 98, endPoint y: 308, distance: 24.3
click at [87, 330] on icon at bounding box center [89, 330] width 5 height 0
click at [63, 332] on div "Pen P" at bounding box center [50, 331] width 36 height 22
drag, startPoint x: 63, startPoint y: 332, endPoint x: 92, endPoint y: 293, distance: 49.0
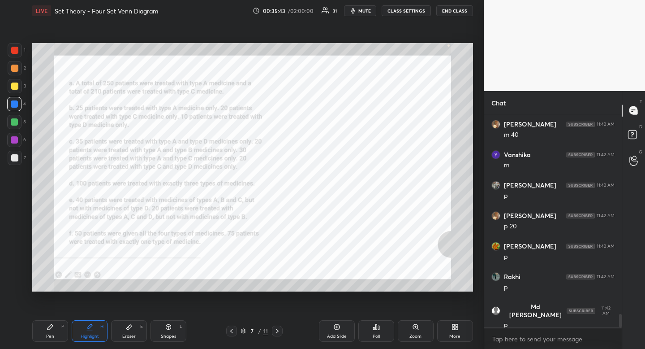
click at [63, 332] on div "Pen P" at bounding box center [50, 331] width 36 height 22
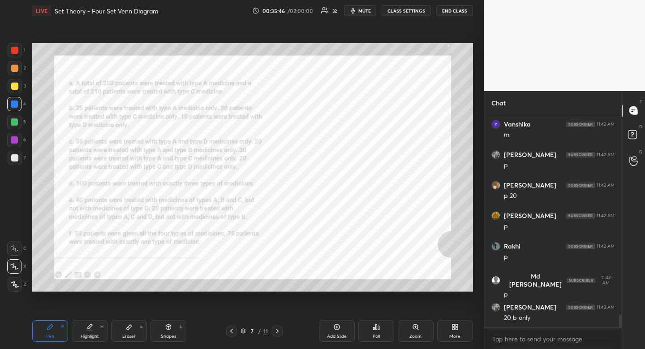
scroll to position [3240, 0]
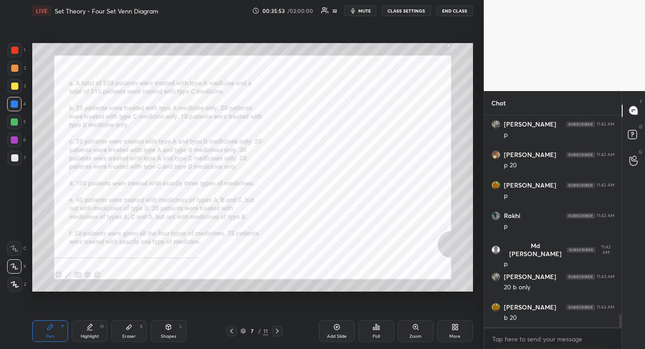
drag, startPoint x: 91, startPoint y: 338, endPoint x: 96, endPoint y: 317, distance: 21.7
click at [89, 338] on div "Highlight" at bounding box center [90, 336] width 18 height 4
click at [91, 338] on div "Highlight" at bounding box center [90, 336] width 18 height 4
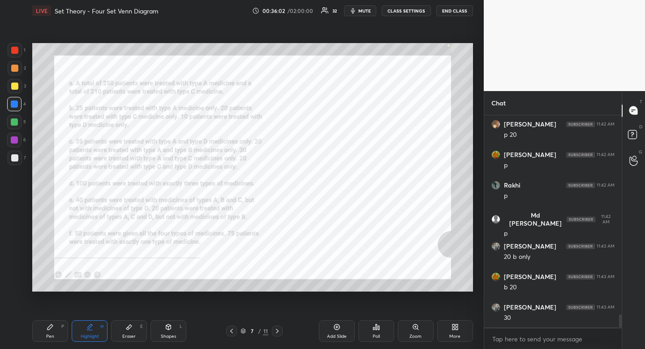
scroll to position [3301, 0]
click at [135, 324] on div "Eraser E" at bounding box center [129, 331] width 36 height 22
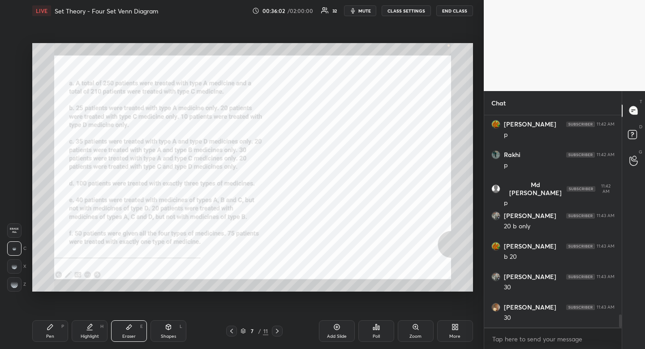
drag, startPoint x: 135, startPoint y: 324, endPoint x: 145, endPoint y: 313, distance: 14.9
click at [135, 324] on div "Eraser E" at bounding box center [129, 331] width 36 height 22
click at [56, 331] on div "Pen P" at bounding box center [50, 331] width 36 height 22
drag, startPoint x: 56, startPoint y: 331, endPoint x: 83, endPoint y: 311, distance: 33.6
click at [56, 331] on div "Pen P" at bounding box center [50, 331] width 36 height 22
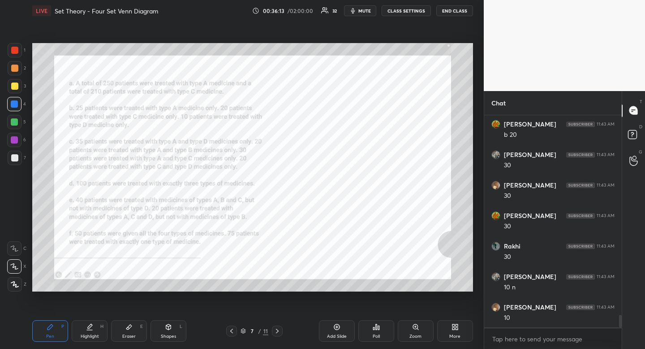
scroll to position [3484, 0]
click at [96, 325] on div "Highlight H" at bounding box center [90, 331] width 36 height 22
drag, startPoint x: 97, startPoint y: 325, endPoint x: 117, endPoint y: 297, distance: 35.0
click at [98, 325] on div "Highlight H" at bounding box center [90, 331] width 36 height 22
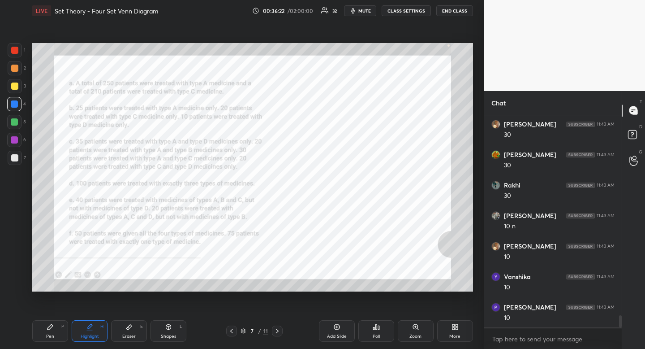
scroll to position [3514, 0]
click at [51, 324] on icon at bounding box center [50, 326] width 7 height 7
drag, startPoint x: 51, startPoint y: 324, endPoint x: 74, endPoint y: 297, distance: 35.9
click at [51, 324] on icon at bounding box center [50, 326] width 7 height 7
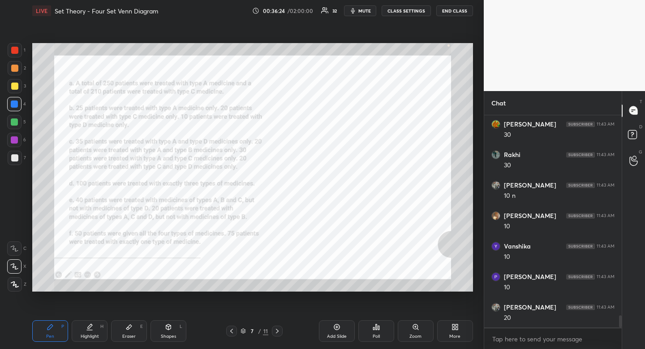
scroll to position [3545, 0]
drag, startPoint x: 100, startPoint y: 326, endPoint x: 114, endPoint y: 316, distance: 17.0
click at [100, 326] on div "H" at bounding box center [101, 326] width 3 height 4
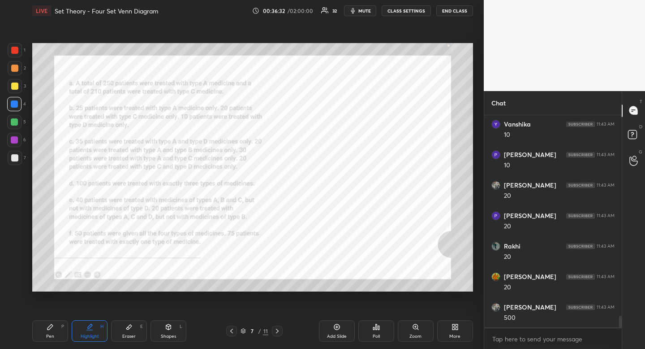
scroll to position [3667, 0]
drag, startPoint x: 103, startPoint y: 327, endPoint x: 121, endPoint y: 305, distance: 28.3
click at [103, 327] on div "H" at bounding box center [101, 326] width 3 height 4
click at [51, 328] on icon at bounding box center [50, 326] width 7 height 7
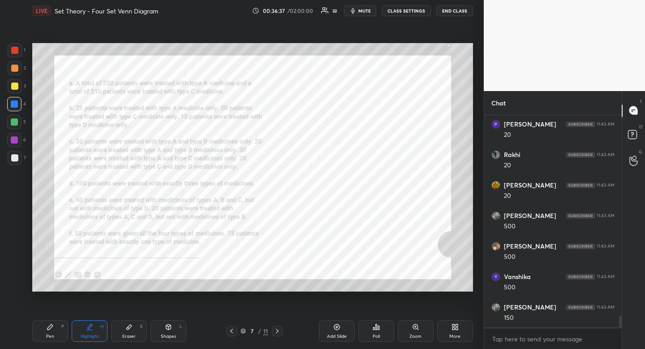
click at [51, 328] on icon at bounding box center [50, 326] width 7 height 7
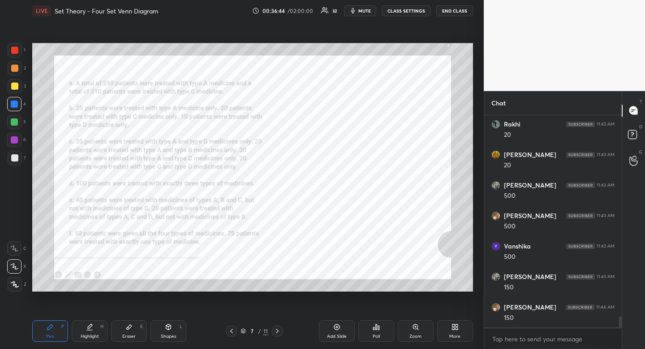
click at [19, 52] on div at bounding box center [15, 50] width 14 height 14
drag, startPoint x: 19, startPoint y: 52, endPoint x: 26, endPoint y: 60, distance: 11.1
click at [19, 52] on div at bounding box center [15, 50] width 14 height 14
click at [278, 326] on div at bounding box center [277, 330] width 11 height 11
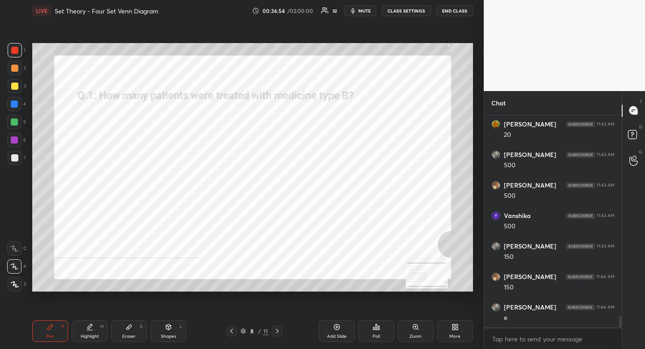
scroll to position [3819, 0]
click at [231, 328] on icon at bounding box center [231, 330] width 7 height 7
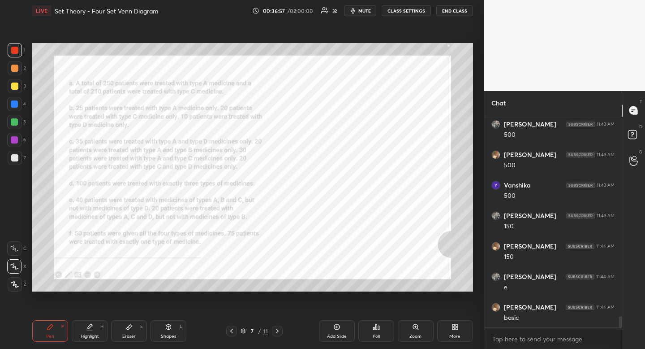
drag, startPoint x: 90, startPoint y: 332, endPoint x: 86, endPoint y: 323, distance: 10.0
click at [89, 331] on div "Highlight H" at bounding box center [90, 331] width 36 height 22
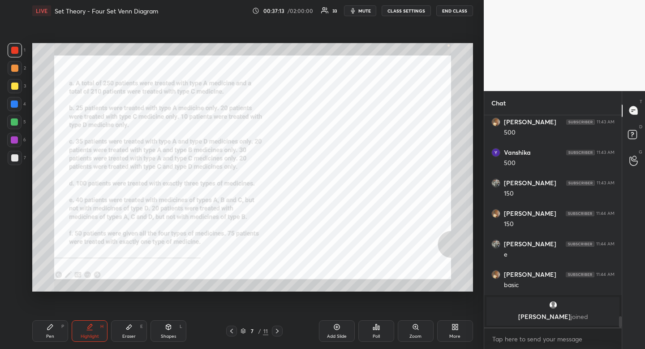
drag, startPoint x: 278, startPoint y: 326, endPoint x: 272, endPoint y: 324, distance: 6.1
click at [278, 326] on div at bounding box center [277, 330] width 11 height 11
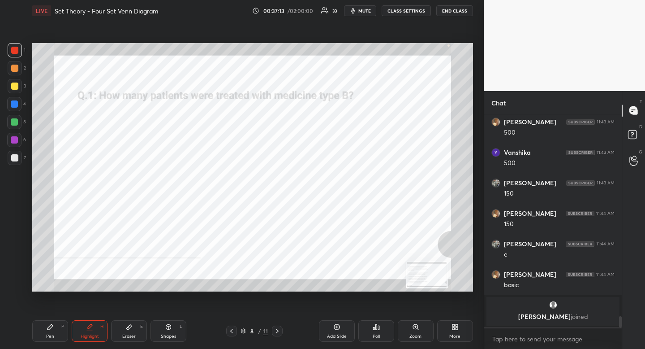
click at [58, 332] on div "Pen P" at bounding box center [50, 331] width 36 height 22
click at [61, 328] on div "P" at bounding box center [62, 326] width 3 height 4
click at [277, 328] on icon at bounding box center [277, 330] width 7 height 7
click at [231, 329] on icon at bounding box center [231, 330] width 7 height 7
click at [231, 328] on icon at bounding box center [231, 330] width 7 height 7
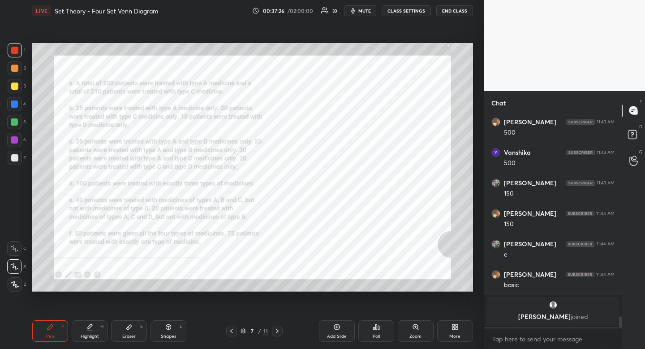
click at [97, 328] on div "Highlight H" at bounding box center [90, 331] width 36 height 22
drag, startPoint x: 97, startPoint y: 328, endPoint x: 106, endPoint y: 314, distance: 16.8
click at [100, 325] on div "Highlight H" at bounding box center [90, 331] width 36 height 22
click at [277, 323] on div "Pen P Highlight H Eraser E Shapes L 7 / 11 Add Slide Poll Zoom More" at bounding box center [252, 331] width 441 height 36
click at [278, 331] on icon at bounding box center [277, 330] width 3 height 4
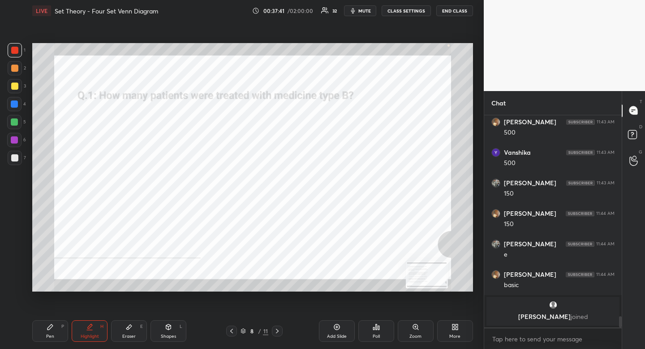
click at [274, 330] on icon at bounding box center [277, 330] width 7 height 7
click at [56, 325] on div "Pen P" at bounding box center [50, 331] width 36 height 22
click at [279, 331] on icon at bounding box center [277, 330] width 7 height 7
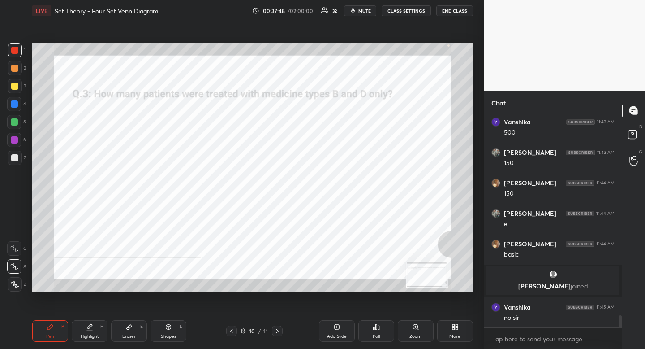
scroll to position [3514, 0]
click at [231, 329] on icon at bounding box center [231, 330] width 7 height 7
click at [229, 328] on icon at bounding box center [231, 330] width 7 height 7
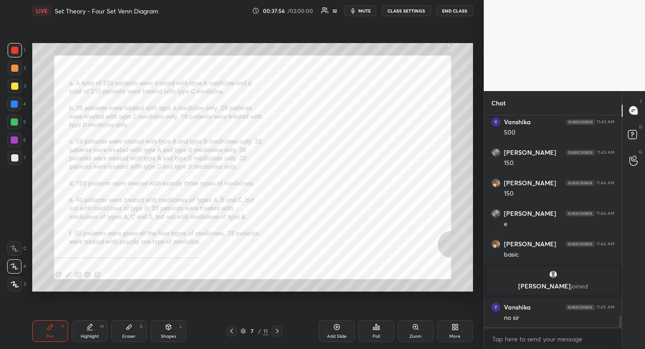
click at [95, 330] on div "Highlight H" at bounding box center [90, 331] width 36 height 22
drag, startPoint x: 99, startPoint y: 329, endPoint x: 88, endPoint y: 327, distance: 10.5
click at [99, 329] on div "Highlight H" at bounding box center [90, 331] width 36 height 22
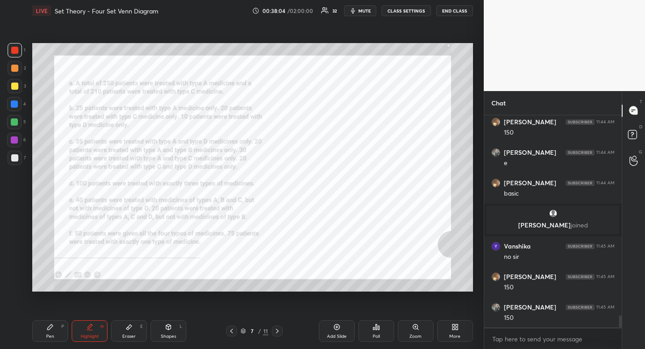
scroll to position [3605, 0]
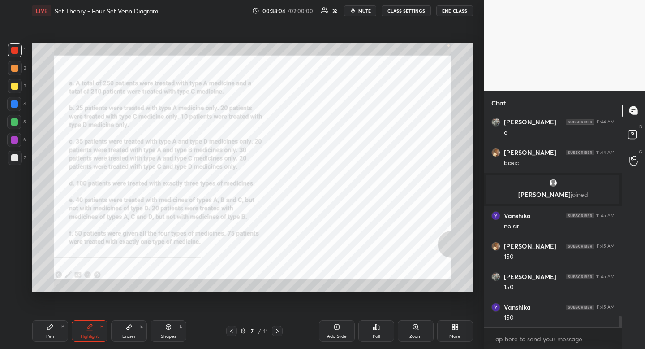
click at [277, 328] on icon at bounding box center [277, 330] width 7 height 7
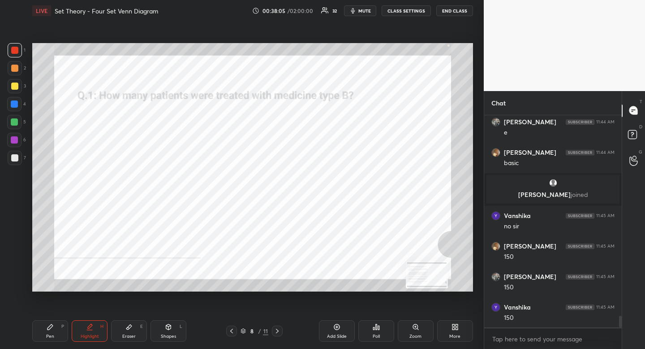
click at [277, 328] on icon at bounding box center [277, 330] width 7 height 7
click at [277, 327] on div at bounding box center [277, 330] width 11 height 11
click at [68, 333] on div "Pen P" at bounding box center [50, 331] width 36 height 22
click at [277, 326] on div at bounding box center [277, 330] width 11 height 11
click at [233, 328] on icon at bounding box center [231, 330] width 7 height 7
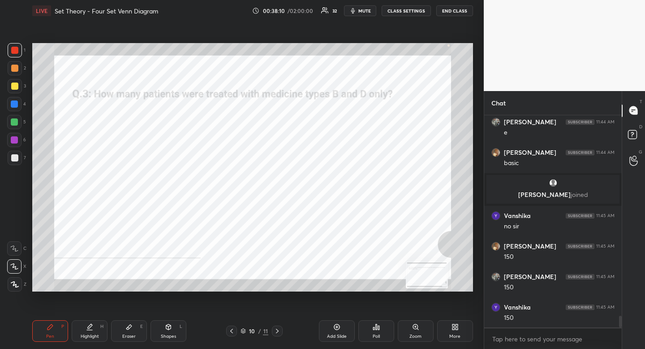
click at [231, 331] on icon at bounding box center [231, 330] width 3 height 4
click at [232, 335] on div at bounding box center [231, 330] width 11 height 11
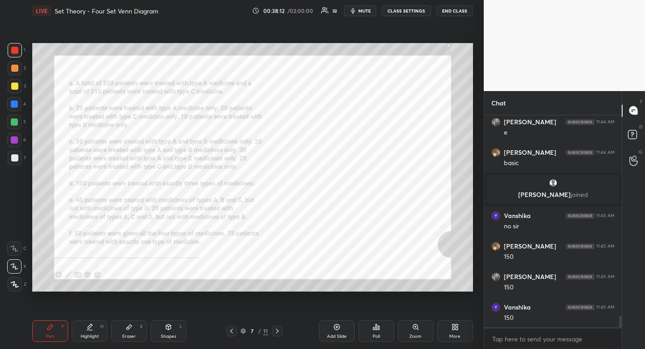
click at [92, 335] on div "Highlight" at bounding box center [90, 336] width 18 height 4
drag, startPoint x: 92, startPoint y: 335, endPoint x: 105, endPoint y: 322, distance: 18.7
click at [97, 331] on div "Highlight H" at bounding box center [90, 331] width 36 height 22
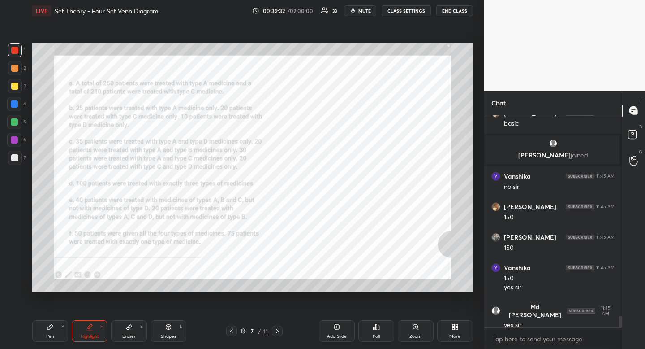
scroll to position [3677, 0]
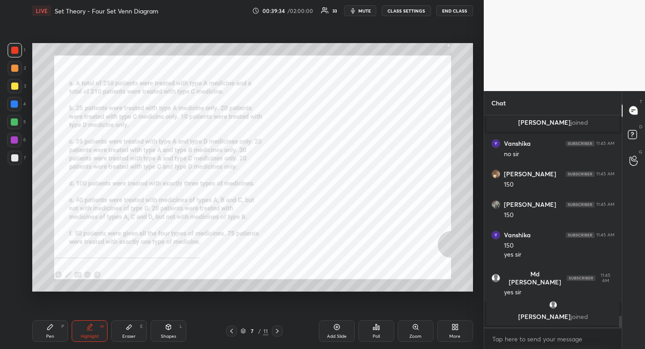
click at [449, 328] on div "More" at bounding box center [455, 331] width 36 height 22
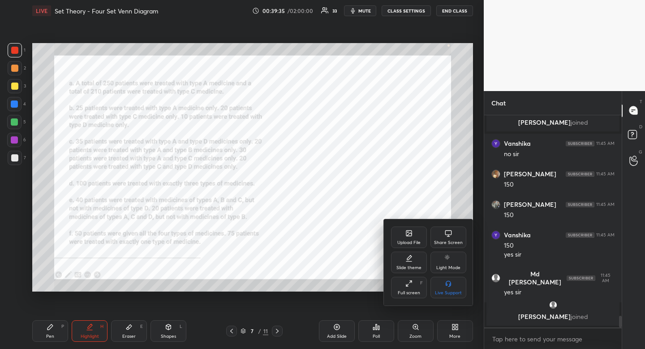
click at [407, 234] on icon at bounding box center [408, 232] width 5 height 5
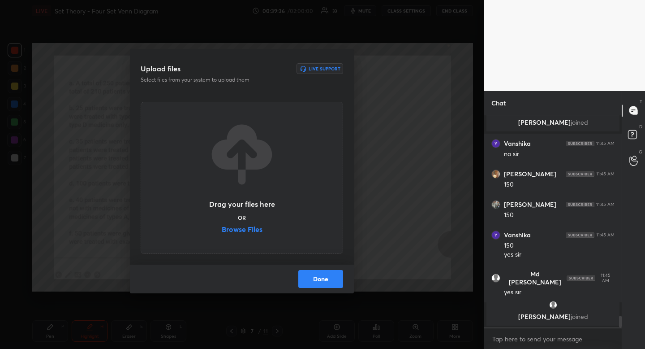
click at [238, 225] on label "Browse Files" at bounding box center [242, 229] width 41 height 9
click at [222, 225] on input "Browse Files" at bounding box center [222, 229] width 0 height 9
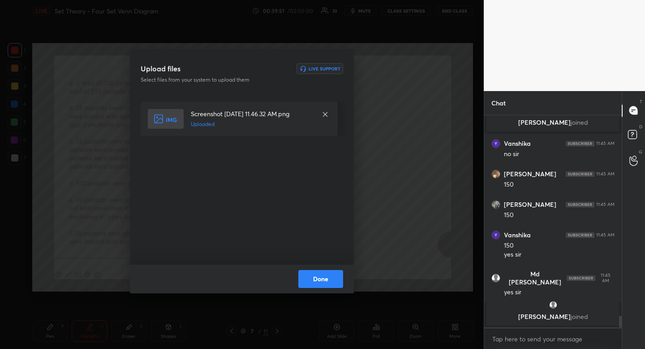
click at [327, 281] on button "Done" at bounding box center [320, 279] width 45 height 18
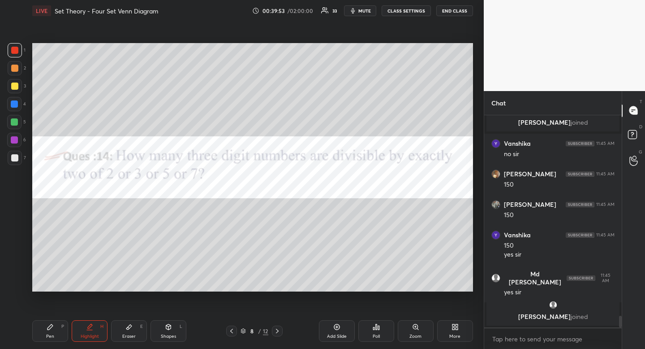
drag, startPoint x: 19, startPoint y: 104, endPoint x: 26, endPoint y: 116, distance: 14.1
click at [19, 104] on div at bounding box center [14, 104] width 14 height 14
click at [54, 335] on div "Pen P" at bounding box center [50, 331] width 36 height 22
drag, startPoint x: 54, startPoint y: 335, endPoint x: 54, endPoint y: 309, distance: 26.0
click at [54, 335] on div "Pen P" at bounding box center [50, 331] width 36 height 22
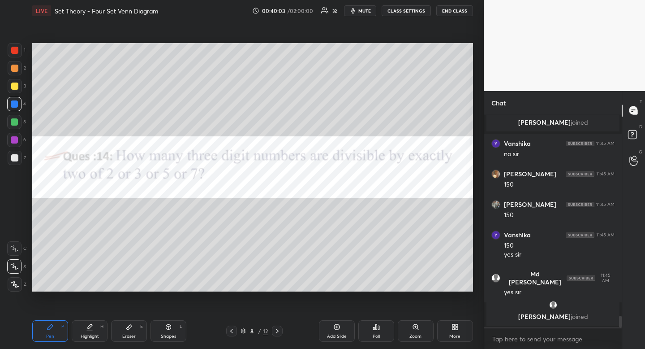
drag, startPoint x: 130, startPoint y: 331, endPoint x: 130, endPoint y: 325, distance: 5.8
click at [130, 331] on div "Eraser E" at bounding box center [129, 331] width 36 height 22
click at [47, 328] on icon at bounding box center [50, 326] width 7 height 7
click at [15, 86] on div at bounding box center [14, 85] width 7 height 7
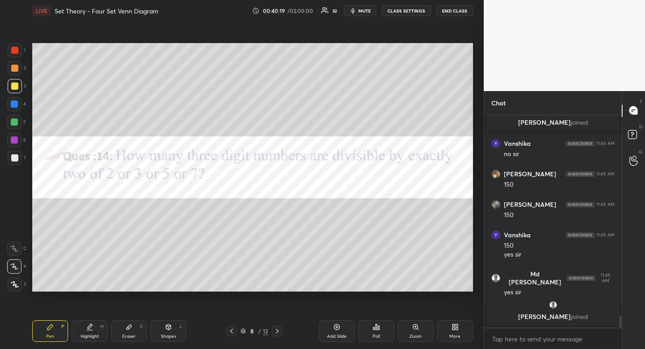
click at [15, 53] on div at bounding box center [14, 50] width 7 height 7
drag, startPoint x: 16, startPoint y: 52, endPoint x: 16, endPoint y: 69, distance: 16.1
click at [16, 52] on div at bounding box center [14, 50] width 7 height 7
click at [16, 70] on div at bounding box center [14, 68] width 7 height 7
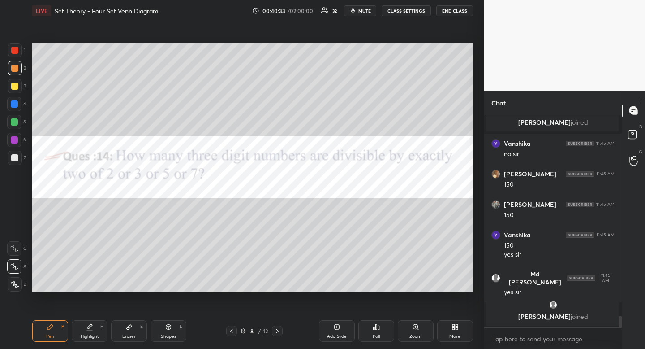
click at [415, 37] on div "Setting up your live class Poll for secs No correct answer Start poll" at bounding box center [253, 167] width 448 height 291
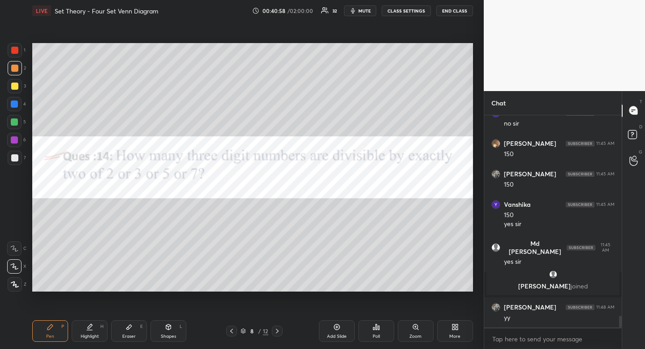
click at [129, 328] on icon at bounding box center [128, 326] width 5 height 5
click at [16, 227] on span "Erase all" at bounding box center [14, 230] width 13 height 6
click at [48, 331] on div "Pen P" at bounding box center [50, 331] width 36 height 22
drag, startPoint x: 48, startPoint y: 331, endPoint x: 48, endPoint y: 326, distance: 5.4
click at [48, 331] on div "Pen P" at bounding box center [50, 331] width 36 height 22
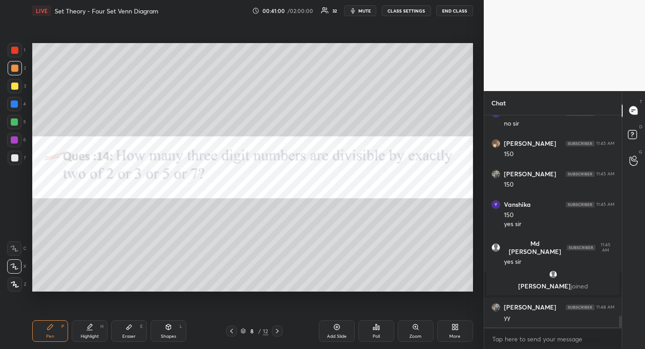
click at [12, 87] on div at bounding box center [14, 85] width 7 height 7
click at [363, 10] on span "mute" at bounding box center [365, 11] width 13 height 6
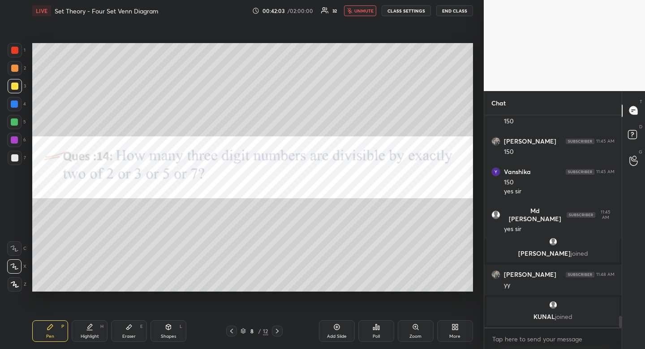
click at [10, 156] on div at bounding box center [15, 158] width 14 height 14
click at [376, 328] on icon at bounding box center [376, 326] width 1 height 5
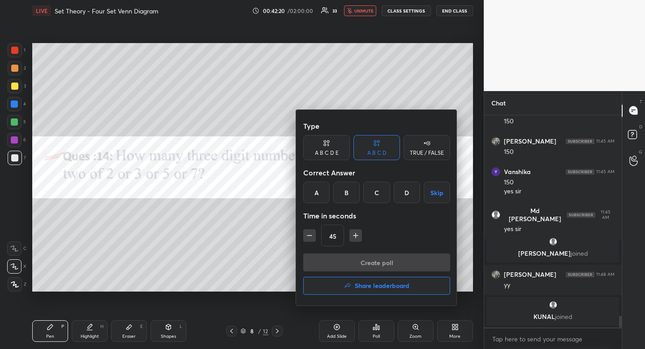
click at [325, 148] on div "A B C D E" at bounding box center [326, 147] width 47 height 25
click at [390, 190] on div "D" at bounding box center [390, 192] width 22 height 22
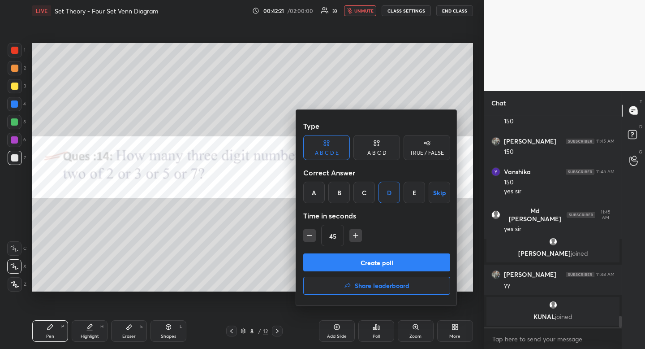
click at [357, 233] on icon "button" at bounding box center [355, 235] width 9 height 9
click at [357, 233] on icon "button" at bounding box center [359, 235] width 9 height 9
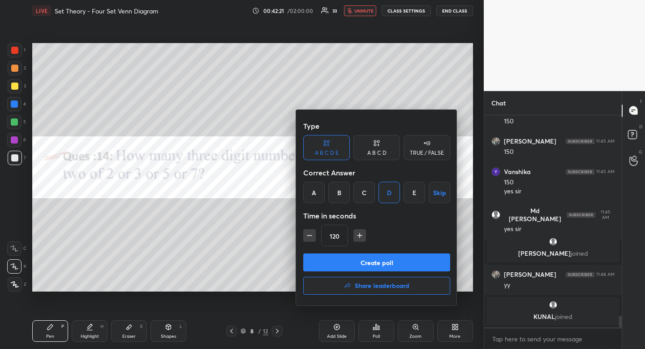
click at [357, 233] on icon "button" at bounding box center [359, 235] width 9 height 9
click at [356, 233] on icon "button" at bounding box center [359, 235] width 9 height 9
click at [355, 234] on icon "button" at bounding box center [359, 235] width 9 height 9
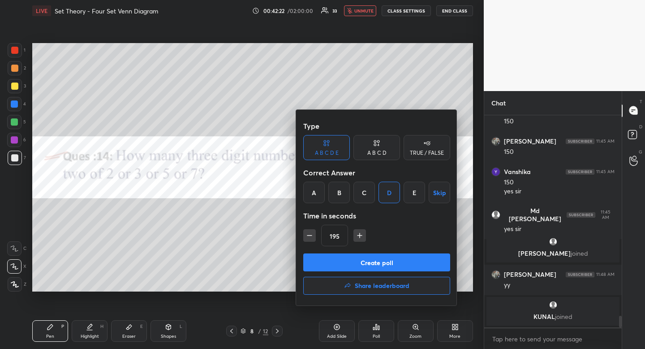
click at [356, 234] on icon "button" at bounding box center [359, 235] width 9 height 9
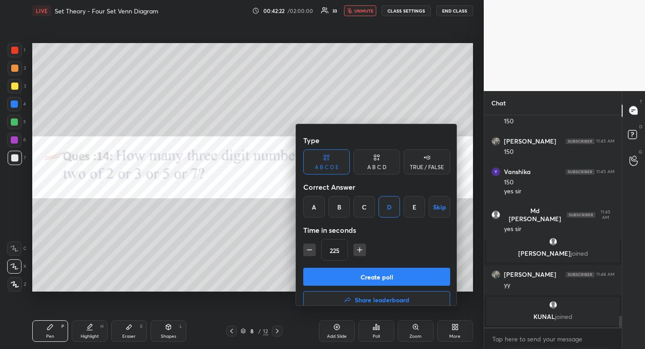
click at [356, 245] on icon "button" at bounding box center [359, 249] width 9 height 9
click at [357, 245] on icon "button" at bounding box center [359, 249] width 9 height 9
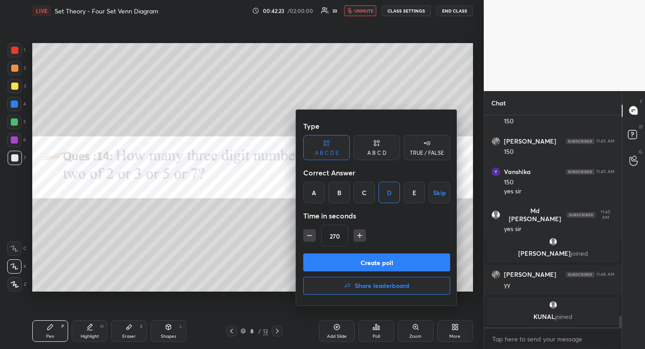
click at [357, 236] on icon "button" at bounding box center [359, 235] width 9 height 9
click at [363, 239] on icon "button" at bounding box center [359, 235] width 9 height 9
type input "300"
click at [374, 263] on button "Create poll" at bounding box center [376, 262] width 147 height 18
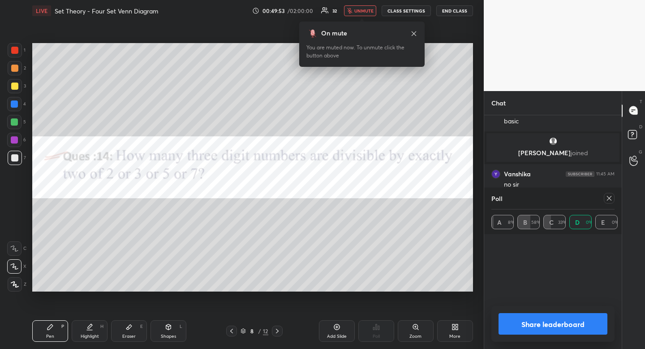
scroll to position [3737, 0]
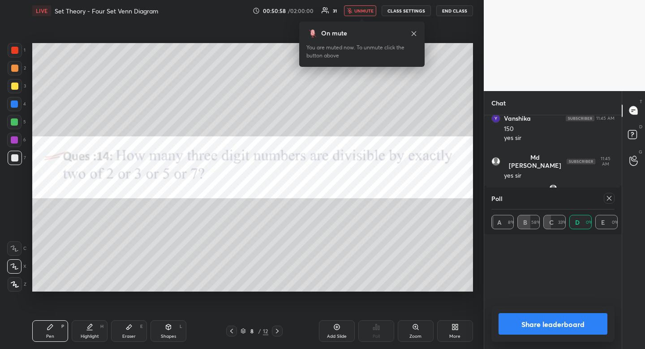
click at [355, 7] on button "unmute" at bounding box center [360, 10] width 32 height 11
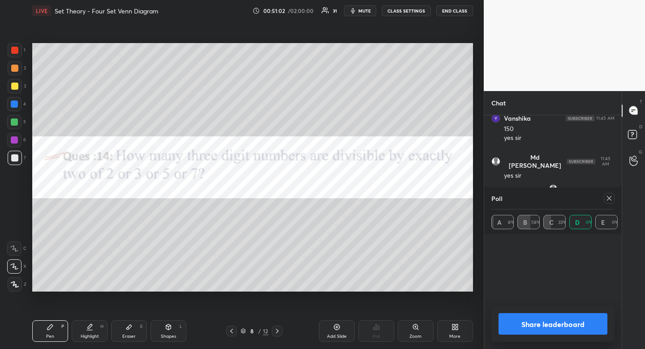
click at [13, 89] on div at bounding box center [14, 85] width 7 height 7
click at [609, 195] on icon at bounding box center [609, 197] width 7 height 7
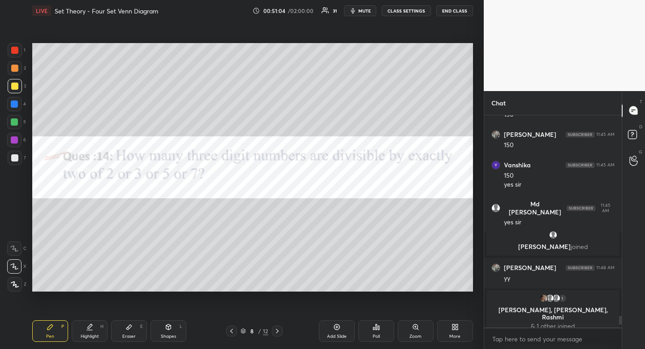
scroll to position [3507, 0]
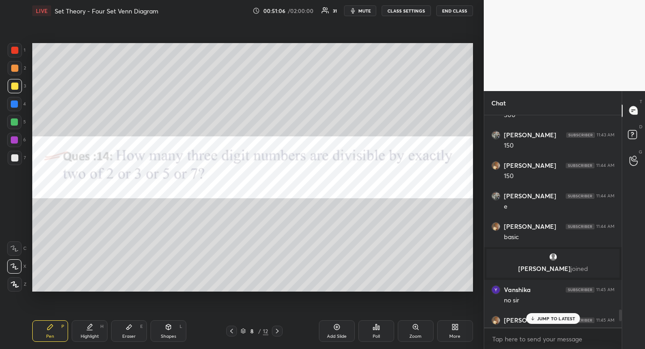
click at [551, 320] on p "JUMP TO LATEST" at bounding box center [556, 317] width 39 height 5
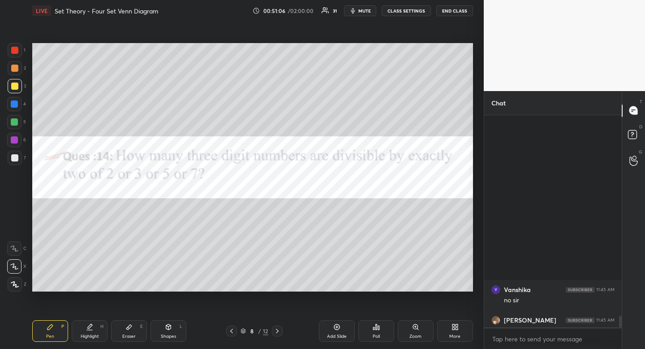
scroll to position [3723, 0]
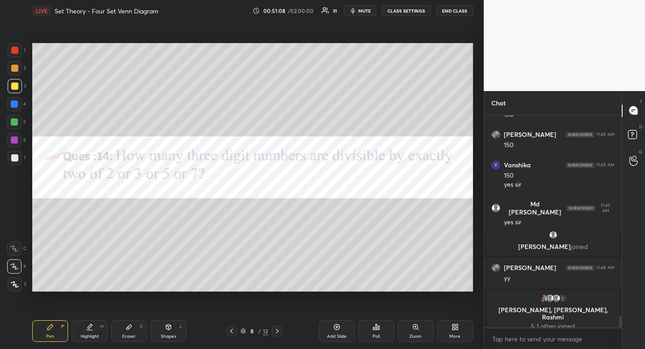
click at [18, 71] on div at bounding box center [15, 68] width 14 height 14
click at [15, 70] on div at bounding box center [15, 68] width 14 height 14
click at [339, 328] on icon at bounding box center [336, 326] width 7 height 7
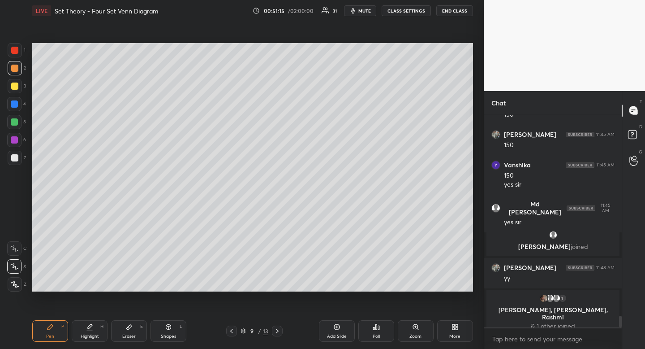
click at [170, 334] on div "Shapes" at bounding box center [168, 336] width 15 height 4
click at [18, 230] on div at bounding box center [15, 230] width 14 height 14
click at [19, 230] on div at bounding box center [15, 230] width 14 height 14
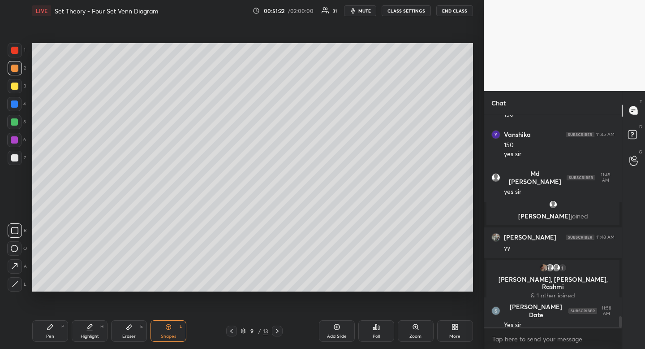
click at [171, 339] on div "Shapes L" at bounding box center [169, 331] width 36 height 22
click at [16, 281] on icon at bounding box center [15, 284] width 7 height 7
drag, startPoint x: 16, startPoint y: 281, endPoint x: 26, endPoint y: 272, distance: 13.4
click at [16, 281] on icon at bounding box center [15, 284] width 7 height 7
click at [46, 335] on div "Pen" at bounding box center [50, 336] width 8 height 4
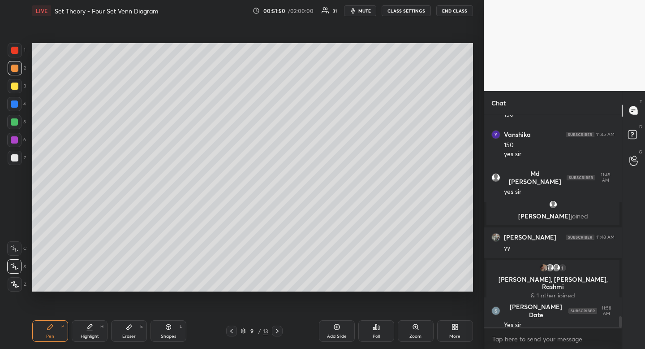
click at [43, 330] on div "Pen P" at bounding box center [50, 331] width 36 height 22
click at [12, 82] on div at bounding box center [15, 86] width 14 height 14
click at [13, 81] on div at bounding box center [15, 86] width 14 height 14
click at [231, 330] on icon at bounding box center [231, 330] width 7 height 7
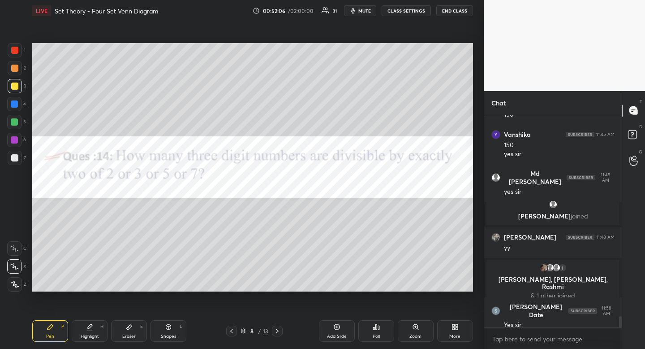
click at [280, 330] on icon at bounding box center [277, 330] width 7 height 7
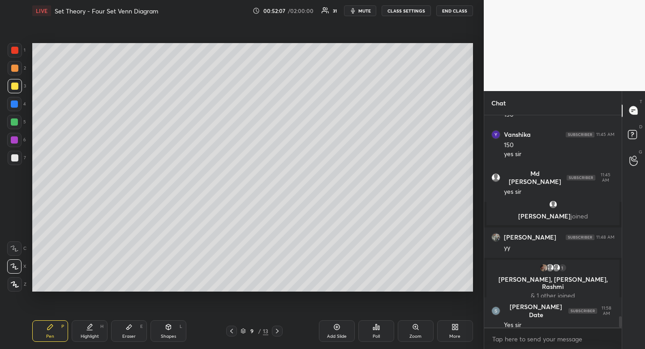
click at [52, 328] on icon at bounding box center [50, 326] width 7 height 7
drag, startPoint x: 52, startPoint y: 328, endPoint x: 44, endPoint y: 295, distance: 34.0
click at [52, 328] on icon at bounding box center [50, 326] width 7 height 7
drag, startPoint x: 166, startPoint y: 324, endPoint x: 149, endPoint y: 308, distance: 23.5
click at [166, 324] on icon at bounding box center [168, 326] width 7 height 7
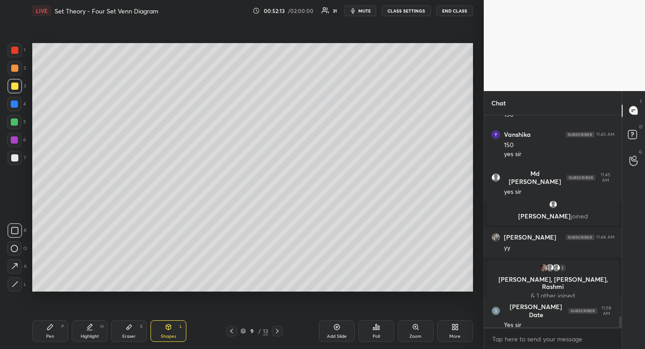
click at [8, 231] on div at bounding box center [15, 230] width 14 height 14
click at [9, 228] on div at bounding box center [15, 230] width 14 height 14
click at [44, 328] on div "Pen P" at bounding box center [50, 331] width 36 height 22
drag, startPoint x: 44, startPoint y: 328, endPoint x: 44, endPoint y: 323, distance: 4.9
click at [44, 328] on div "Pen P" at bounding box center [50, 331] width 36 height 22
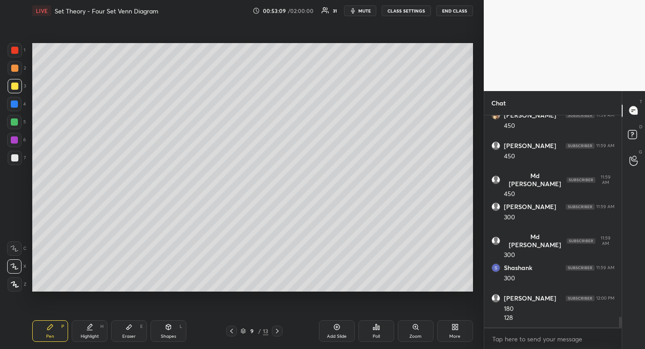
scroll to position [4067, 0]
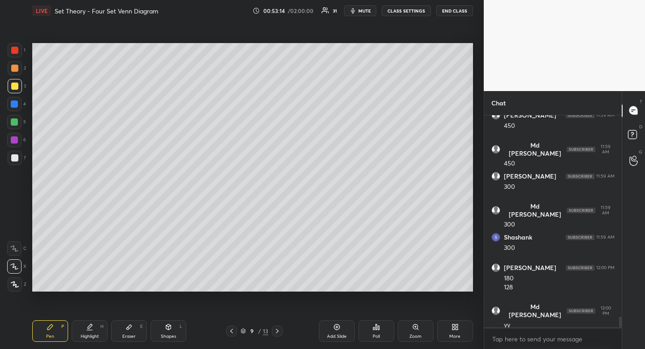
click at [90, 332] on div "Highlight H" at bounding box center [90, 331] width 36 height 22
drag, startPoint x: 90, startPoint y: 332, endPoint x: 99, endPoint y: 307, distance: 27.4
click at [90, 332] on div "Highlight H" at bounding box center [90, 331] width 36 height 22
click at [49, 330] on icon at bounding box center [50, 326] width 7 height 7
drag, startPoint x: 49, startPoint y: 330, endPoint x: 52, endPoint y: 323, distance: 7.1
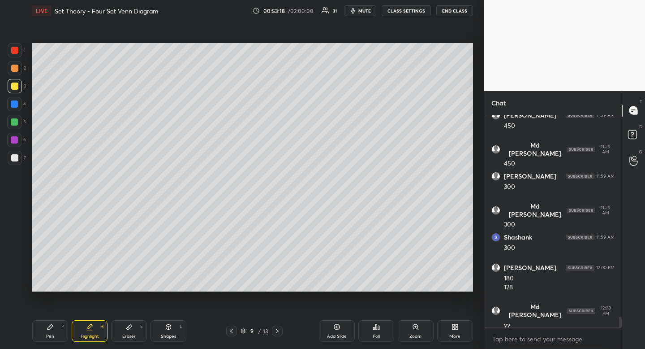
click at [49, 330] on icon at bounding box center [50, 326] width 7 height 7
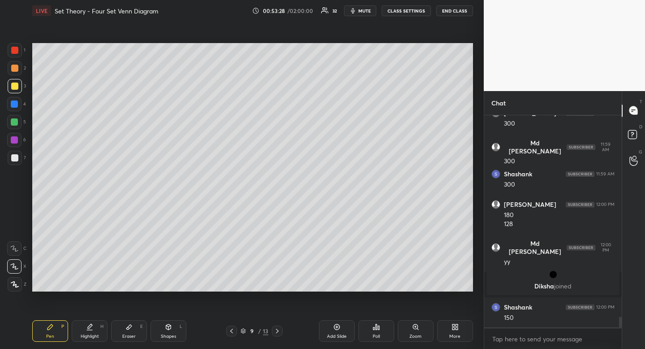
scroll to position [4022, 0]
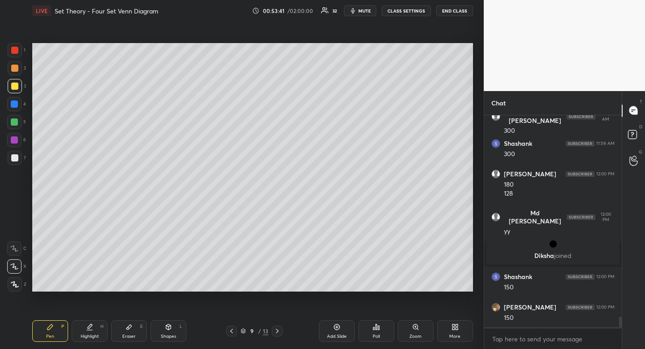
click at [93, 331] on div "Highlight H" at bounding box center [90, 331] width 36 height 22
click at [49, 328] on icon at bounding box center [50, 326] width 5 height 5
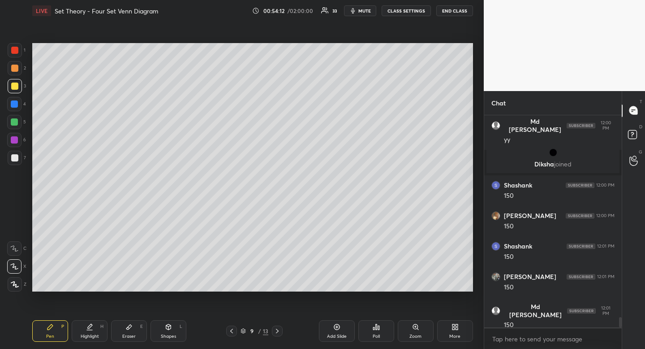
scroll to position [4144, 0]
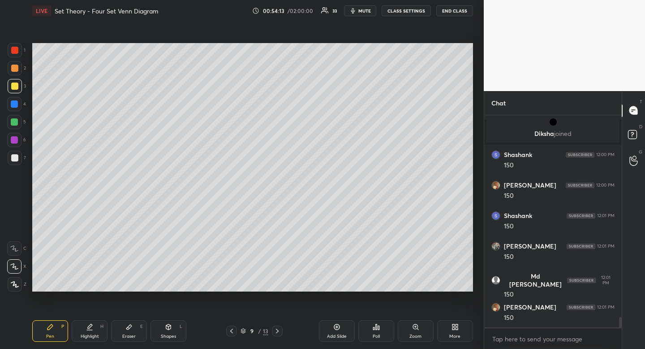
click at [49, 333] on div "Pen P" at bounding box center [50, 331] width 36 height 22
drag, startPoint x: 48, startPoint y: 334, endPoint x: 48, endPoint y: 301, distance: 33.2
click at [48, 331] on div "Pen P" at bounding box center [50, 331] width 36 height 22
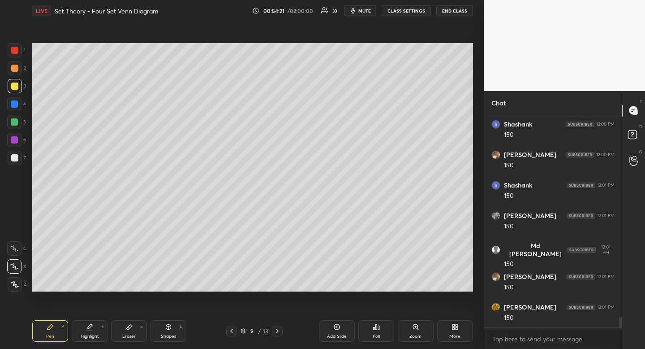
click at [88, 332] on div "Highlight H" at bounding box center [90, 331] width 36 height 22
drag, startPoint x: 88, startPoint y: 332, endPoint x: 108, endPoint y: 297, distance: 40.4
click at [90, 327] on div "Highlight H" at bounding box center [90, 331] width 36 height 22
drag, startPoint x: 51, startPoint y: 333, endPoint x: 53, endPoint y: 328, distance: 5.2
click at [51, 334] on div "Pen" at bounding box center [50, 336] width 8 height 4
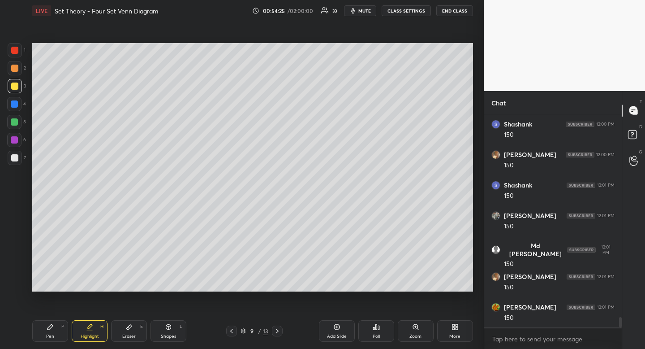
drag, startPoint x: 53, startPoint y: 328, endPoint x: 63, endPoint y: 296, distance: 33.7
click at [50, 329] on icon at bounding box center [50, 326] width 7 height 7
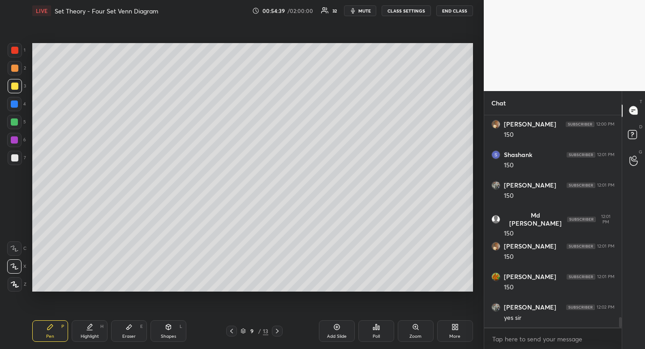
click at [53, 325] on icon at bounding box center [50, 326] width 7 height 7
click at [50, 324] on icon at bounding box center [50, 326] width 7 height 7
click at [88, 336] on div "Highlight" at bounding box center [90, 336] width 18 height 4
click at [52, 329] on icon at bounding box center [50, 326] width 7 height 7
drag, startPoint x: 52, startPoint y: 329, endPoint x: 51, endPoint y: 324, distance: 4.9
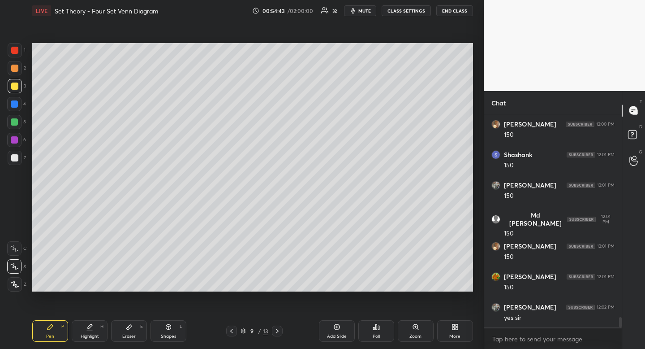
click at [52, 329] on icon at bounding box center [50, 326] width 7 height 7
click at [86, 329] on icon at bounding box center [89, 326] width 7 height 7
click at [87, 328] on icon at bounding box center [89, 326] width 7 height 7
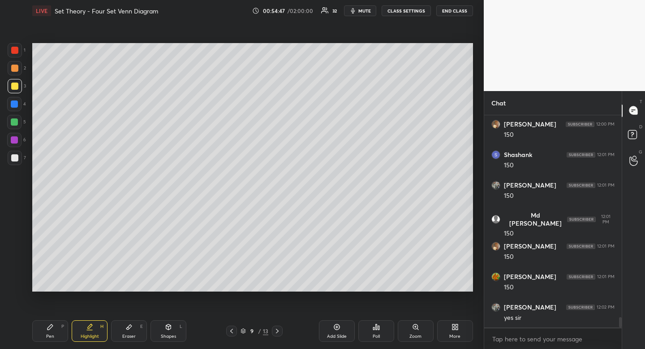
click at [51, 328] on icon at bounding box center [50, 326] width 7 height 7
drag, startPoint x: 52, startPoint y: 328, endPoint x: 48, endPoint y: 324, distance: 5.1
click at [48, 324] on icon at bounding box center [50, 326] width 7 height 7
click at [93, 318] on div "Pen P Highlight H Eraser E Shapes L 9 / 13 Add Slide Poll Zoom More" at bounding box center [252, 331] width 441 height 36
click at [48, 327] on icon at bounding box center [50, 326] width 5 height 5
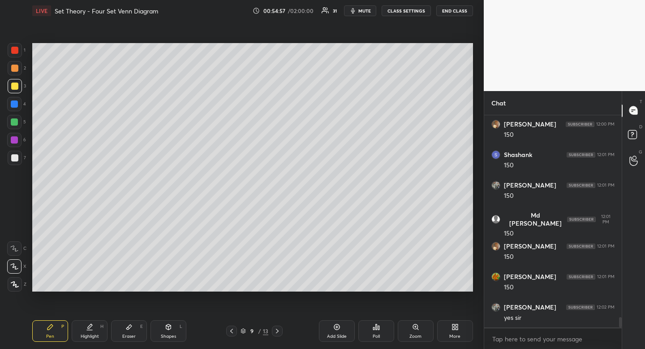
click at [48, 327] on icon at bounding box center [50, 326] width 5 height 5
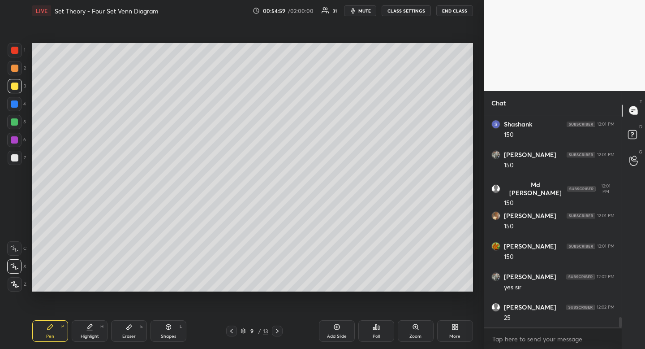
click at [131, 334] on div "Eraser" at bounding box center [128, 336] width 13 height 4
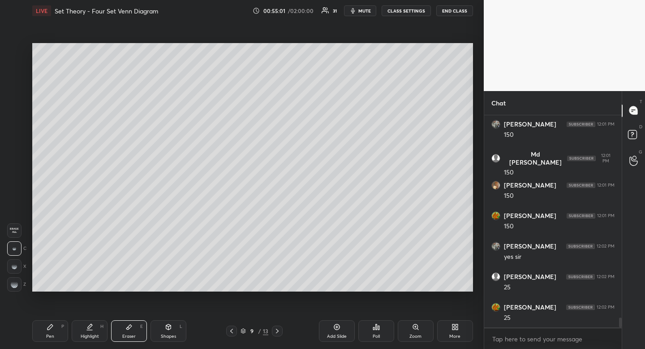
click at [59, 324] on div "Pen P" at bounding box center [50, 331] width 36 height 22
drag, startPoint x: 59, startPoint y: 324, endPoint x: 112, endPoint y: 294, distance: 61.4
click at [59, 324] on div "Pen P" at bounding box center [50, 331] width 36 height 22
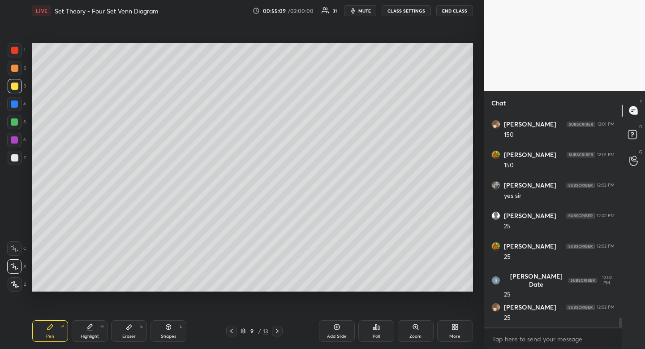
scroll to position [4357, 0]
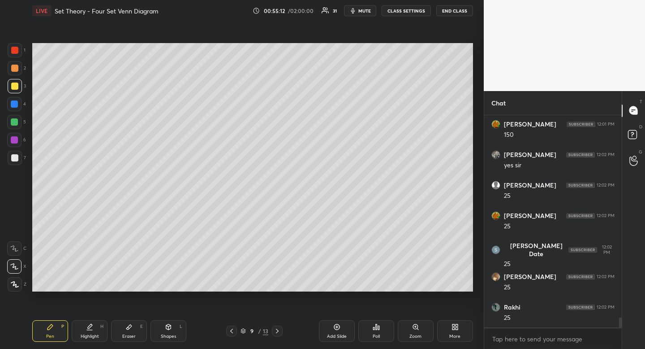
click at [89, 329] on icon at bounding box center [89, 326] width 7 height 7
click at [50, 330] on div "Pen P" at bounding box center [50, 331] width 36 height 22
click at [52, 327] on icon at bounding box center [50, 326] width 5 height 5
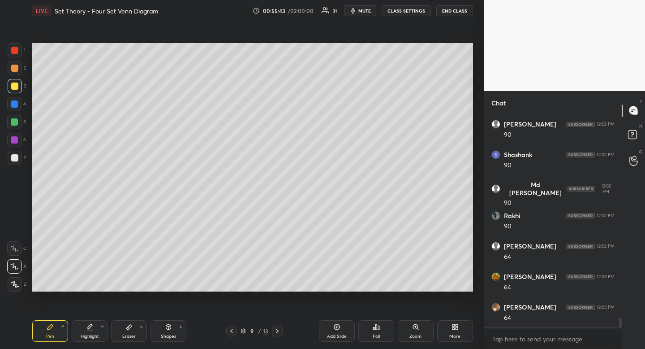
scroll to position [4601, 0]
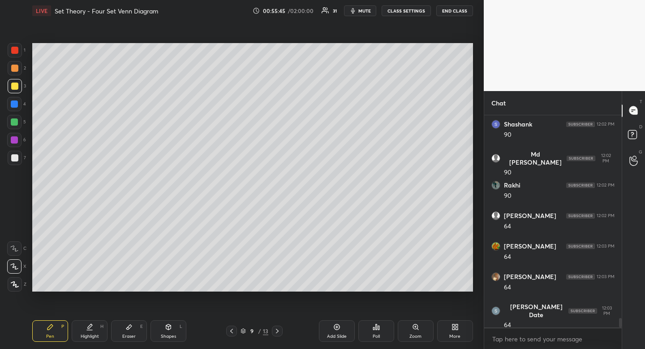
click at [131, 330] on div "Eraser E" at bounding box center [129, 331] width 36 height 22
drag, startPoint x: 131, startPoint y: 330, endPoint x: 121, endPoint y: 296, distance: 35.9
click at [131, 330] on div "Eraser E" at bounding box center [129, 331] width 36 height 22
click at [47, 322] on div "Pen P" at bounding box center [50, 331] width 36 height 22
click at [48, 327] on icon at bounding box center [50, 326] width 5 height 5
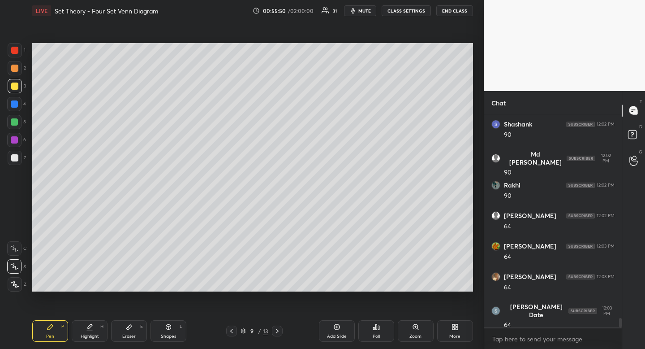
click at [48, 327] on icon at bounding box center [50, 326] width 5 height 5
drag, startPoint x: 85, startPoint y: 334, endPoint x: 85, endPoint y: 329, distance: 4.9
click at [85, 334] on div "Highlight" at bounding box center [90, 336] width 18 height 4
click at [41, 325] on div "Pen P" at bounding box center [50, 331] width 36 height 22
drag, startPoint x: 41, startPoint y: 325, endPoint x: 23, endPoint y: 281, distance: 47.4
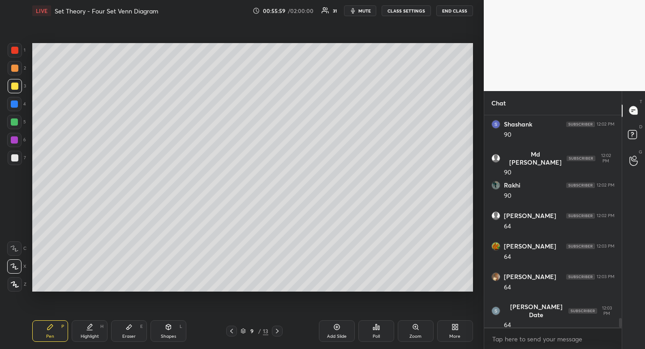
click at [41, 325] on div "Pen P" at bounding box center [50, 331] width 36 height 22
click at [88, 337] on div "Highlight" at bounding box center [90, 336] width 18 height 4
click at [88, 331] on div "Highlight H" at bounding box center [90, 331] width 36 height 22
click at [47, 331] on div "Pen P" at bounding box center [50, 331] width 36 height 22
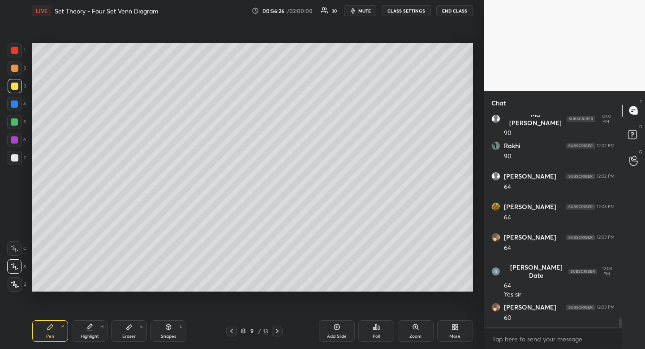
scroll to position [4701, 0]
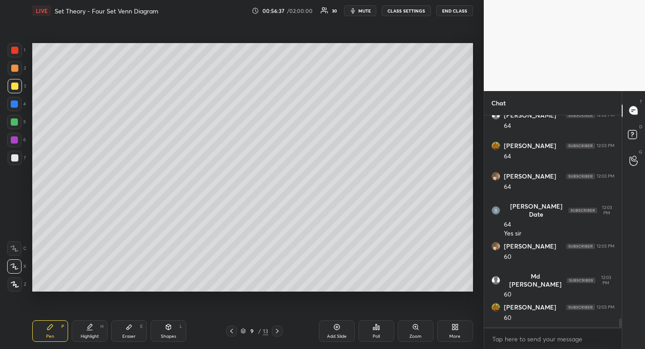
click at [17, 156] on div at bounding box center [14, 157] width 7 height 7
drag, startPoint x: 17, startPoint y: 156, endPoint x: 31, endPoint y: 150, distance: 15.3
click at [17, 156] on div at bounding box center [14, 157] width 7 height 7
click at [91, 334] on div "Highlight" at bounding box center [90, 336] width 18 height 4
click at [14, 153] on div at bounding box center [15, 158] width 14 height 14
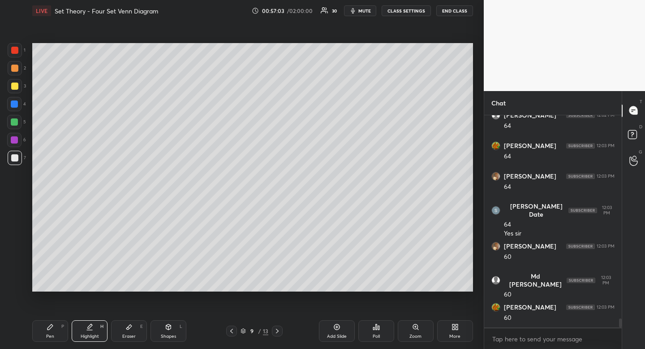
scroll to position [4731, 0]
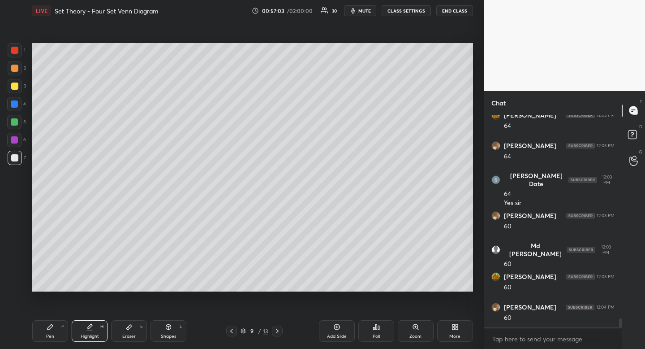
click at [87, 320] on div "Highlight H" at bounding box center [90, 331] width 36 height 22
click at [52, 333] on div "Pen P" at bounding box center [50, 331] width 36 height 22
click at [52, 334] on div "Pen" at bounding box center [50, 336] width 8 height 4
click at [59, 332] on div "Pen P" at bounding box center [50, 331] width 36 height 22
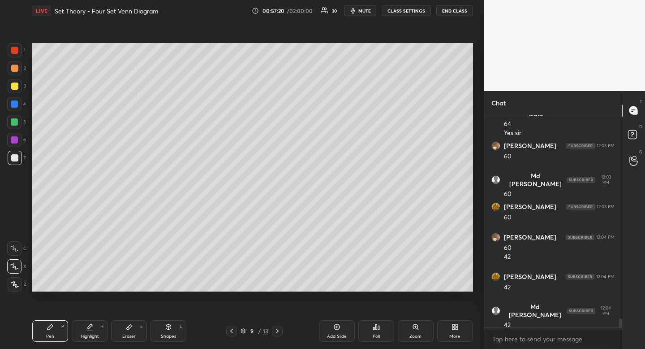
scroll to position [4834, 0]
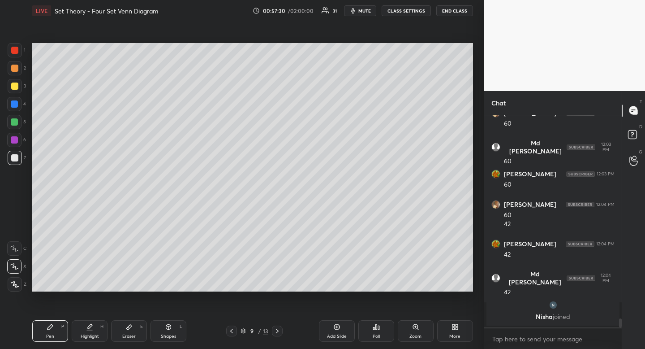
click at [86, 332] on div "Highlight H" at bounding box center [90, 331] width 36 height 22
click at [87, 328] on icon at bounding box center [89, 326] width 7 height 7
click at [47, 327] on icon at bounding box center [50, 326] width 7 height 7
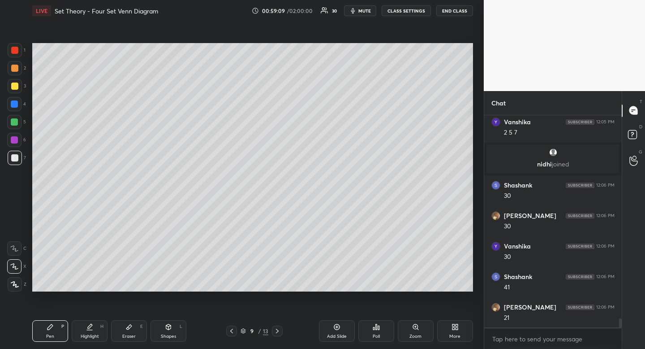
scroll to position [4807, 0]
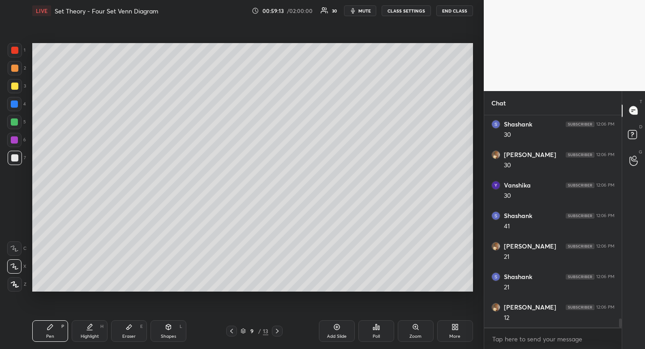
click at [125, 328] on div "Eraser E" at bounding box center [129, 331] width 36 height 22
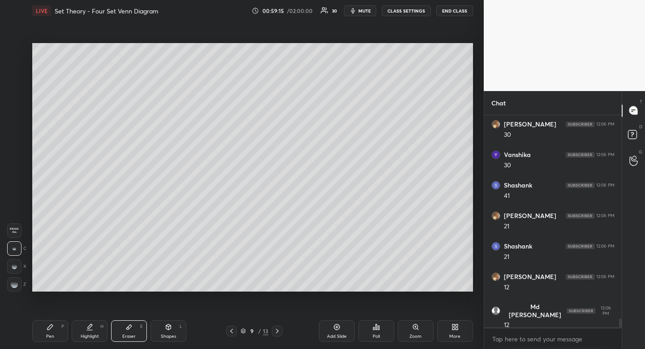
click at [50, 332] on div "Pen P" at bounding box center [50, 331] width 36 height 22
click at [52, 326] on icon at bounding box center [50, 326] width 7 height 7
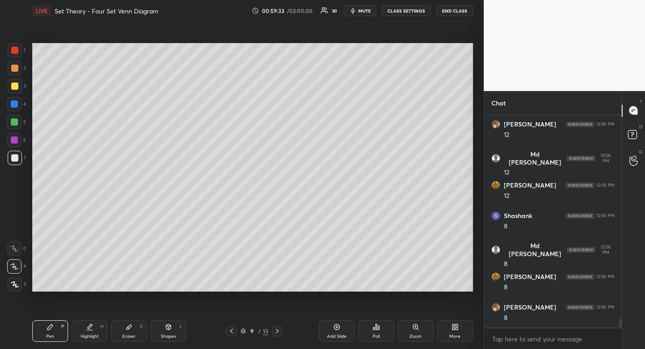
scroll to position [5051, 0]
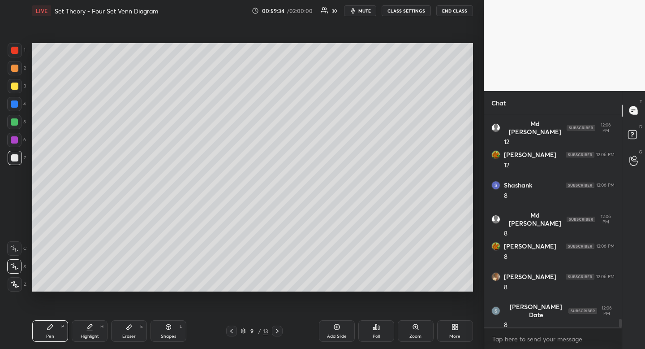
click at [87, 333] on div "Highlight H" at bounding box center [90, 331] width 36 height 22
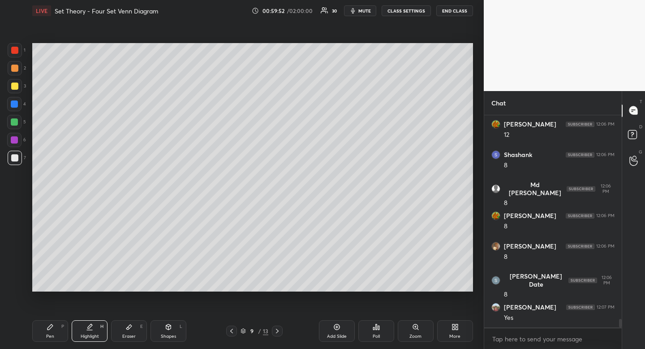
click at [51, 335] on div "Pen" at bounding box center [50, 336] width 8 height 4
drag, startPoint x: 51, startPoint y: 335, endPoint x: 54, endPoint y: 311, distance: 24.0
click at [49, 332] on div "Pen P" at bounding box center [50, 331] width 36 height 22
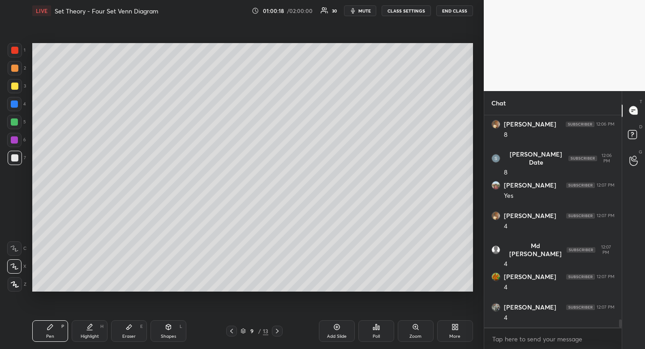
scroll to position [5233, 0]
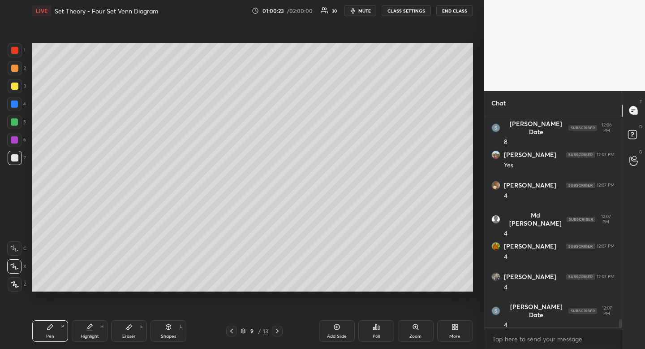
click at [89, 328] on icon at bounding box center [89, 326] width 7 height 7
click at [53, 339] on div "Pen P" at bounding box center [50, 331] width 36 height 22
drag, startPoint x: 53, startPoint y: 339, endPoint x: 87, endPoint y: 295, distance: 55.2
click at [55, 335] on div "Pen P" at bounding box center [50, 331] width 36 height 22
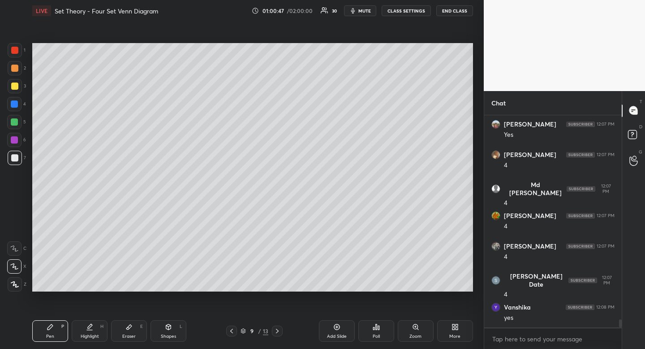
scroll to position [5294, 0]
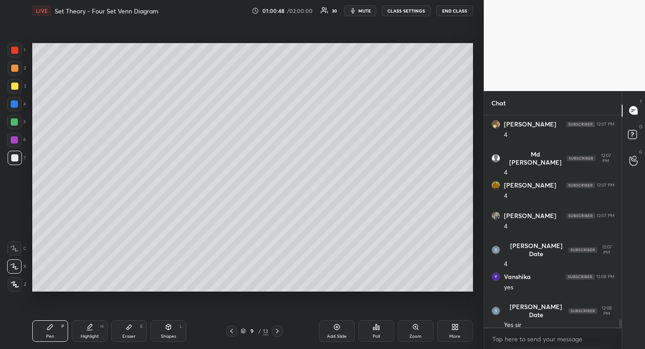
click at [84, 338] on div "Highlight" at bounding box center [90, 336] width 18 height 4
drag, startPoint x: 80, startPoint y: 338, endPoint x: 109, endPoint y: 294, distance: 53.7
click at [80, 338] on div "Highlight H" at bounding box center [90, 331] width 36 height 22
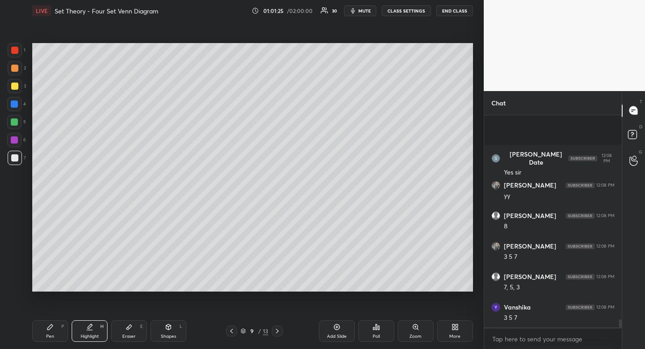
scroll to position [5508, 0]
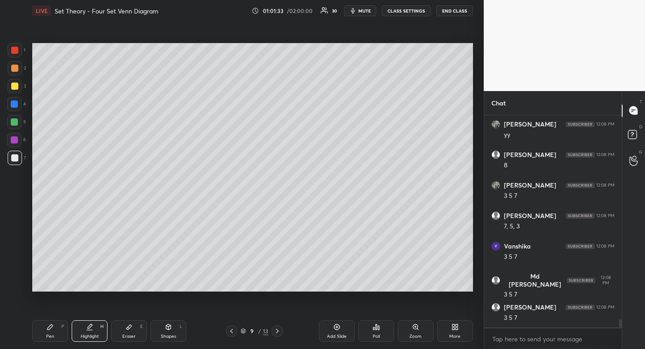
click at [55, 336] on div "Pen P" at bounding box center [50, 331] width 36 height 22
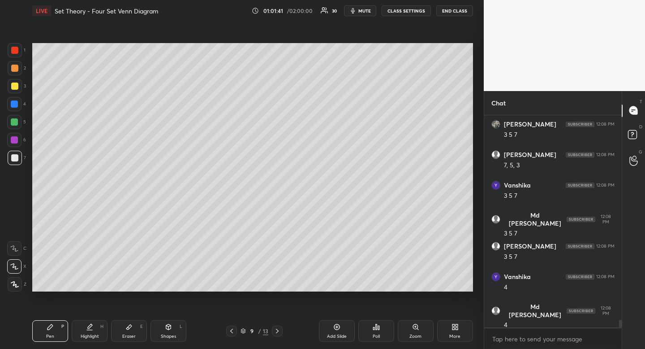
scroll to position [5599, 0]
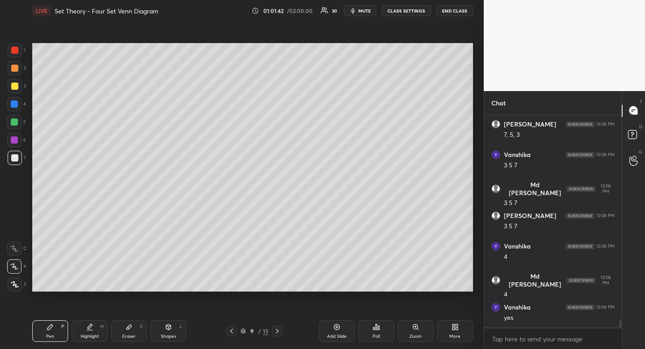
click at [91, 325] on icon at bounding box center [90, 326] width 4 height 4
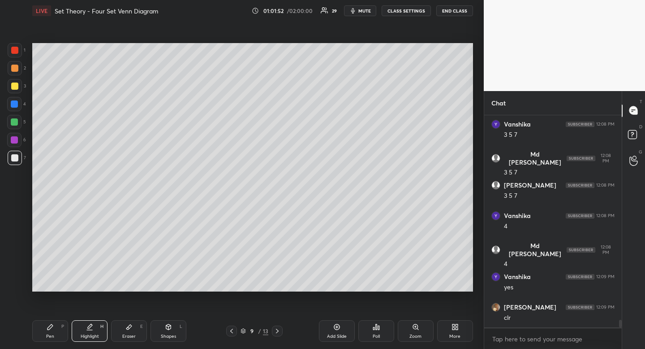
scroll to position [5660, 0]
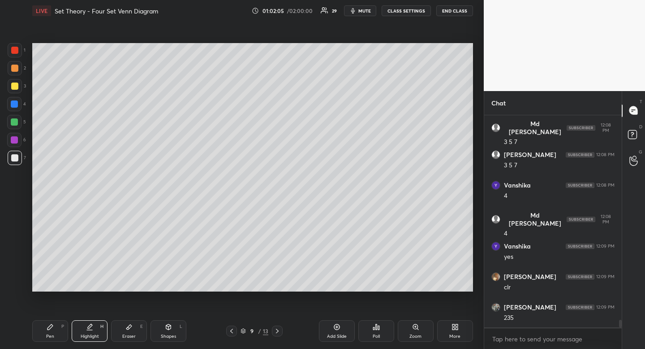
click at [48, 337] on div "Pen" at bounding box center [50, 336] width 8 height 4
drag, startPoint x: 48, startPoint y: 337, endPoint x: 83, endPoint y: 301, distance: 50.7
click at [52, 336] on div "Pen" at bounding box center [50, 336] width 8 height 4
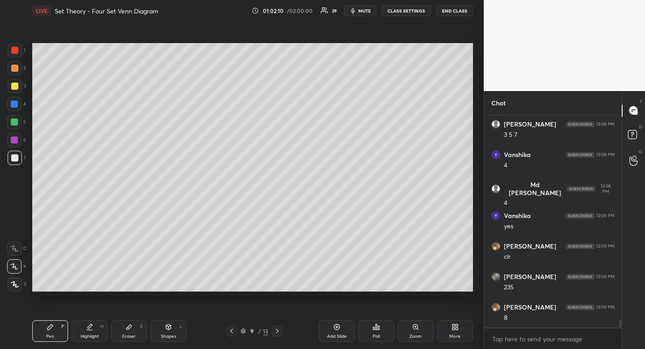
click at [89, 330] on div "Highlight H" at bounding box center [90, 331] width 36 height 22
drag, startPoint x: 89, startPoint y: 330, endPoint x: 92, endPoint y: 293, distance: 37.3
click at [89, 330] on div "Highlight H" at bounding box center [90, 331] width 36 height 22
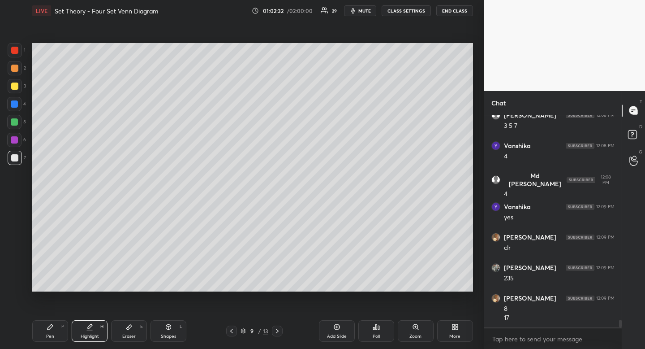
drag, startPoint x: 58, startPoint y: 337, endPoint x: 61, endPoint y: 329, distance: 8.2
click at [58, 337] on div "Pen P" at bounding box center [50, 331] width 36 height 22
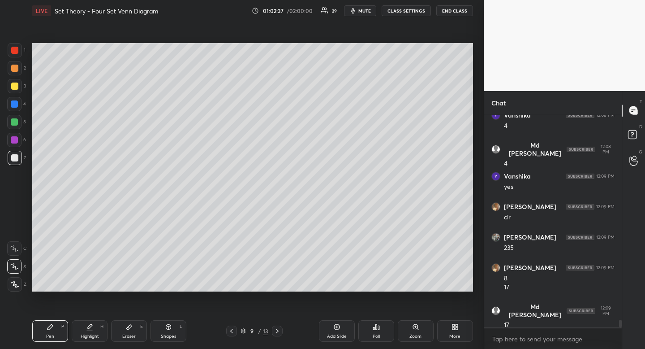
scroll to position [5760, 0]
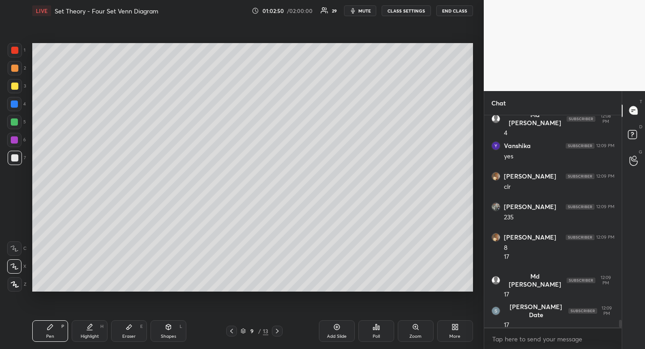
click at [82, 330] on div "Highlight H" at bounding box center [90, 331] width 36 height 22
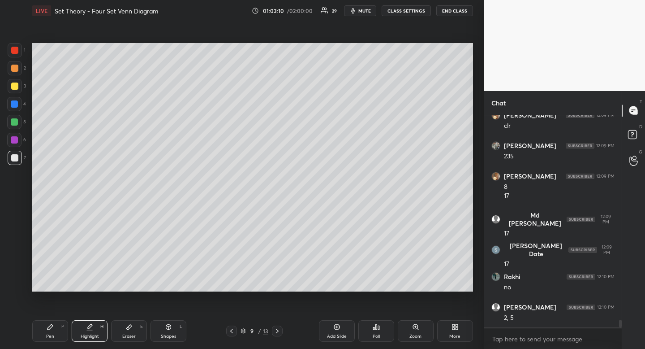
scroll to position [5852, 0]
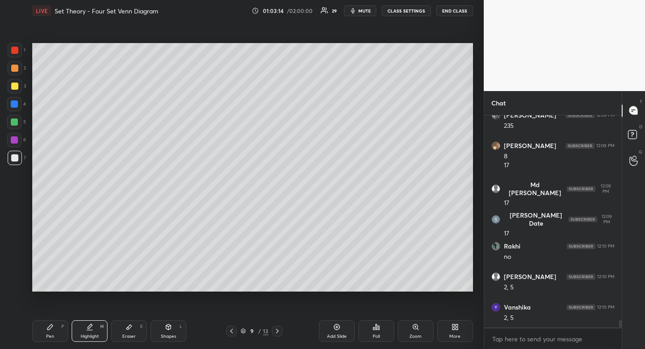
click at [53, 333] on div "Pen P" at bounding box center [50, 331] width 36 height 22
click at [53, 332] on div "Pen P" at bounding box center [50, 331] width 36 height 22
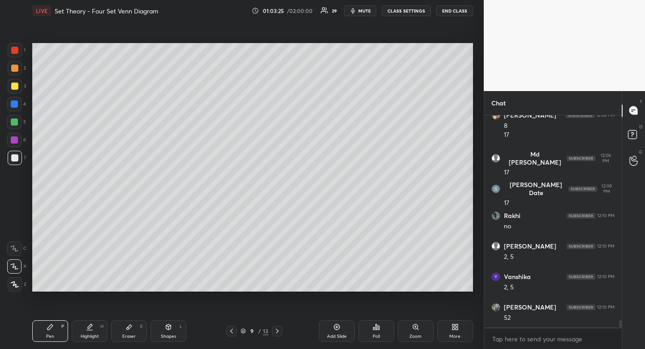
click at [86, 339] on div "Highlight H" at bounding box center [90, 331] width 36 height 22
click at [91, 335] on div "Highlight" at bounding box center [90, 336] width 18 height 4
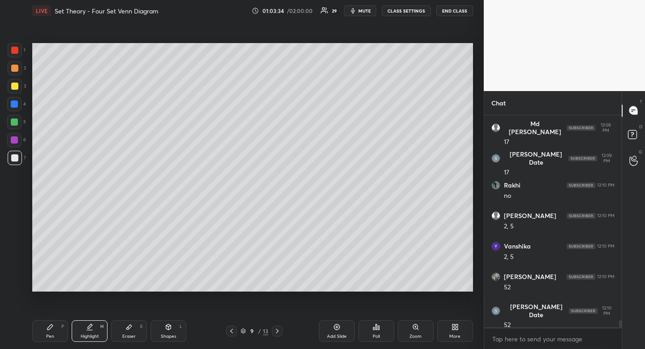
click at [59, 334] on div "Pen P" at bounding box center [50, 331] width 36 height 22
click at [63, 333] on div "Pen P" at bounding box center [50, 331] width 36 height 22
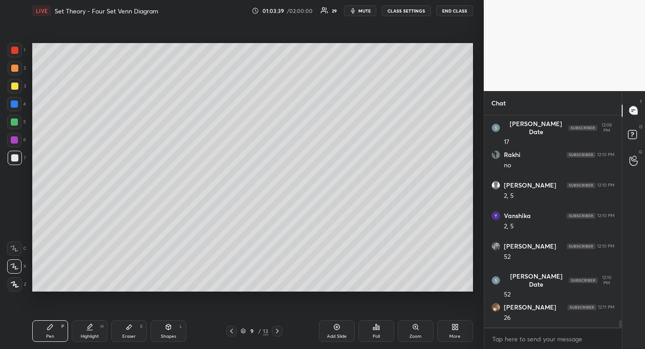
click at [96, 330] on div "Highlight H" at bounding box center [90, 331] width 36 height 22
drag, startPoint x: 95, startPoint y: 327, endPoint x: 115, endPoint y: 294, distance: 39.2
click at [95, 327] on div "Highlight H" at bounding box center [90, 331] width 36 height 22
click at [51, 334] on div "Pen" at bounding box center [50, 336] width 8 height 4
drag, startPoint x: 51, startPoint y: 333, endPoint x: 20, endPoint y: 347, distance: 33.7
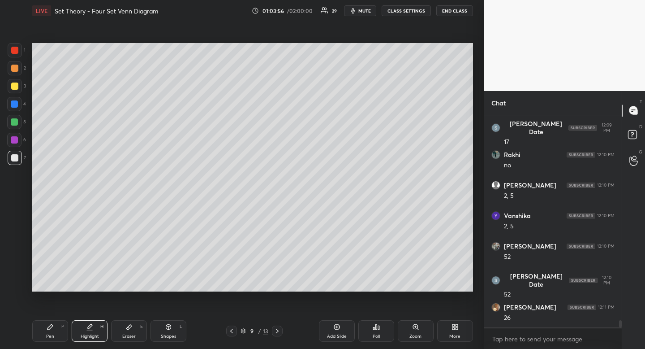
click at [51, 334] on div "Pen" at bounding box center [50, 336] width 8 height 4
click at [57, 330] on div "Pen P" at bounding box center [50, 331] width 36 height 22
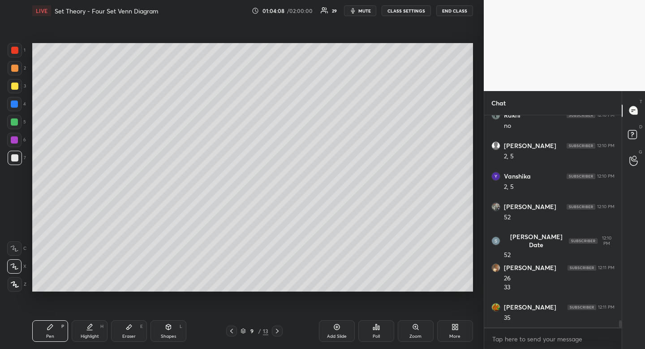
scroll to position [6013, 0]
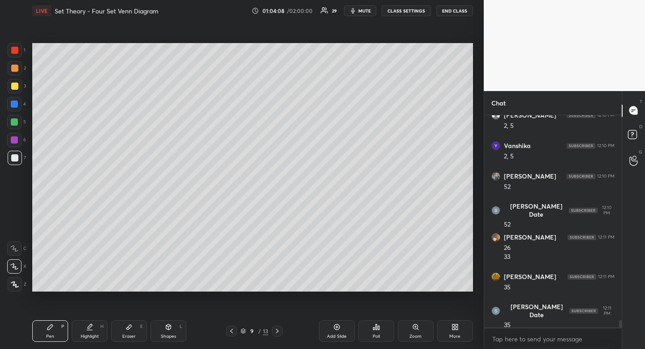
click at [102, 332] on div "Highlight H" at bounding box center [90, 331] width 36 height 22
click at [58, 328] on div "Pen P" at bounding box center [50, 331] width 36 height 22
drag, startPoint x: 58, startPoint y: 328, endPoint x: 71, endPoint y: 310, distance: 22.2
click at [58, 328] on div "Pen P" at bounding box center [50, 331] width 36 height 22
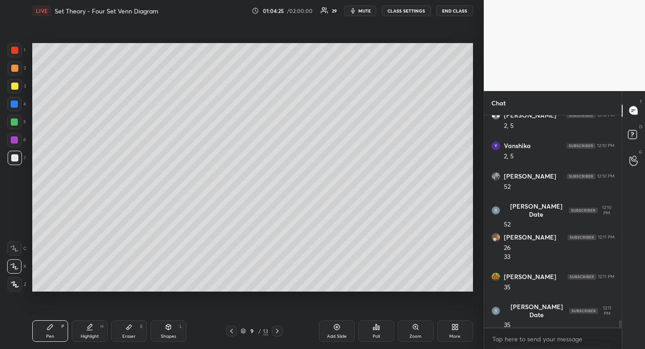
click at [89, 335] on div "Highlight" at bounding box center [90, 336] width 18 height 4
drag, startPoint x: 89, startPoint y: 335, endPoint x: 98, endPoint y: 320, distance: 17.5
click at [94, 327] on div "Highlight H" at bounding box center [90, 331] width 36 height 22
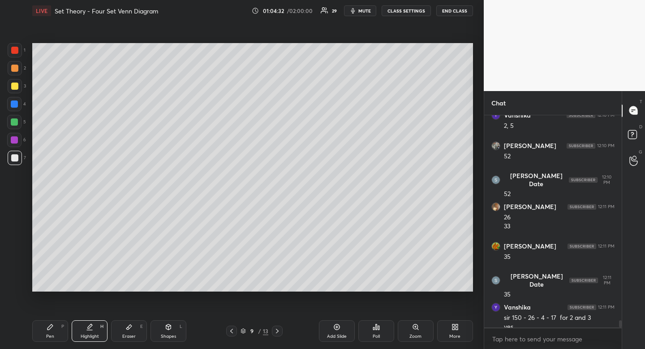
scroll to position [6053, 0]
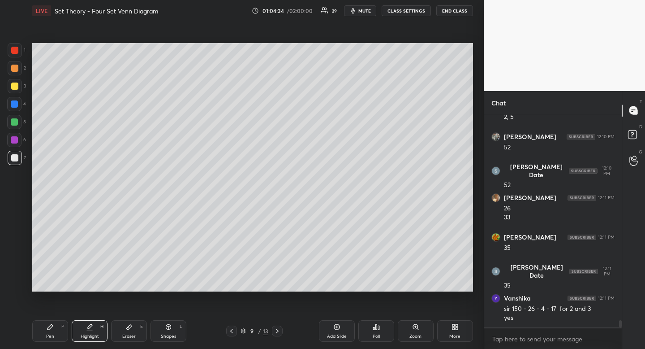
click at [54, 332] on div "Pen P" at bounding box center [50, 331] width 36 height 22
click at [91, 331] on div "Highlight H" at bounding box center [90, 331] width 36 height 22
click at [59, 332] on div "Pen P" at bounding box center [50, 331] width 36 height 22
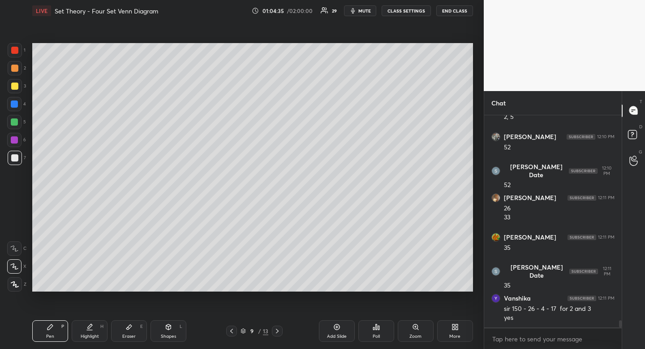
click at [59, 332] on div "Pen P" at bounding box center [50, 331] width 36 height 22
click at [89, 334] on div "Highlight" at bounding box center [90, 336] width 18 height 4
drag, startPoint x: 95, startPoint y: 328, endPoint x: 114, endPoint y: 313, distance: 23.9
click at [95, 328] on div "Highlight H" at bounding box center [90, 331] width 36 height 22
click at [52, 336] on div "Pen" at bounding box center [50, 336] width 8 height 4
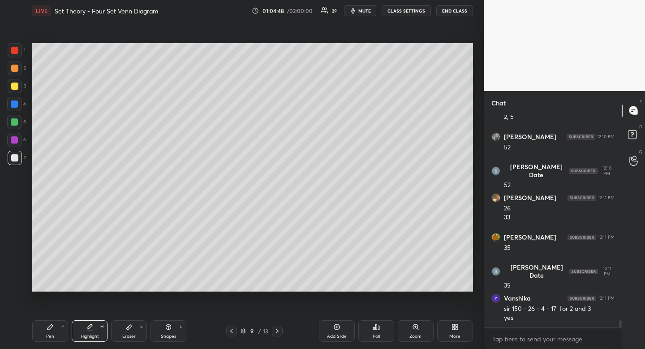
drag, startPoint x: 53, startPoint y: 332, endPoint x: 63, endPoint y: 323, distance: 13.4
click at [53, 332] on div "Pen P" at bounding box center [50, 331] width 36 height 22
click at [92, 326] on icon at bounding box center [89, 326] width 7 height 7
drag, startPoint x: 92, startPoint y: 326, endPoint x: 104, endPoint y: 304, distance: 25.5
click at [94, 322] on div "Highlight H" at bounding box center [90, 331] width 36 height 22
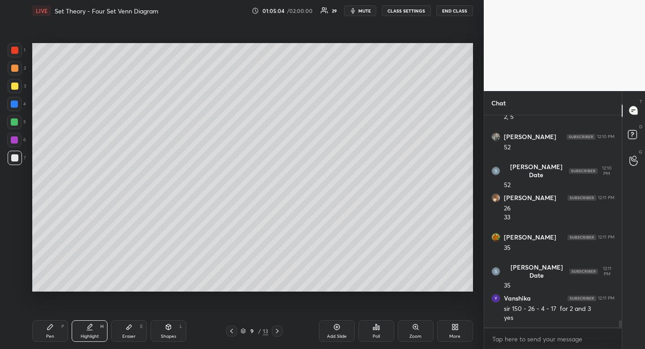
click at [234, 334] on icon at bounding box center [231, 330] width 7 height 7
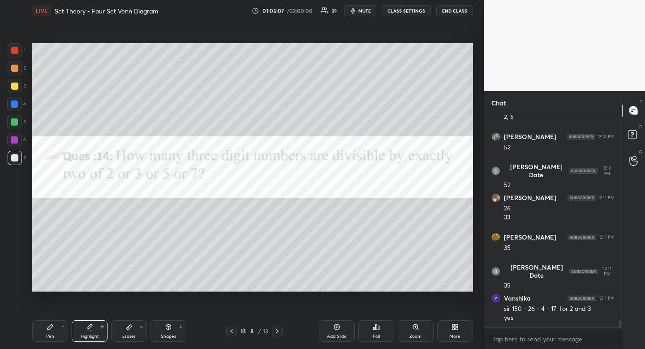
click at [277, 330] on icon at bounding box center [277, 330] width 7 height 7
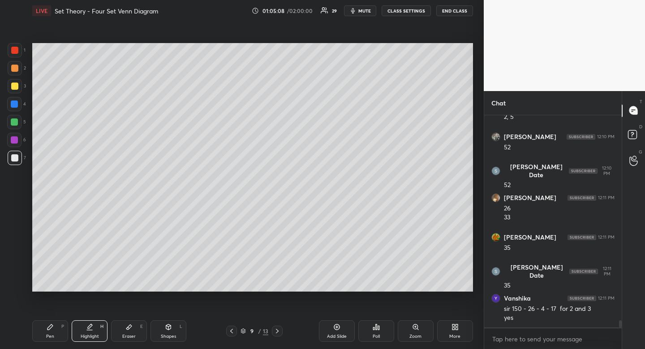
drag, startPoint x: 169, startPoint y: 333, endPoint x: 156, endPoint y: 315, distance: 22.7
click at [169, 334] on div "Shapes" at bounding box center [168, 336] width 15 height 4
click at [10, 249] on div at bounding box center [14, 248] width 14 height 14
click at [14, 101] on div at bounding box center [14, 103] width 7 height 7
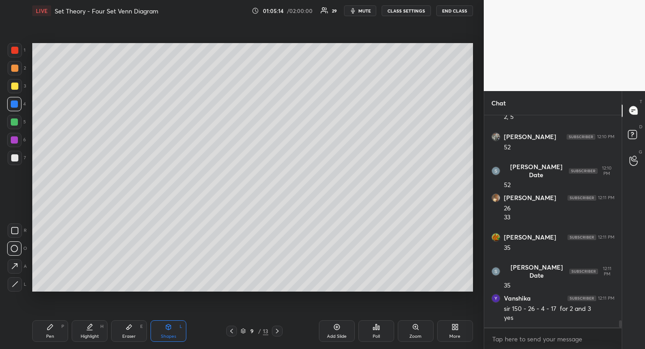
drag, startPoint x: 14, startPoint y: 101, endPoint x: 31, endPoint y: 105, distance: 17.5
click at [14, 101] on div at bounding box center [14, 103] width 7 height 7
click at [56, 326] on div "Pen P" at bounding box center [50, 331] width 36 height 22
click at [234, 331] on icon at bounding box center [231, 330] width 7 height 7
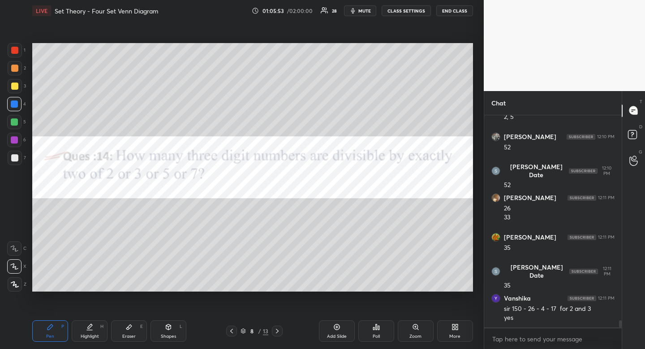
click at [277, 332] on icon at bounding box center [277, 330] width 7 height 7
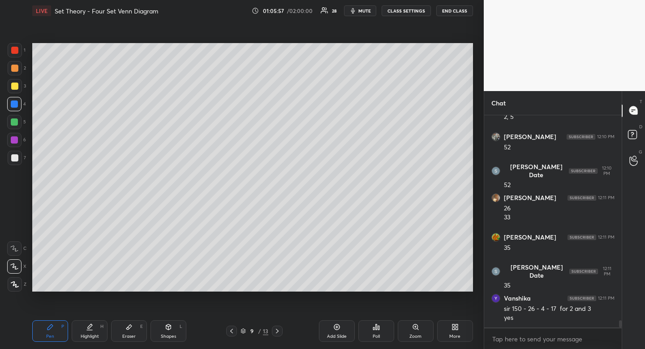
scroll to position [6083, 0]
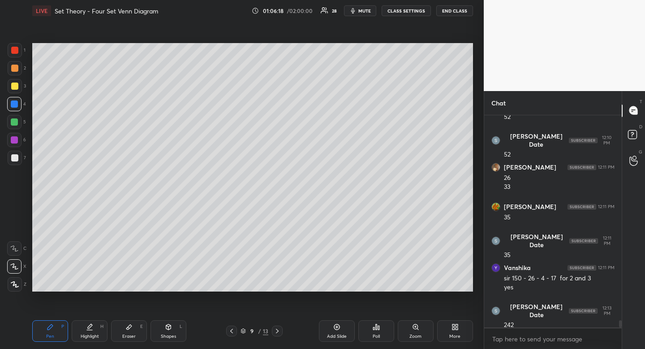
click at [17, 88] on div at bounding box center [14, 85] width 7 height 7
drag, startPoint x: 17, startPoint y: 88, endPoint x: 13, endPoint y: 97, distance: 10.0
click at [17, 88] on div at bounding box center [14, 85] width 7 height 7
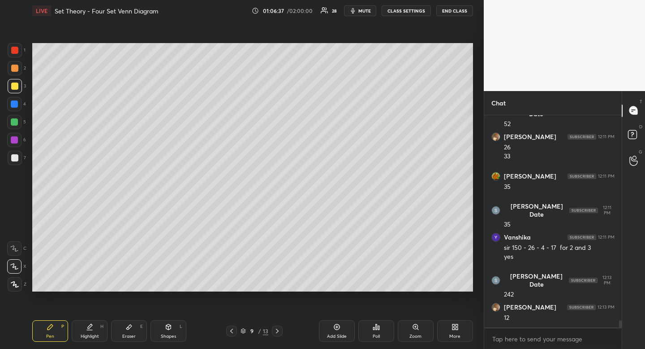
click at [132, 323] on icon at bounding box center [128, 326] width 7 height 7
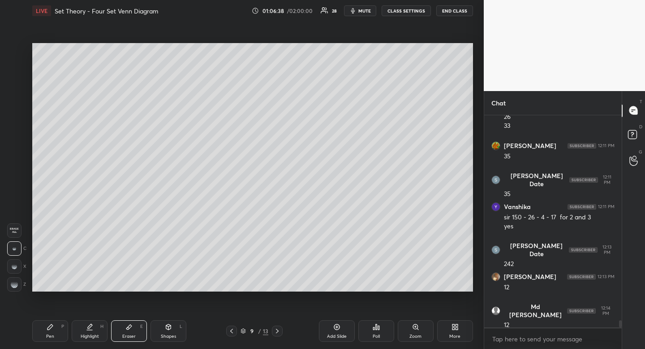
click at [43, 331] on div "Pen P" at bounding box center [50, 331] width 36 height 22
drag, startPoint x: 43, startPoint y: 331, endPoint x: 36, endPoint y: 303, distance: 28.5
click at [43, 331] on div "Pen P" at bounding box center [50, 331] width 36 height 22
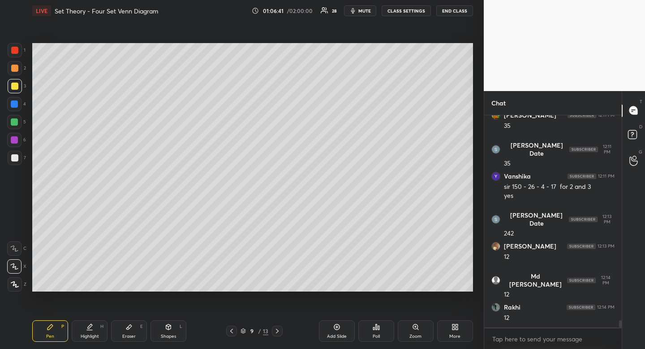
click at [12, 71] on div at bounding box center [14, 68] width 7 height 7
click at [16, 120] on div at bounding box center [14, 121] width 7 height 7
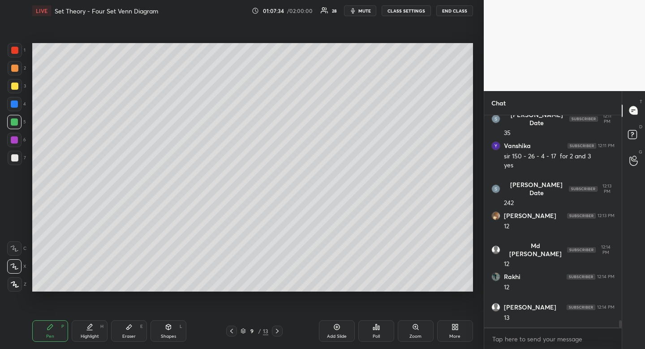
scroll to position [6235, 0]
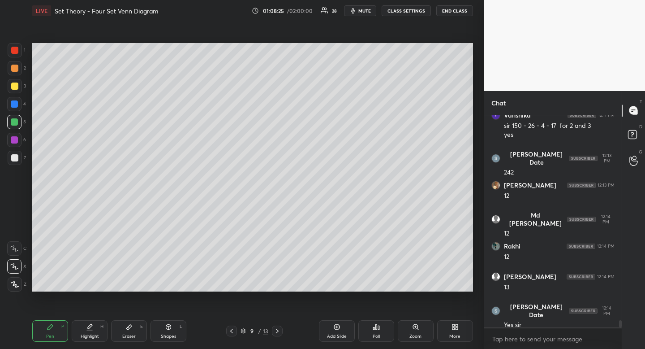
click at [92, 334] on div "Highlight" at bounding box center [90, 336] width 18 height 4
drag, startPoint x: 92, startPoint y: 333, endPoint x: 119, endPoint y: 302, distance: 41.0
click at [92, 334] on div "Highlight" at bounding box center [90, 336] width 18 height 4
click at [164, 323] on div "Shapes L" at bounding box center [169, 331] width 36 height 22
click at [13, 248] on icon at bounding box center [14, 248] width 7 height 7
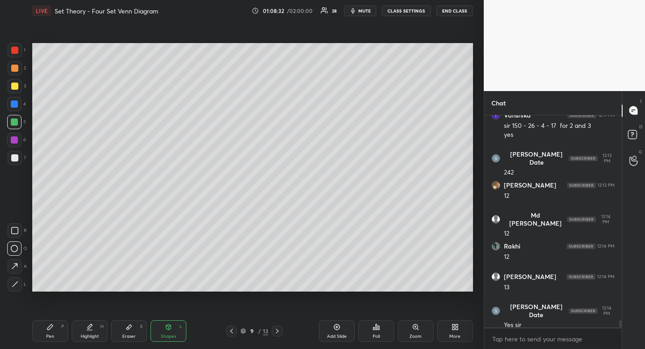
drag, startPoint x: 13, startPoint y: 248, endPoint x: 24, endPoint y: 239, distance: 14.7
click at [13, 248] on icon at bounding box center [14, 248] width 7 height 7
click at [50, 330] on div "Pen P" at bounding box center [50, 331] width 36 height 22
drag, startPoint x: 94, startPoint y: 329, endPoint x: 132, endPoint y: 307, distance: 43.6
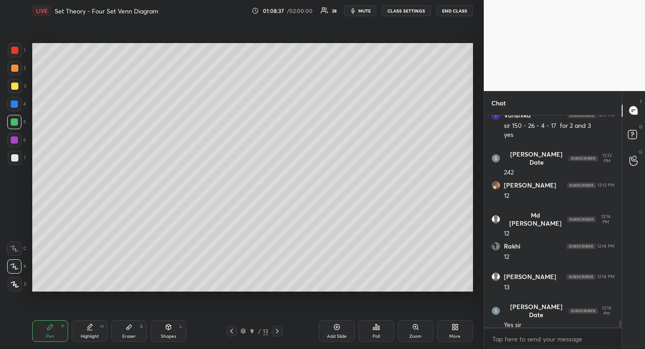
click at [96, 326] on div "Highlight H" at bounding box center [90, 331] width 36 height 22
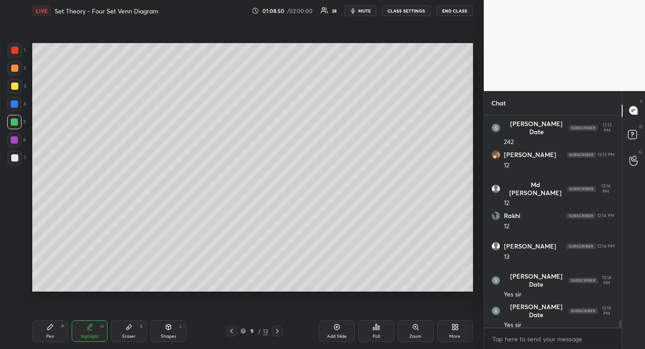
scroll to position [6296, 0]
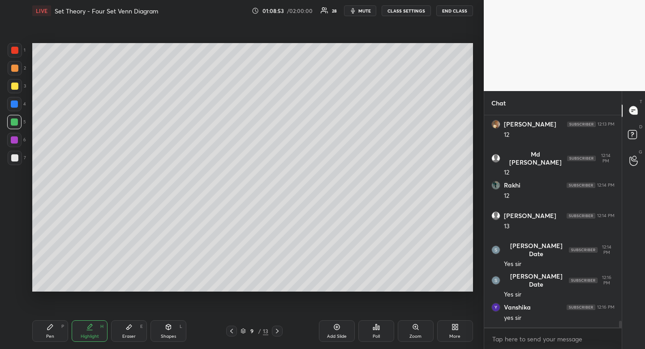
click at [48, 326] on icon at bounding box center [50, 326] width 7 height 7
click at [52, 329] on icon at bounding box center [50, 326] width 7 height 7
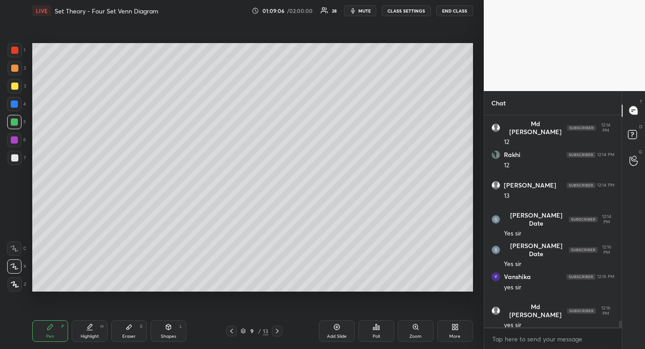
click at [128, 335] on div "Eraser" at bounding box center [128, 336] width 13 height 4
drag, startPoint x: 129, startPoint y: 330, endPoint x: 132, endPoint y: 319, distance: 11.6
click at [130, 326] on div "Eraser E" at bounding box center [129, 331] width 36 height 22
click at [53, 332] on div "Pen P" at bounding box center [50, 331] width 36 height 22
click at [53, 325] on icon at bounding box center [50, 326] width 7 height 7
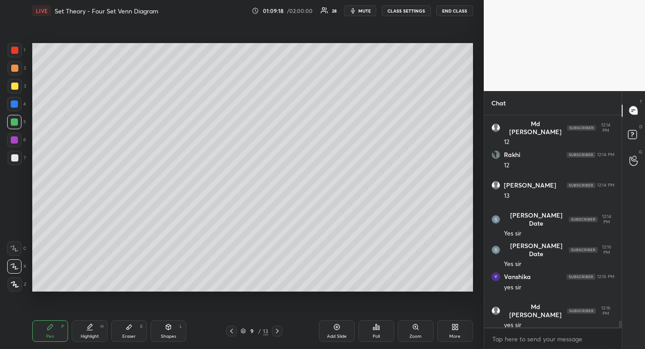
scroll to position [6360, 0]
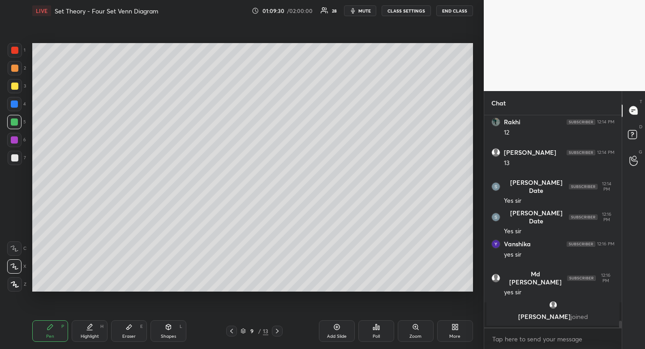
click at [474, 72] on div "Setting up your live class Poll for secs No correct answer Start poll" at bounding box center [253, 167] width 448 height 291
click at [130, 330] on div "Eraser E" at bounding box center [129, 331] width 36 height 22
drag, startPoint x: 130, startPoint y: 330, endPoint x: 163, endPoint y: 293, distance: 50.2
click at [130, 330] on div "Eraser E" at bounding box center [129, 331] width 36 height 22
drag, startPoint x: 50, startPoint y: 335, endPoint x: 69, endPoint y: 316, distance: 26.9
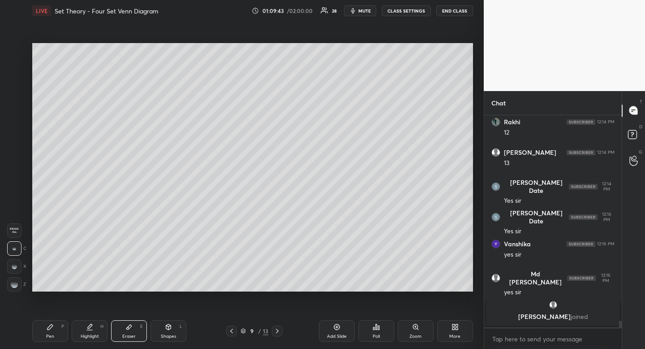
click at [50, 335] on div "Pen" at bounding box center [50, 336] width 8 height 4
click at [55, 332] on div "Pen P" at bounding box center [50, 331] width 36 height 22
click at [134, 334] on div "Eraser" at bounding box center [128, 336] width 13 height 4
click at [60, 331] on div "Pen P" at bounding box center [50, 331] width 36 height 22
drag, startPoint x: 63, startPoint y: 328, endPoint x: 91, endPoint y: 298, distance: 40.9
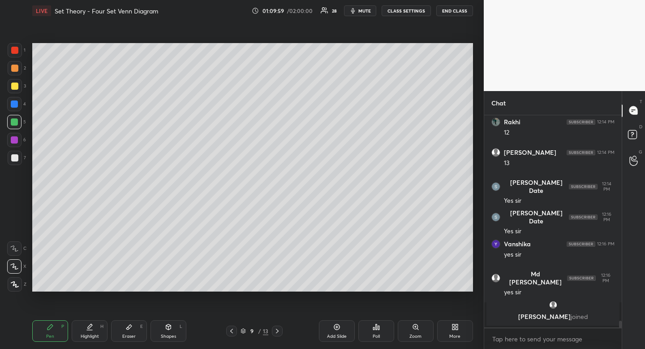
click at [65, 327] on div "Pen P" at bounding box center [50, 331] width 36 height 22
click at [93, 340] on div "Highlight H" at bounding box center [90, 331] width 36 height 22
click at [89, 337] on div "Highlight" at bounding box center [90, 336] width 18 height 4
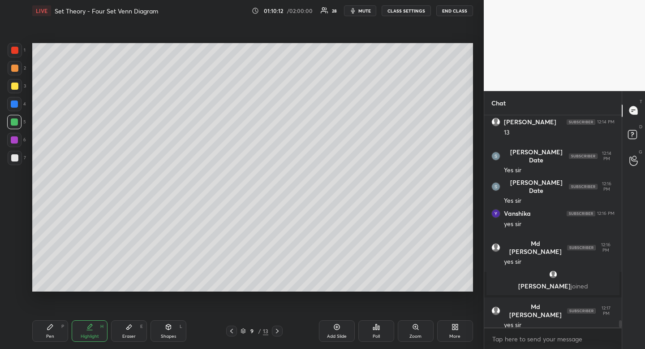
scroll to position [5945, 0]
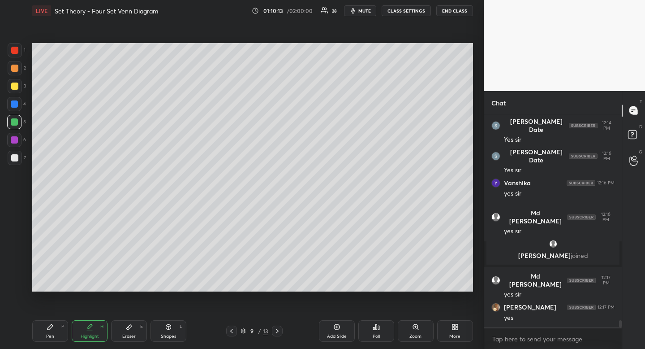
click at [128, 331] on div "Eraser E" at bounding box center [129, 331] width 36 height 22
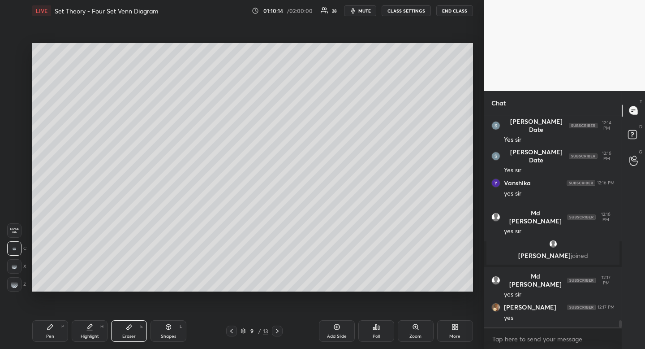
scroll to position [5976, 0]
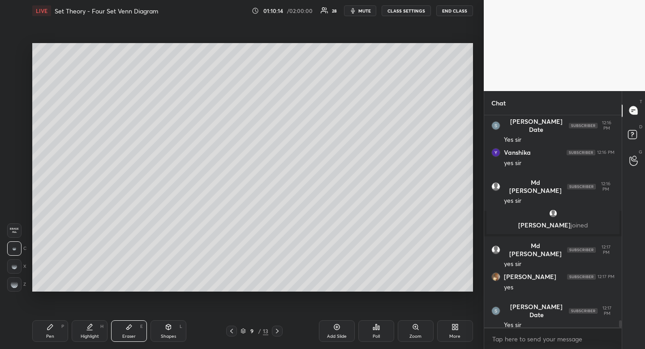
click at [52, 335] on div "Pen" at bounding box center [50, 336] width 8 height 4
drag, startPoint x: 56, startPoint y: 331, endPoint x: 89, endPoint y: 295, distance: 48.6
click at [56, 331] on div "Pen P" at bounding box center [50, 331] width 36 height 22
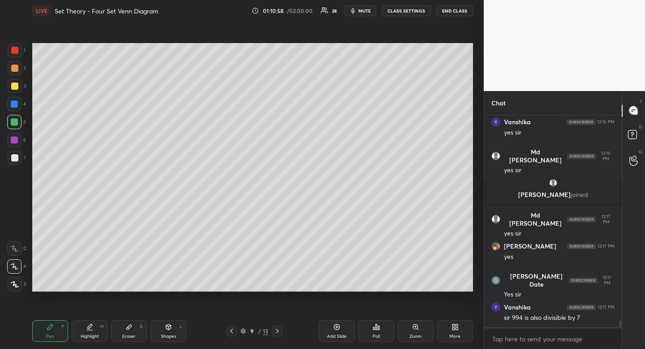
click at [49, 327] on icon at bounding box center [50, 326] width 5 height 5
drag, startPoint x: 50, startPoint y: 328, endPoint x: 52, endPoint y: 323, distance: 5.7
click at [50, 328] on icon at bounding box center [50, 326] width 5 height 5
click at [134, 333] on div "Eraser E" at bounding box center [129, 331] width 36 height 22
drag, startPoint x: 134, startPoint y: 333, endPoint x: 148, endPoint y: 309, distance: 27.5
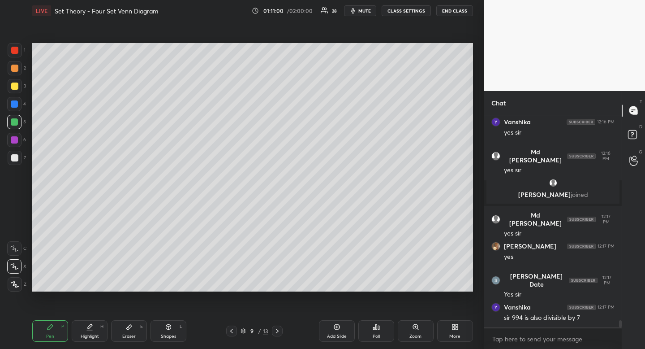
click at [137, 335] on div "Eraser E" at bounding box center [129, 331] width 36 height 22
click at [51, 336] on div "Pen" at bounding box center [50, 336] width 8 height 4
click at [53, 331] on div "Pen P" at bounding box center [50, 331] width 36 height 22
click at [11, 66] on div at bounding box center [14, 68] width 7 height 7
drag, startPoint x: 11, startPoint y: 66, endPoint x: 1, endPoint y: 71, distance: 11.0
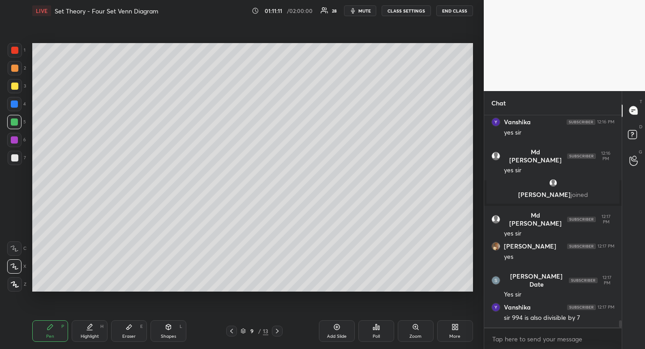
click at [11, 66] on div at bounding box center [14, 68] width 7 height 7
click at [131, 329] on icon at bounding box center [128, 326] width 7 height 7
drag, startPoint x: 131, startPoint y: 329, endPoint x: 133, endPoint y: 298, distance: 31.0
click at [131, 326] on icon at bounding box center [128, 326] width 7 height 7
click at [47, 329] on icon at bounding box center [50, 326] width 7 height 7
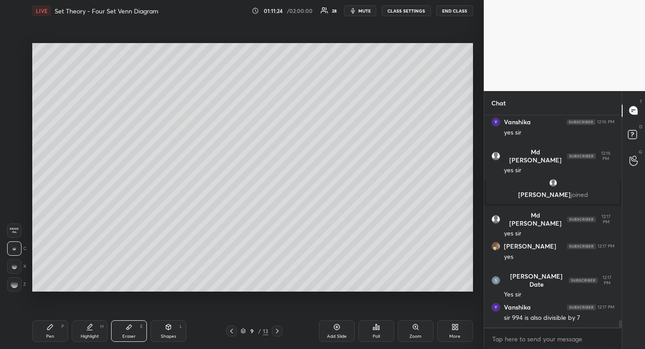
click at [47, 329] on icon at bounding box center [50, 326] width 7 height 7
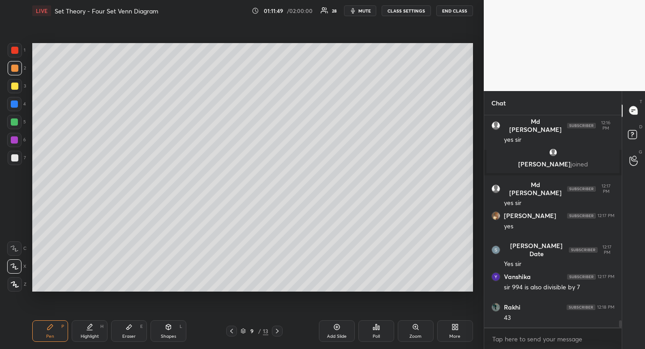
click at [124, 332] on div "Eraser E" at bounding box center [129, 331] width 36 height 22
click at [125, 328] on div "Eraser E" at bounding box center [129, 331] width 36 height 22
drag, startPoint x: 50, startPoint y: 334, endPoint x: 52, endPoint y: 330, distance: 4.8
click at [49, 334] on div "Pen" at bounding box center [50, 336] width 8 height 4
drag, startPoint x: 52, startPoint y: 330, endPoint x: 59, endPoint y: 297, distance: 33.4
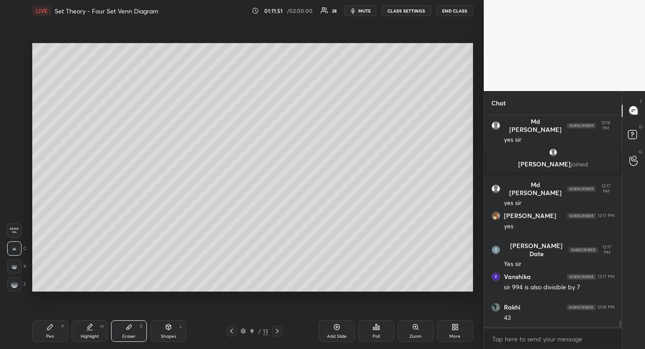
click at [52, 330] on icon at bounding box center [50, 326] width 7 height 7
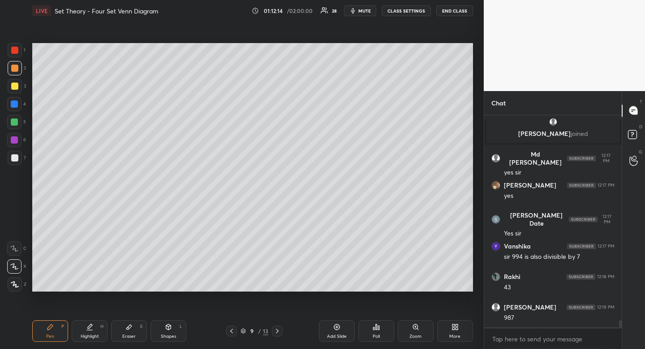
click at [134, 336] on div "Eraser" at bounding box center [128, 336] width 13 height 4
drag, startPoint x: 52, startPoint y: 327, endPoint x: 61, endPoint y: 323, distance: 9.4
click at [57, 326] on div "Pen P" at bounding box center [50, 331] width 36 height 22
click at [245, 286] on div "Setting up your live class Poll for secs No correct answer Start poll" at bounding box center [253, 167] width 448 height 291
click at [242, 292] on div "Setting up your live class Poll for secs No correct answer Start poll" at bounding box center [253, 167] width 448 height 291
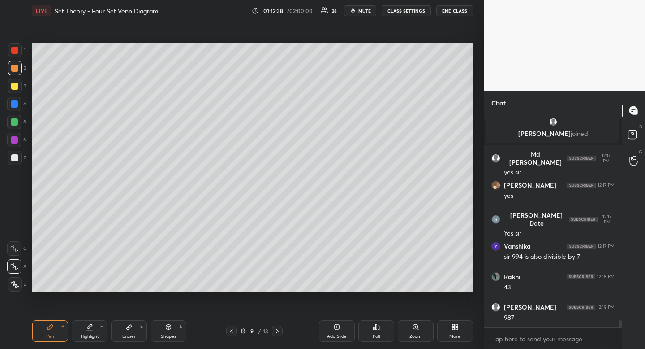
click at [246, 292] on div "Setting up your live class Poll for secs No correct answer Start poll" at bounding box center [253, 167] width 448 height 291
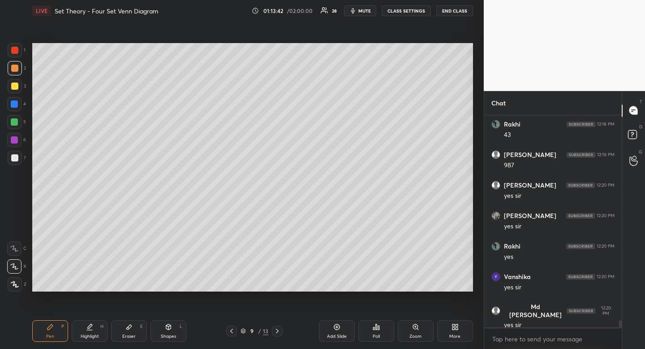
scroll to position [6250, 0]
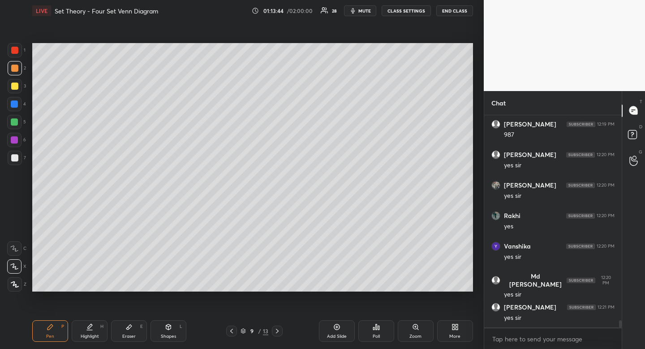
click at [167, 336] on div "Shapes" at bounding box center [168, 336] width 15 height 4
click at [17, 247] on icon at bounding box center [14, 248] width 7 height 7
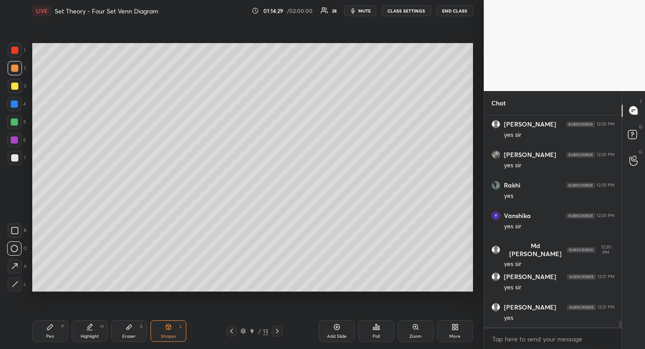
click at [99, 327] on div "Highlight H" at bounding box center [90, 331] width 36 height 22
click at [91, 324] on icon at bounding box center [90, 326] width 4 height 4
click at [230, 333] on icon at bounding box center [231, 330] width 7 height 7
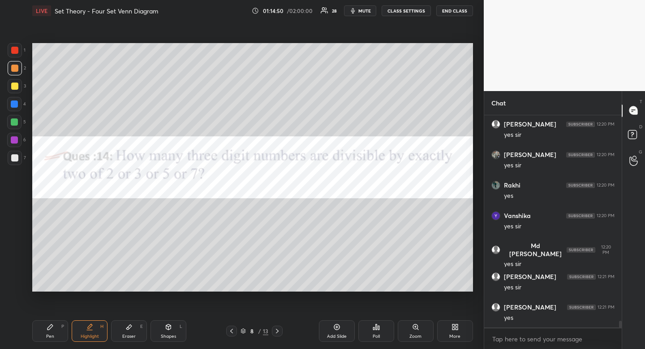
click at [52, 331] on div "Pen P" at bounding box center [50, 331] width 36 height 22
click at [55, 329] on div "Pen P" at bounding box center [50, 331] width 36 height 22
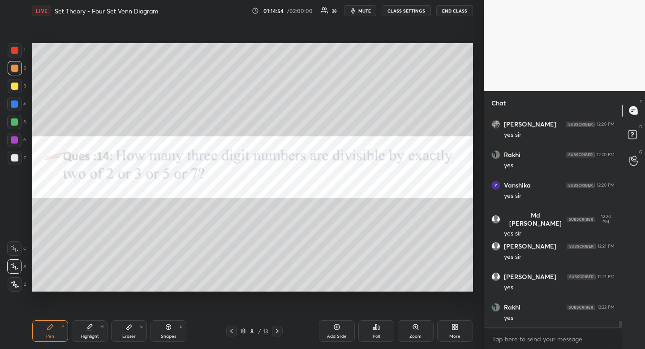
click at [13, 84] on div at bounding box center [14, 85] width 7 height 7
drag, startPoint x: 13, startPoint y: 84, endPoint x: 9, endPoint y: 84, distance: 4.9
click at [13, 84] on div at bounding box center [14, 85] width 7 height 7
click at [46, 334] on div "Pen" at bounding box center [50, 336] width 8 height 4
click at [48, 331] on div "Pen P" at bounding box center [50, 331] width 36 height 22
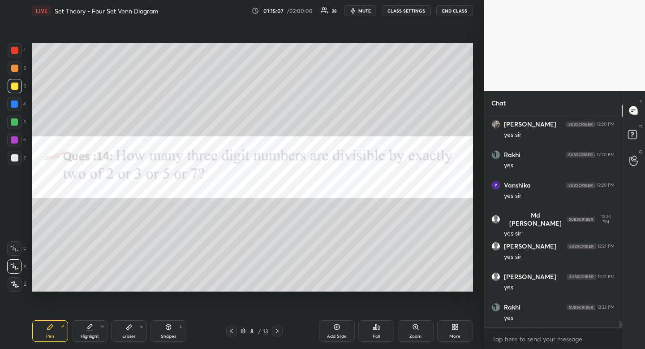
click at [277, 332] on icon at bounding box center [277, 330] width 3 height 4
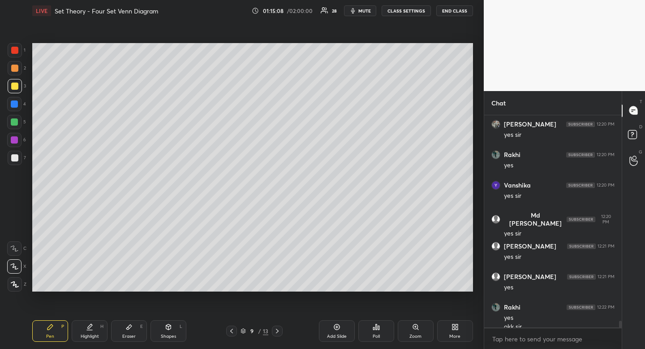
scroll to position [6320, 0]
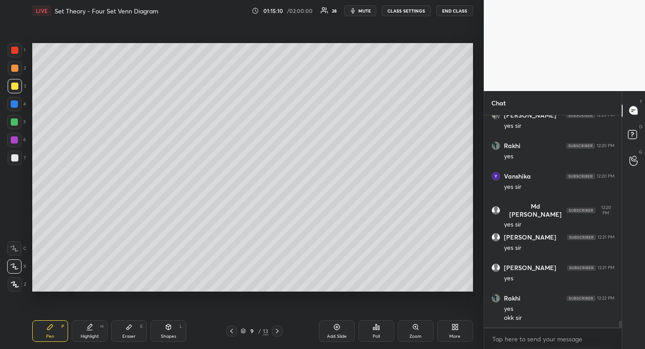
click at [278, 331] on icon at bounding box center [277, 330] width 7 height 7
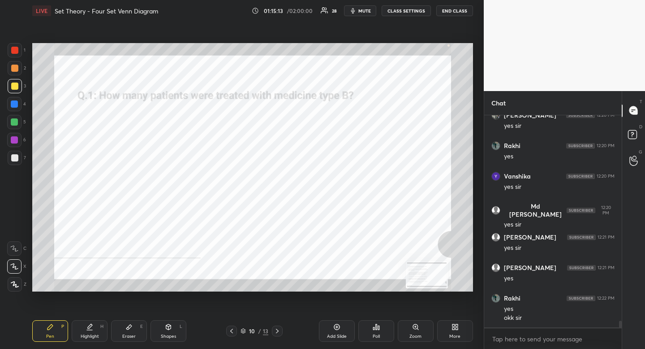
click at [18, 104] on div at bounding box center [14, 104] width 14 height 14
drag, startPoint x: 18, startPoint y: 104, endPoint x: 26, endPoint y: 112, distance: 11.1
click at [18, 104] on div at bounding box center [14, 104] width 14 height 14
click at [277, 328] on icon at bounding box center [277, 330] width 7 height 7
click at [272, 332] on div at bounding box center [277, 330] width 11 height 11
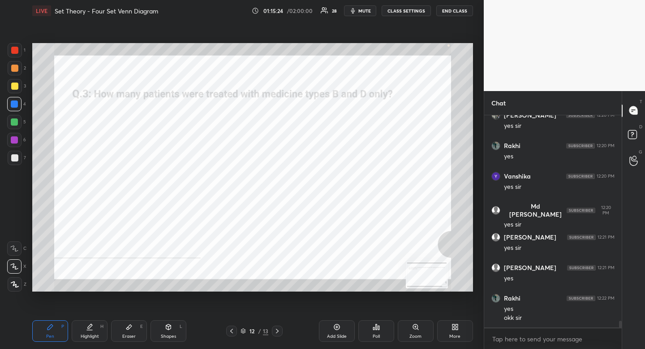
scroll to position [6351, 0]
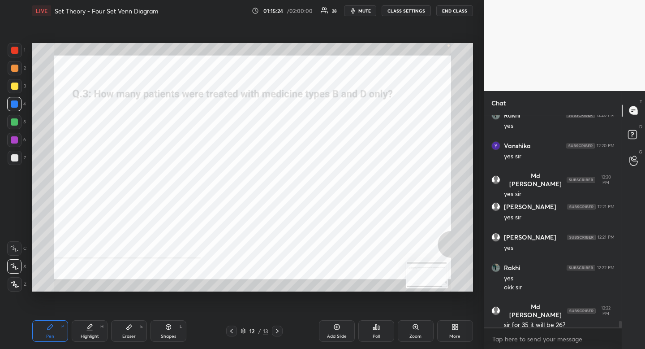
click at [279, 332] on icon at bounding box center [277, 330] width 7 height 7
click at [280, 333] on icon at bounding box center [277, 330] width 7 height 7
click at [278, 333] on icon at bounding box center [277, 330] width 7 height 7
click at [231, 329] on icon at bounding box center [231, 330] width 7 height 7
click at [231, 328] on icon at bounding box center [231, 330] width 7 height 7
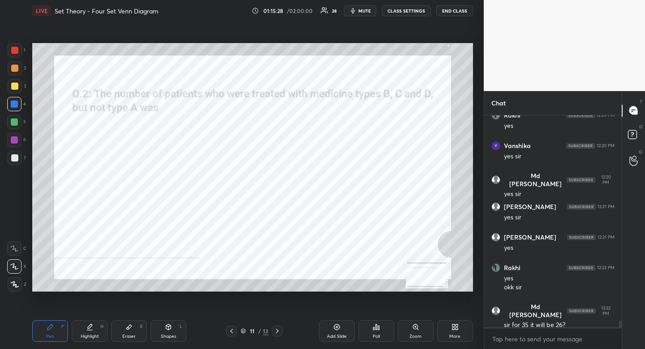
click at [232, 329] on icon at bounding box center [231, 330] width 3 height 4
click at [231, 327] on icon at bounding box center [231, 330] width 7 height 7
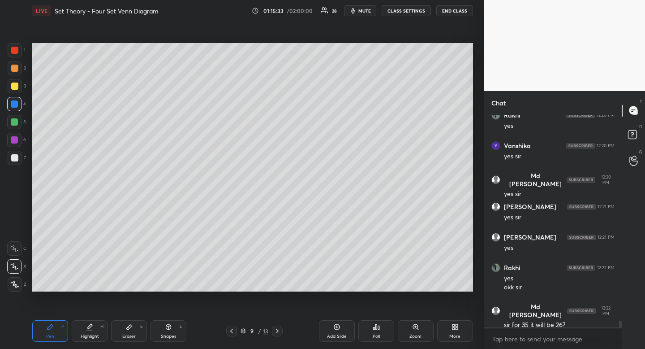
click at [276, 333] on icon at bounding box center [277, 330] width 7 height 7
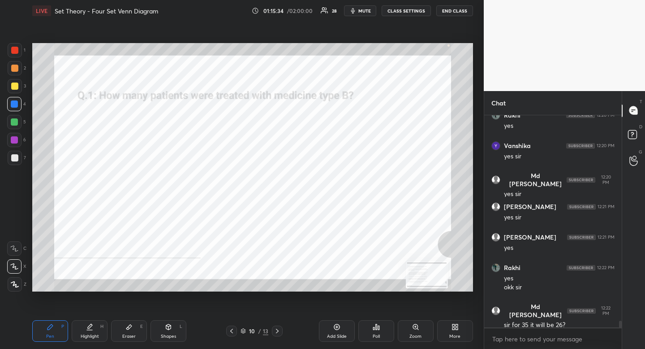
click at [277, 331] on icon at bounding box center [277, 330] width 7 height 7
click at [275, 328] on icon at bounding box center [277, 330] width 7 height 7
click at [276, 330] on icon at bounding box center [277, 330] width 7 height 7
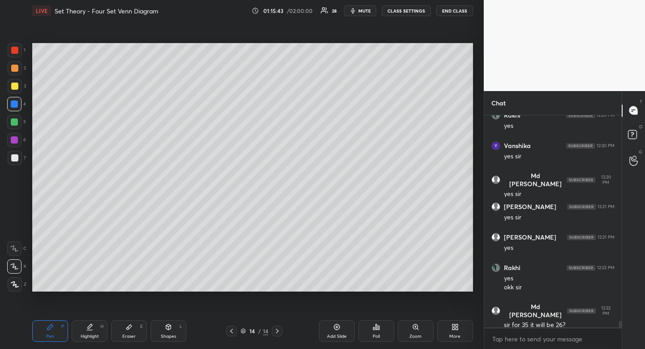
click at [13, 86] on div at bounding box center [14, 85] width 7 height 7
drag, startPoint x: 15, startPoint y: 86, endPoint x: 27, endPoint y: 89, distance: 12.5
click at [15, 86] on div at bounding box center [14, 85] width 7 height 7
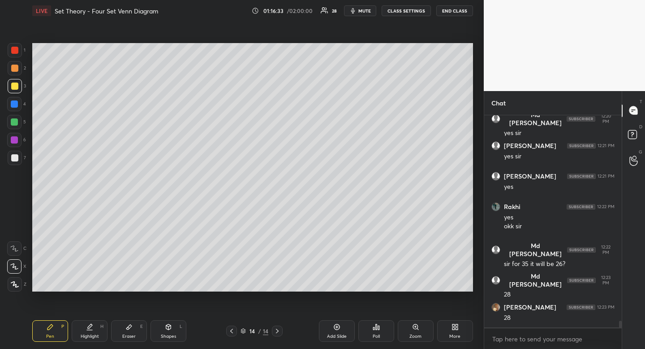
scroll to position [6421, 0]
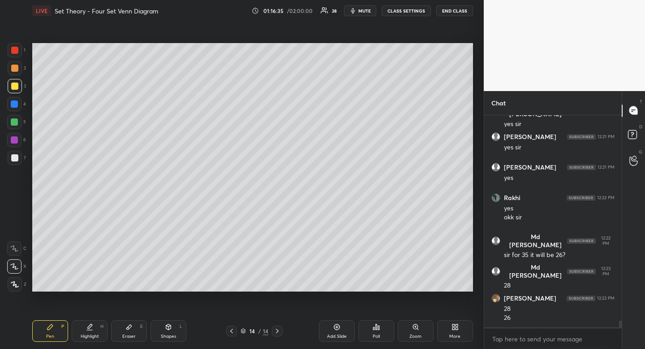
click at [231, 331] on icon at bounding box center [231, 330] width 7 height 7
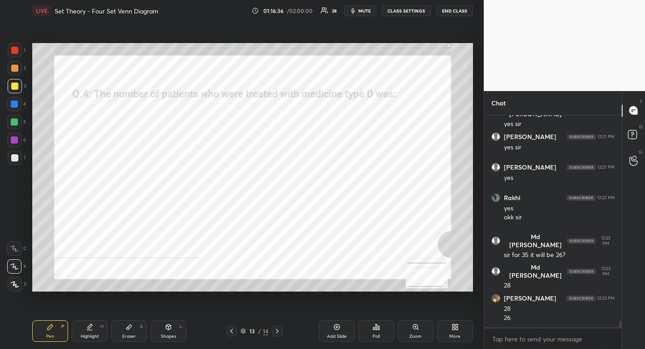
click at [230, 329] on icon at bounding box center [231, 330] width 7 height 7
click at [229, 330] on icon at bounding box center [231, 330] width 7 height 7
drag, startPoint x: 272, startPoint y: 328, endPoint x: 277, endPoint y: 331, distance: 4.8
click at [272, 328] on div at bounding box center [277, 330] width 11 height 11
click at [276, 331] on icon at bounding box center [277, 330] width 7 height 7
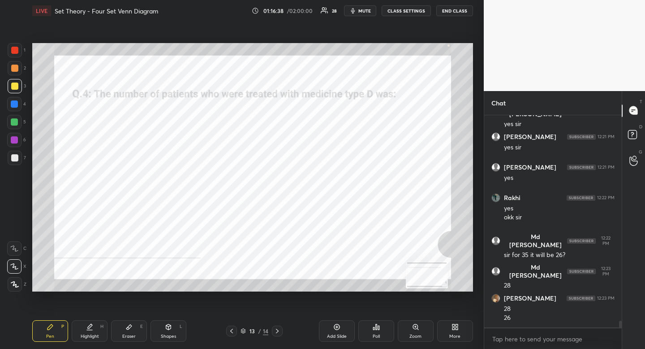
click at [276, 331] on icon at bounding box center [277, 330] width 7 height 7
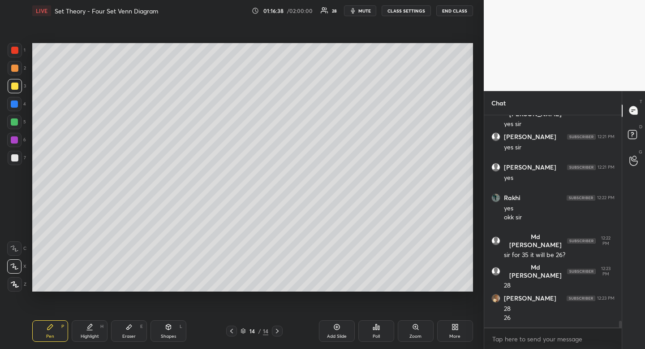
click at [277, 330] on icon at bounding box center [277, 330] width 7 height 7
click at [276, 331] on icon at bounding box center [277, 330] width 7 height 7
click at [278, 329] on icon at bounding box center [277, 330] width 7 height 7
click at [234, 329] on icon at bounding box center [231, 330] width 7 height 7
click at [233, 329] on icon at bounding box center [231, 330] width 7 height 7
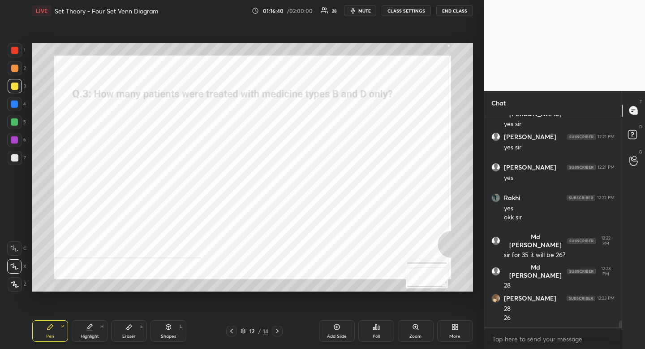
click at [233, 328] on icon at bounding box center [231, 330] width 7 height 7
click at [233, 329] on icon at bounding box center [231, 330] width 7 height 7
click at [234, 328] on icon at bounding box center [231, 330] width 7 height 7
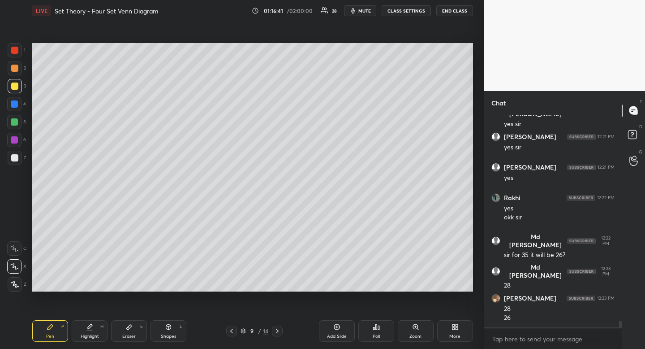
click at [234, 328] on icon at bounding box center [231, 330] width 7 height 7
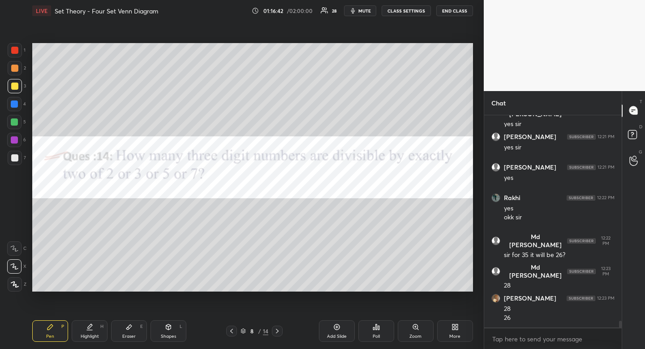
click at [278, 328] on icon at bounding box center [277, 330] width 7 height 7
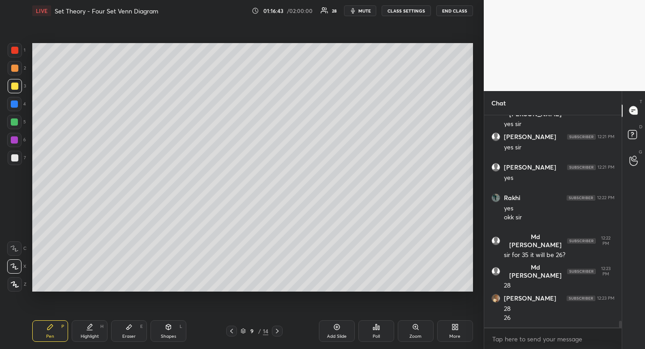
click at [13, 124] on div at bounding box center [14, 121] width 7 height 7
drag, startPoint x: 13, startPoint y: 124, endPoint x: 5, endPoint y: 128, distance: 9.0
click at [13, 124] on div at bounding box center [14, 121] width 7 height 7
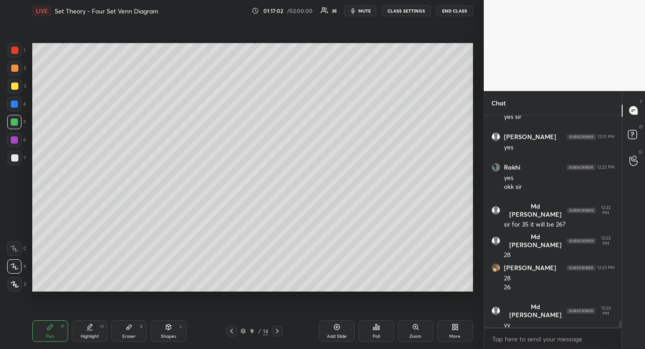
click at [277, 329] on icon at bounding box center [277, 330] width 7 height 7
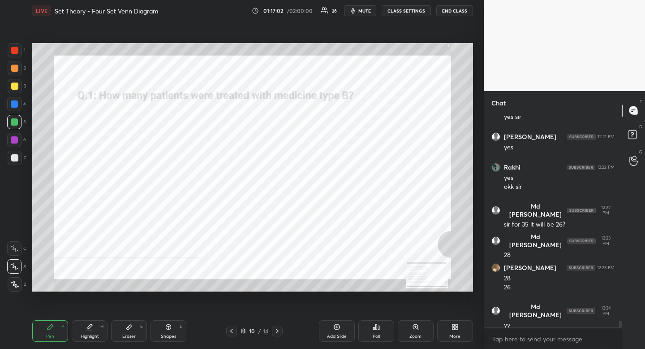
click at [277, 331] on icon at bounding box center [277, 330] width 7 height 7
click at [235, 330] on icon at bounding box center [231, 330] width 7 height 7
click at [230, 331] on icon at bounding box center [231, 330] width 7 height 7
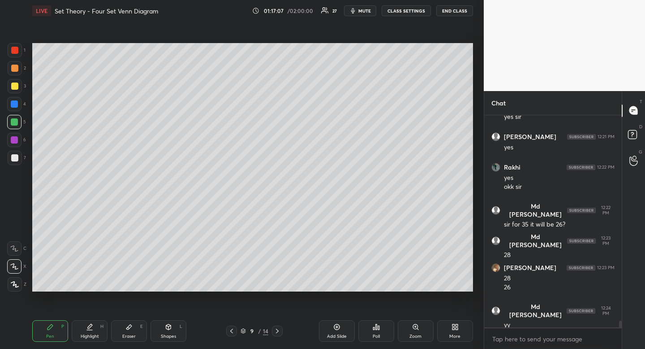
click at [277, 332] on icon at bounding box center [277, 330] width 3 height 4
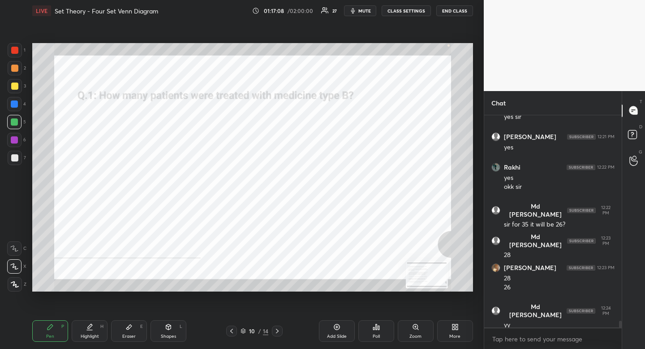
click at [279, 331] on icon at bounding box center [277, 330] width 7 height 7
click at [279, 330] on icon at bounding box center [277, 330] width 7 height 7
click at [233, 329] on icon at bounding box center [231, 330] width 7 height 7
click at [232, 329] on icon at bounding box center [231, 330] width 7 height 7
click at [233, 331] on icon at bounding box center [231, 330] width 7 height 7
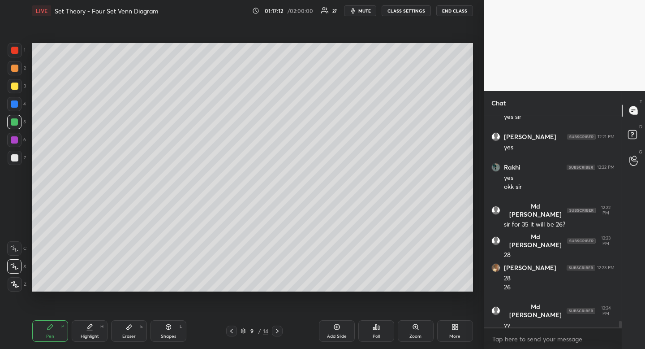
click at [88, 342] on div "Pen P Highlight H Eraser E Shapes L 9 / 14 Add Slide Poll Zoom More" at bounding box center [252, 331] width 441 height 36
drag, startPoint x: 91, startPoint y: 337, endPoint x: 86, endPoint y: 300, distance: 38.0
click at [90, 334] on div "Highlight" at bounding box center [90, 336] width 18 height 4
click at [278, 331] on icon at bounding box center [277, 330] width 7 height 7
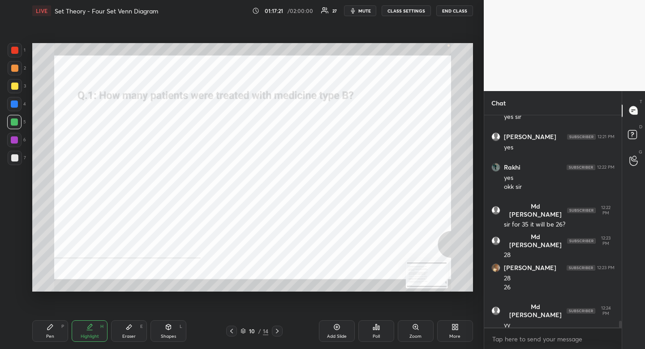
click at [231, 328] on icon at bounding box center [231, 330] width 7 height 7
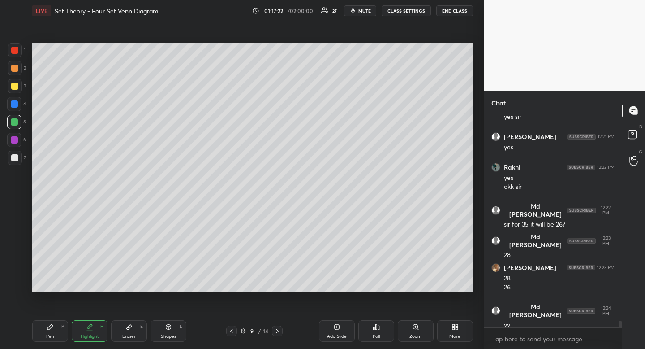
click at [230, 328] on icon at bounding box center [231, 330] width 7 height 7
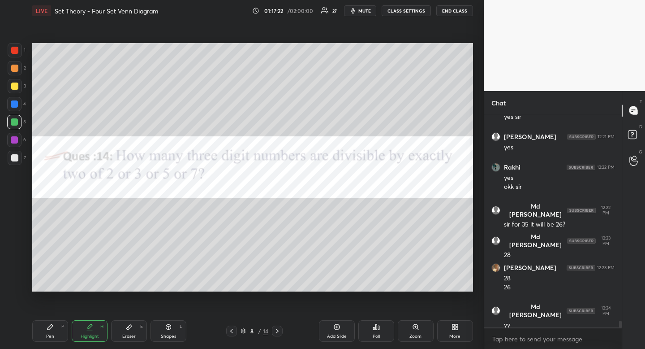
click at [278, 327] on div at bounding box center [277, 330] width 11 height 11
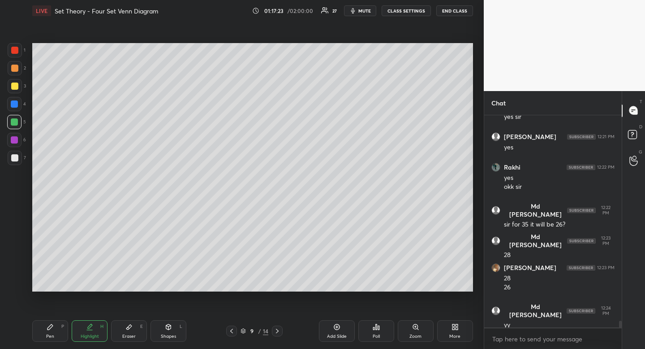
click at [277, 327] on icon at bounding box center [277, 330] width 7 height 7
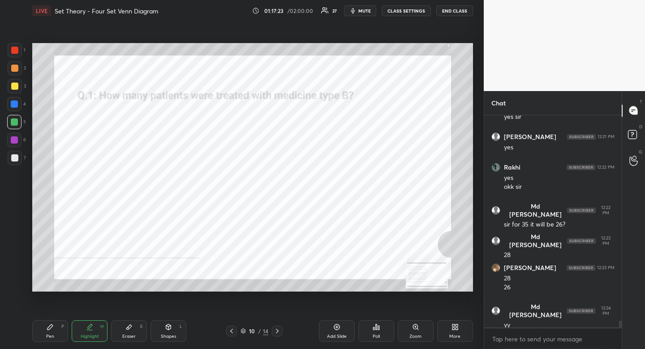
click at [278, 328] on icon at bounding box center [277, 330] width 7 height 7
click at [278, 327] on icon at bounding box center [277, 330] width 7 height 7
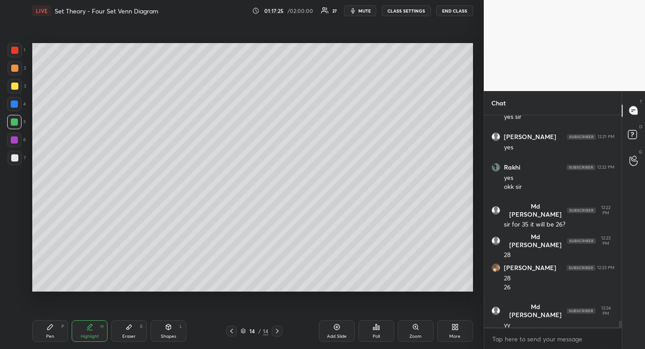
click at [325, 251] on div "LIVE Set Theory - Four Set Venn Diagram 01:17:25 / 02:00:00 27 mute CLASS SETTI…" at bounding box center [253, 174] width 448 height 349
click at [167, 332] on div "Shapes L" at bounding box center [169, 331] width 36 height 22
drag, startPoint x: 13, startPoint y: 226, endPoint x: 31, endPoint y: 216, distance: 20.7
click at [13, 226] on div at bounding box center [15, 230] width 14 height 14
drag, startPoint x: 98, startPoint y: 327, endPoint x: 100, endPoint y: 317, distance: 10.0
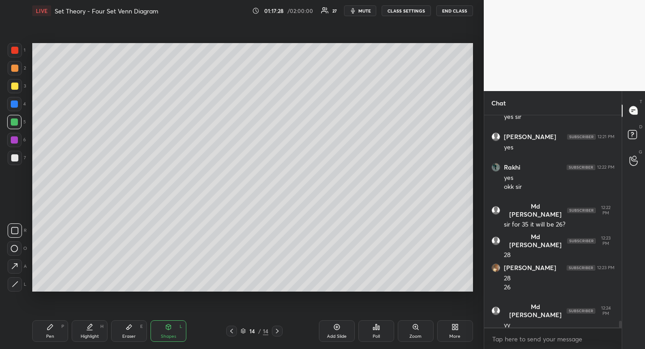
click at [98, 327] on div "Highlight H" at bounding box center [90, 331] width 36 height 22
click at [38, 331] on div "Pen P" at bounding box center [50, 331] width 36 height 22
drag, startPoint x: 45, startPoint y: 330, endPoint x: 61, endPoint y: 310, distance: 25.5
click at [44, 331] on div "Pen P" at bounding box center [50, 331] width 36 height 22
click at [16, 88] on div at bounding box center [14, 85] width 7 height 7
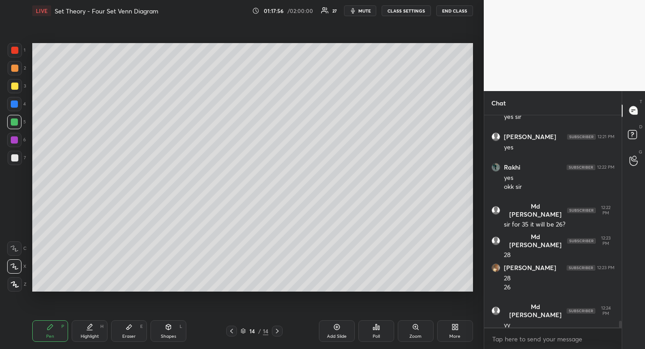
drag, startPoint x: 16, startPoint y: 88, endPoint x: 21, endPoint y: 92, distance: 7.0
click at [16, 88] on div at bounding box center [14, 85] width 7 height 7
click at [233, 331] on icon at bounding box center [231, 330] width 7 height 7
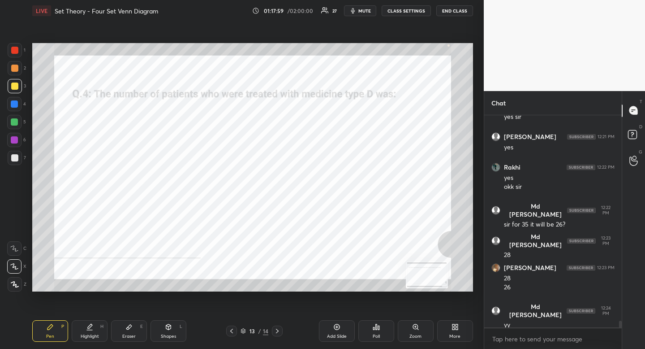
click at [230, 330] on icon at bounding box center [231, 330] width 7 height 7
click at [233, 328] on icon at bounding box center [231, 330] width 7 height 7
click at [232, 331] on icon at bounding box center [231, 330] width 7 height 7
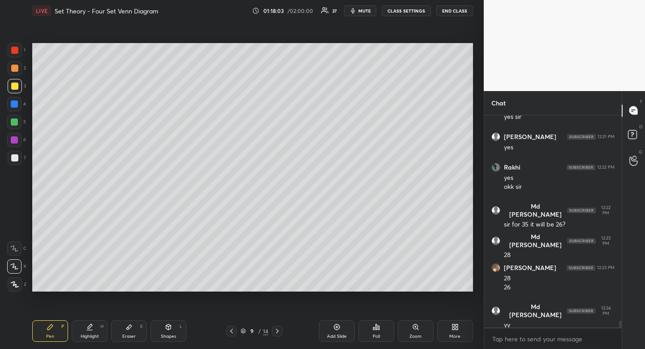
click at [10, 121] on div at bounding box center [14, 122] width 14 height 14
drag, startPoint x: 10, startPoint y: 121, endPoint x: 14, endPoint y: 125, distance: 5.4
click at [10, 121] on div at bounding box center [14, 122] width 14 height 14
click at [230, 335] on div at bounding box center [231, 330] width 11 height 11
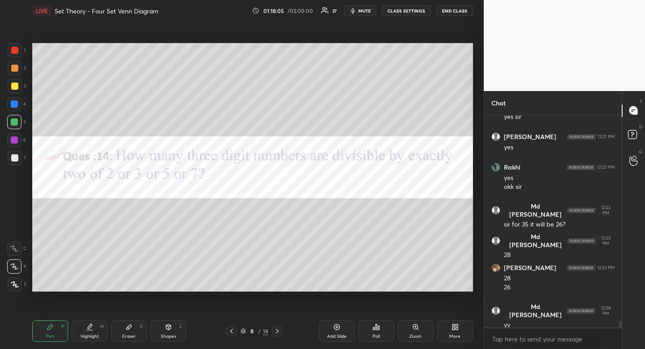
click at [229, 333] on icon at bounding box center [231, 330] width 7 height 7
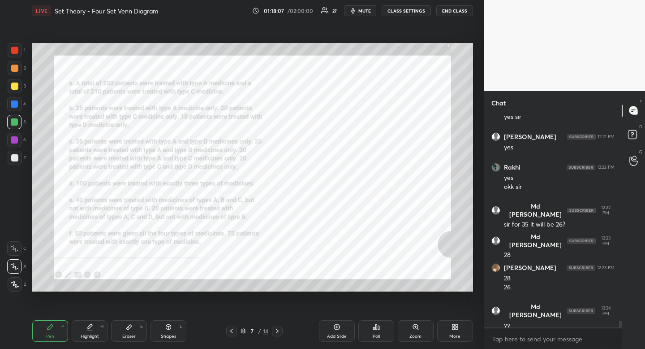
click at [9, 53] on div at bounding box center [15, 50] width 14 height 14
drag, startPoint x: 9, startPoint y: 53, endPoint x: 24, endPoint y: 60, distance: 16.1
click at [9, 53] on div at bounding box center [15, 50] width 14 height 14
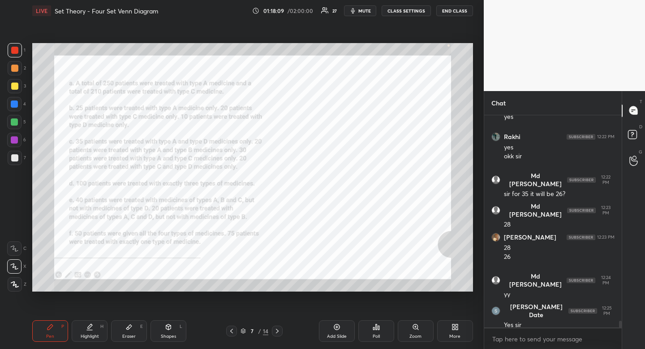
click at [232, 333] on icon at bounding box center [231, 330] width 3 height 4
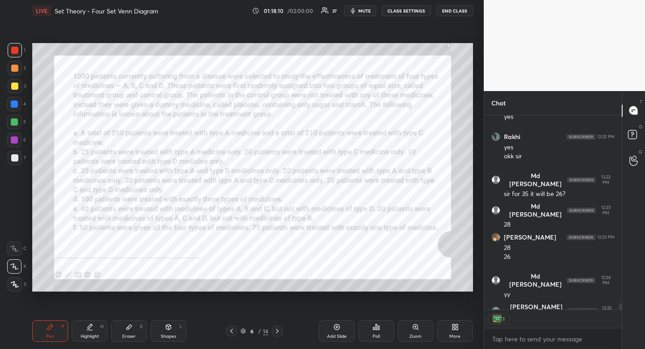
scroll to position [3, 3]
click at [279, 332] on icon at bounding box center [277, 330] width 7 height 7
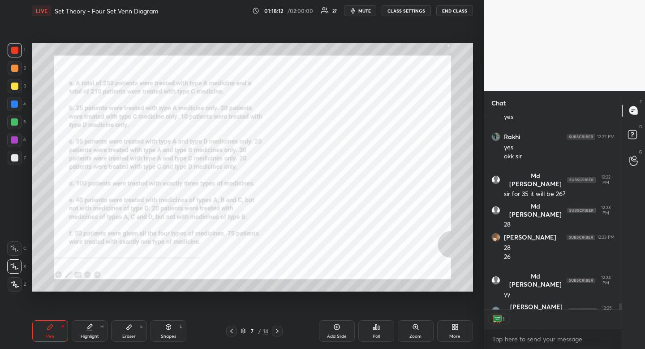
click at [279, 332] on icon at bounding box center [277, 330] width 7 height 7
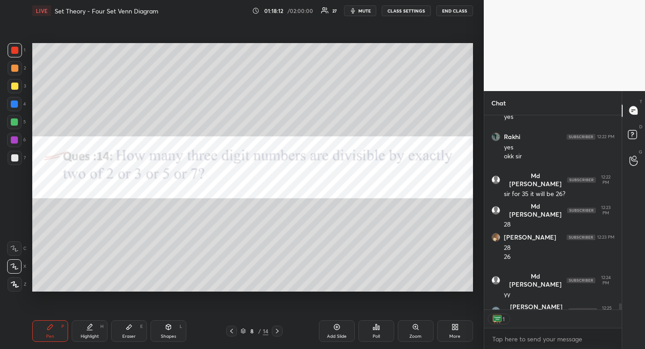
click at [278, 329] on icon at bounding box center [277, 330] width 7 height 7
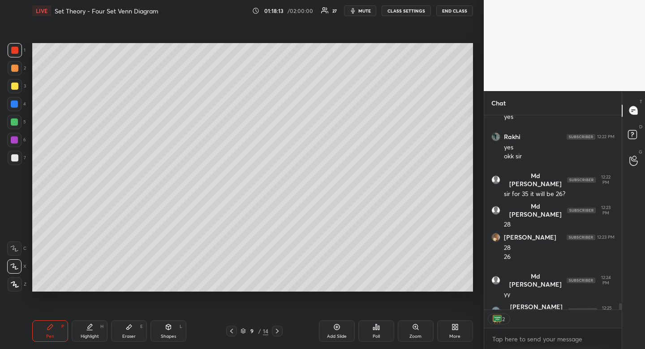
click at [278, 329] on icon at bounding box center [277, 330] width 7 height 7
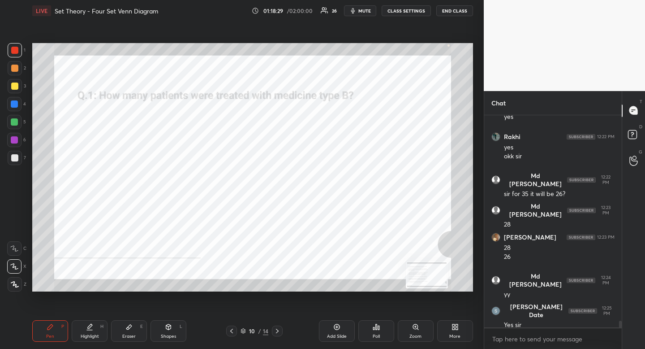
scroll to position [6512, 0]
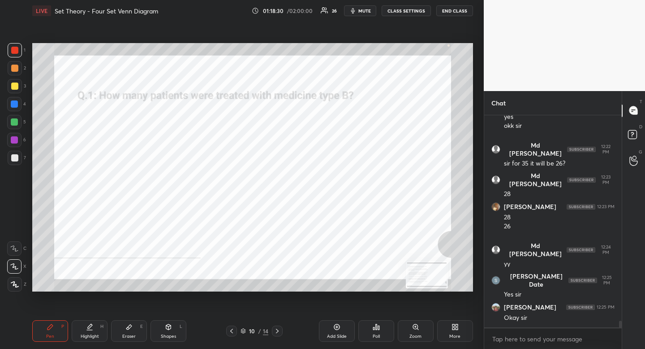
click at [17, 104] on div at bounding box center [14, 103] width 7 height 7
click at [16, 49] on div at bounding box center [14, 50] width 7 height 7
click at [362, 11] on span "mute" at bounding box center [365, 11] width 13 height 6
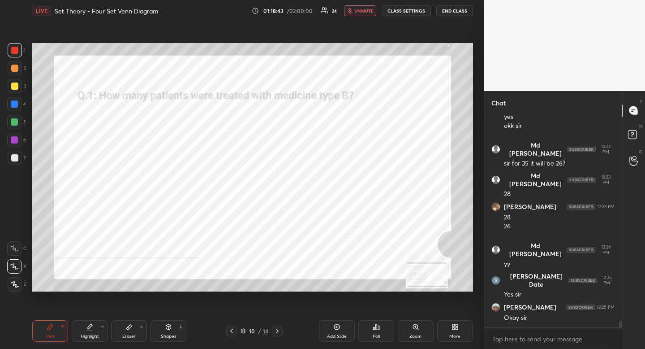
click at [374, 10] on span "unmute" at bounding box center [363, 11] width 19 height 6
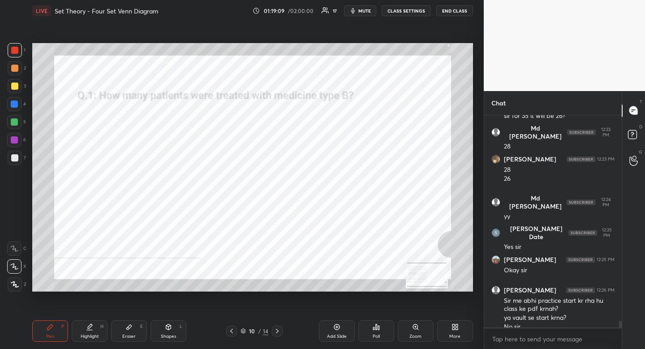
scroll to position [6568, 0]
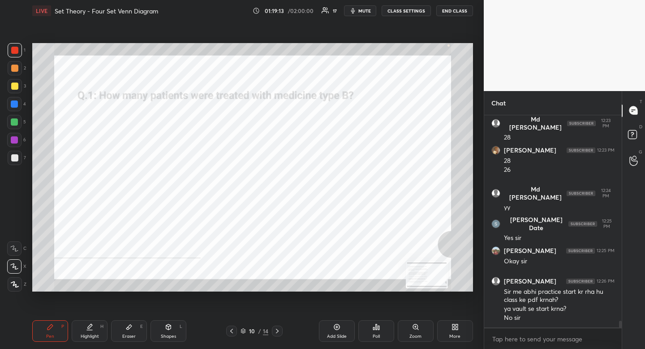
click at [13, 108] on div at bounding box center [14, 104] width 14 height 14
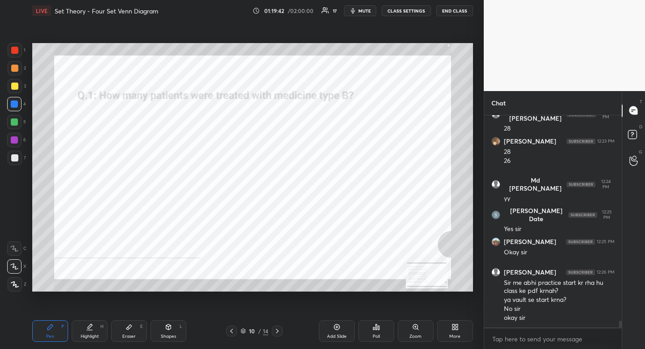
click at [360, 14] on button "mute" at bounding box center [360, 10] width 32 height 11
click at [457, 13] on button "END CLASS" at bounding box center [454, 10] width 37 height 11
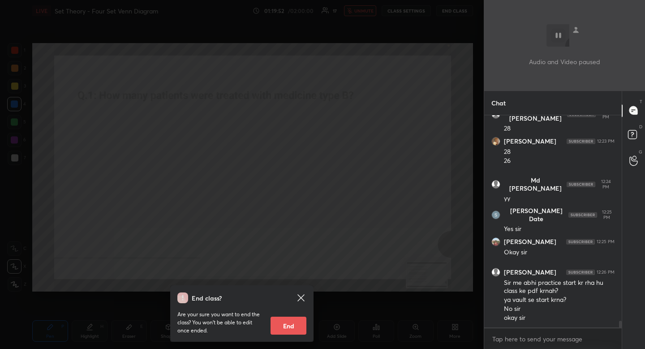
click at [292, 322] on button "End" at bounding box center [289, 325] width 36 height 18
type textarea "x"
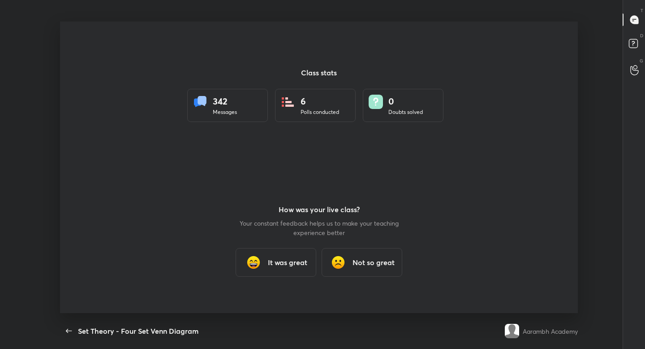
scroll to position [44523, 44176]
